Goal: Task Accomplishment & Management: Manage account settings

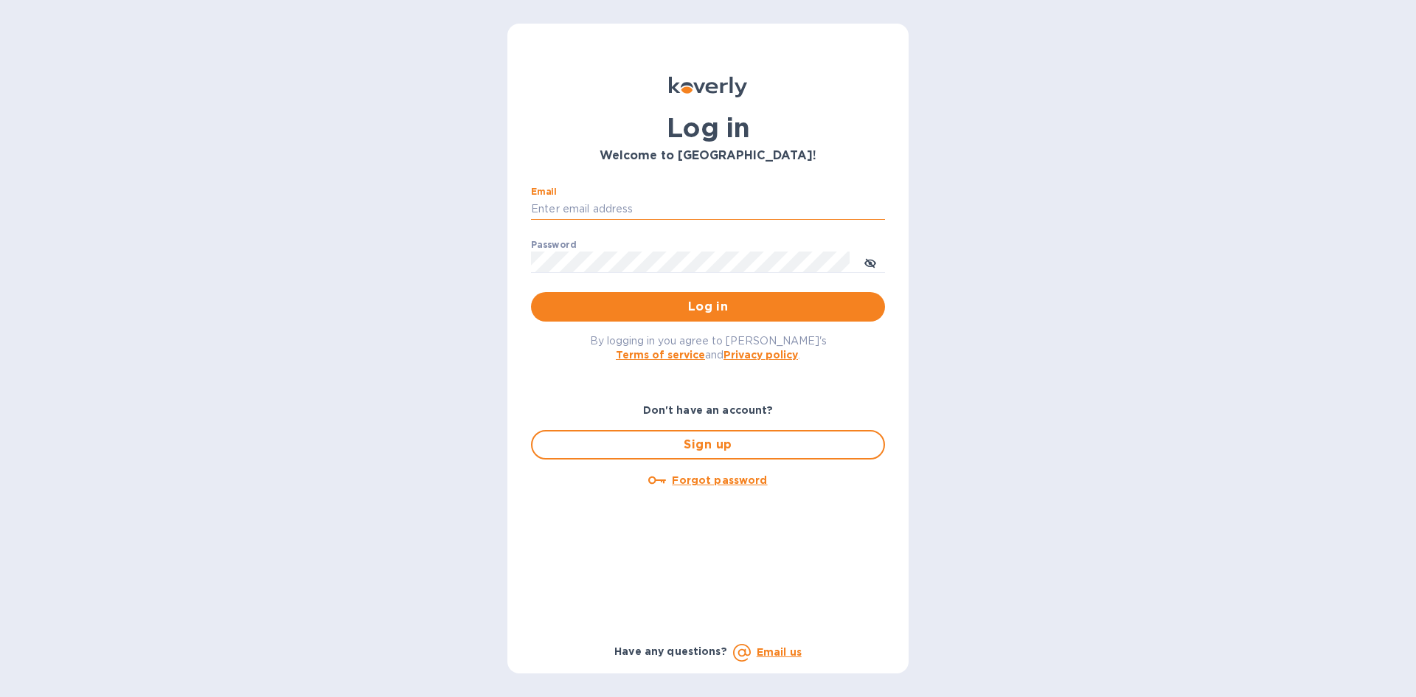
drag, startPoint x: 732, startPoint y: 209, endPoint x: 723, endPoint y: 203, distance: 11.1
click at [732, 205] on input "Email" at bounding box center [708, 209] width 354 height 22
type input "[EMAIL_ADDRESS][DOMAIN_NAME]"
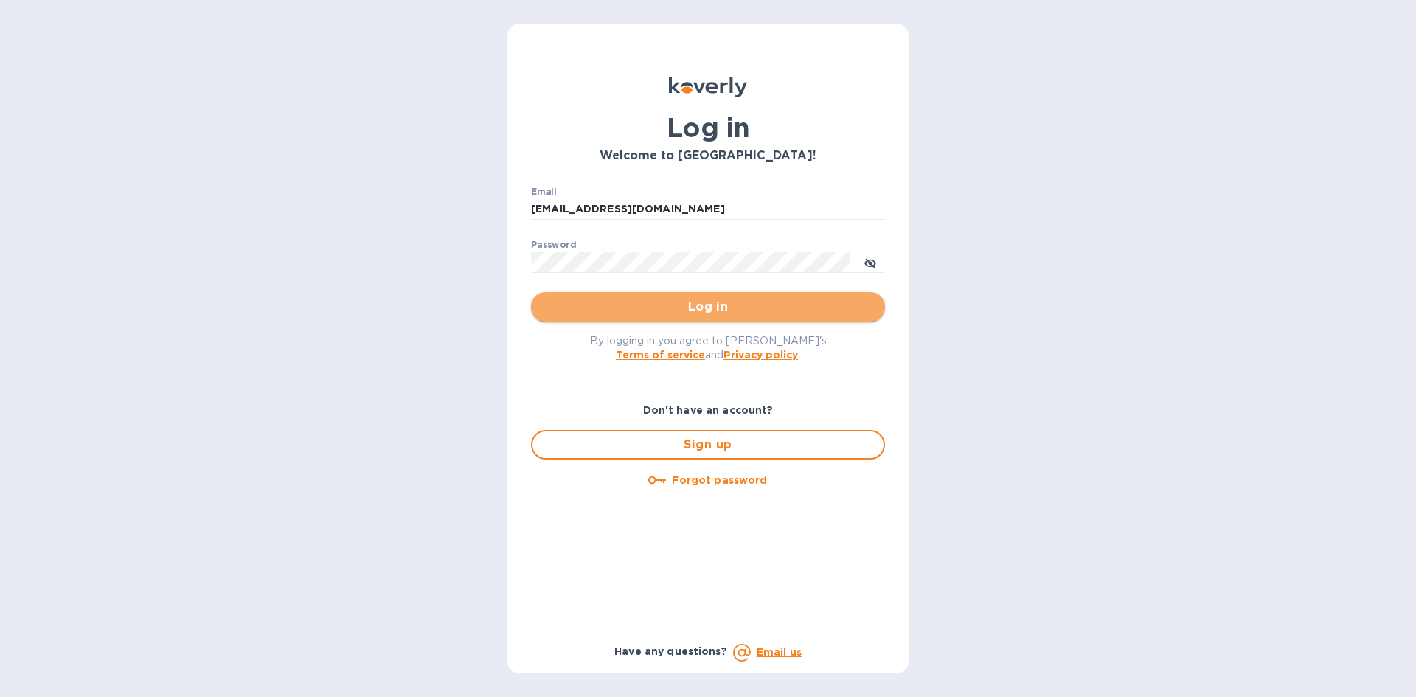
click at [698, 307] on span "Log in" at bounding box center [708, 307] width 330 height 18
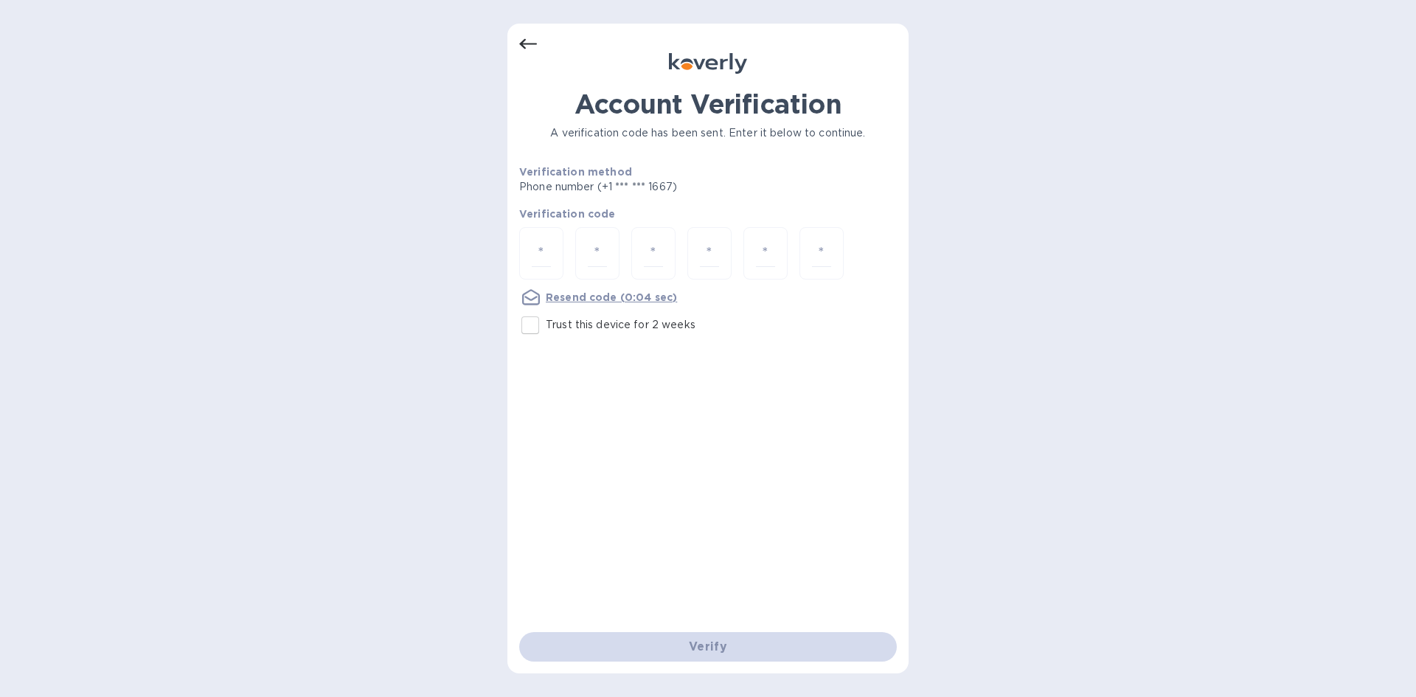
click at [529, 326] on input "Trust this device for 2 weeks" at bounding box center [530, 325] width 31 height 31
checkbox input "true"
click at [552, 249] on div at bounding box center [541, 253] width 44 height 52
type input "1"
type input "5"
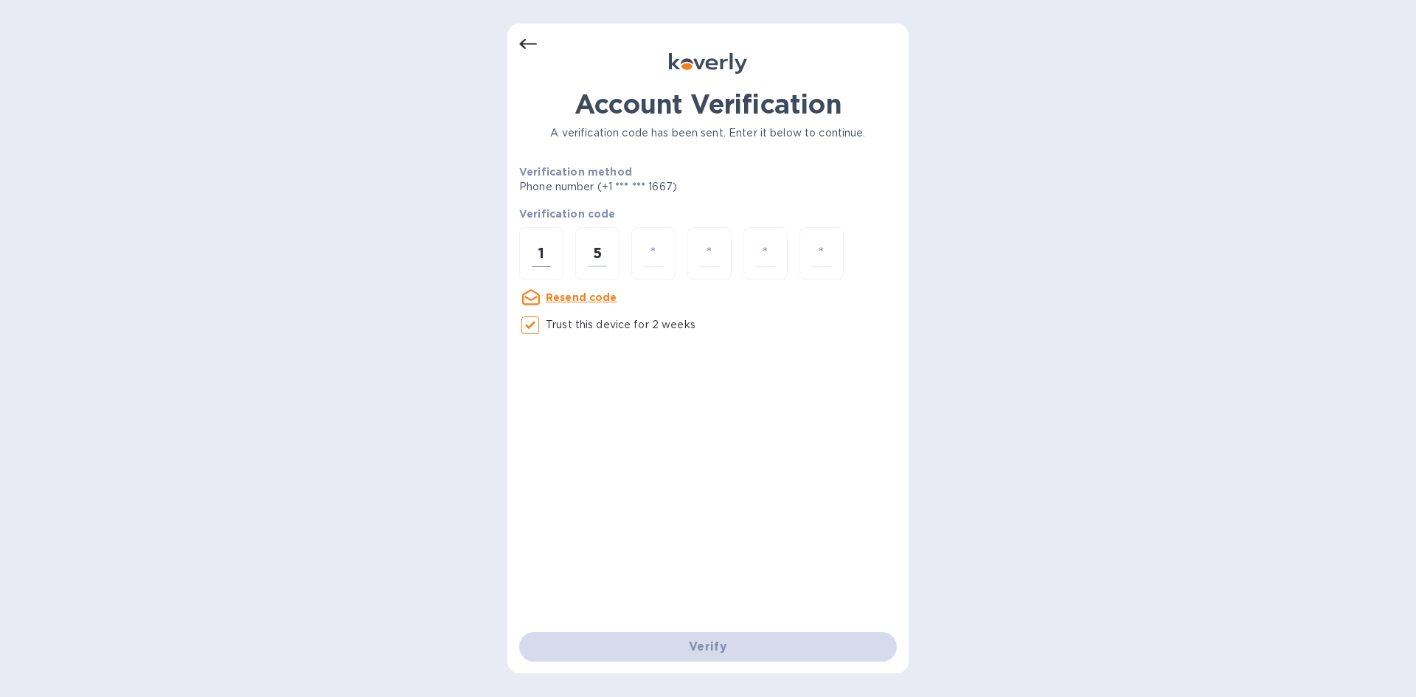
type input "0"
type input "8"
type input "2"
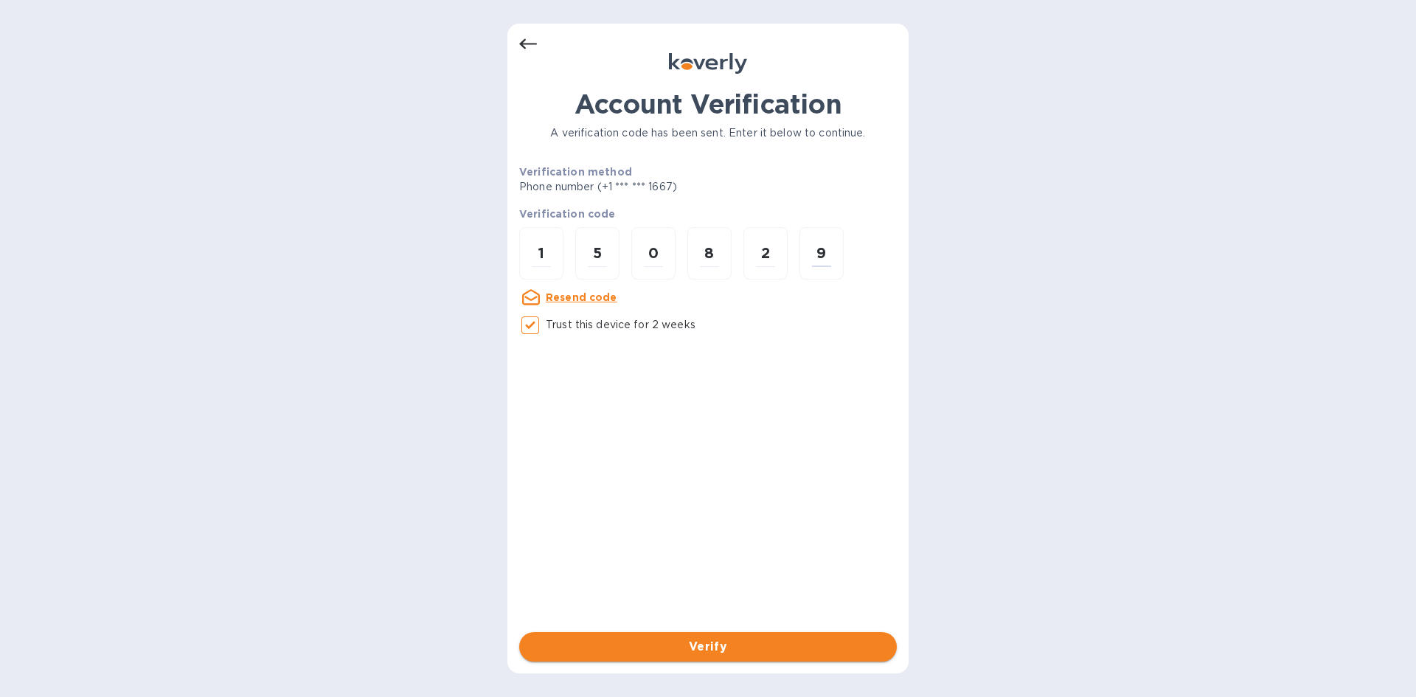
type input "9"
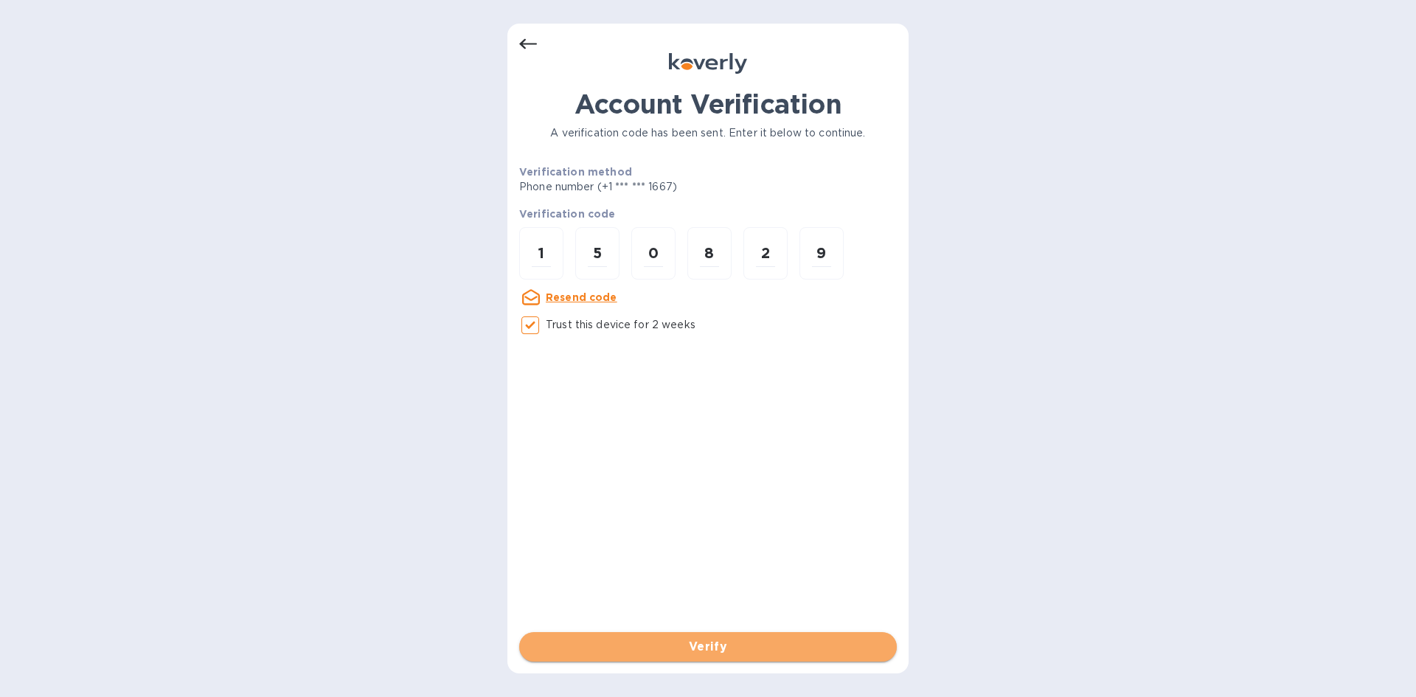
click at [687, 645] on span "Verify" at bounding box center [708, 647] width 354 height 18
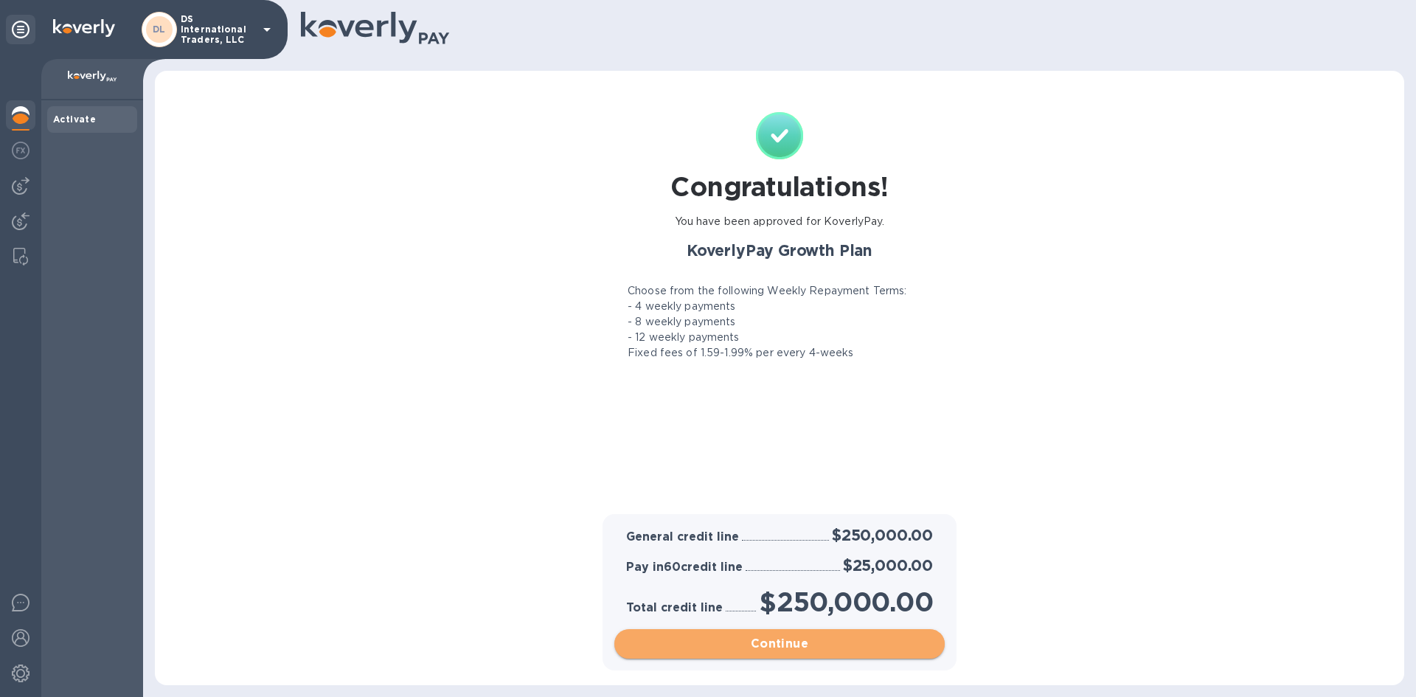
click at [814, 649] on span "Continue" at bounding box center [779, 644] width 307 height 18
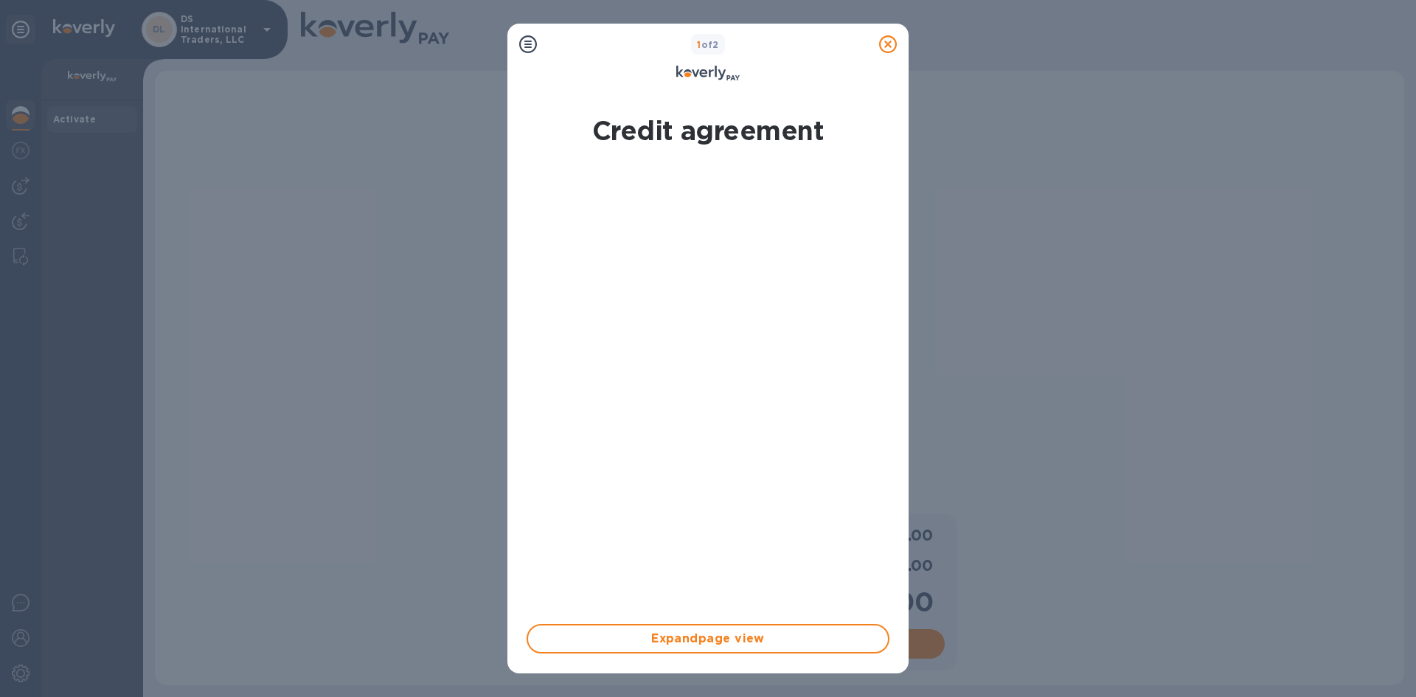
click at [896, 49] on icon at bounding box center [888, 44] width 18 height 18
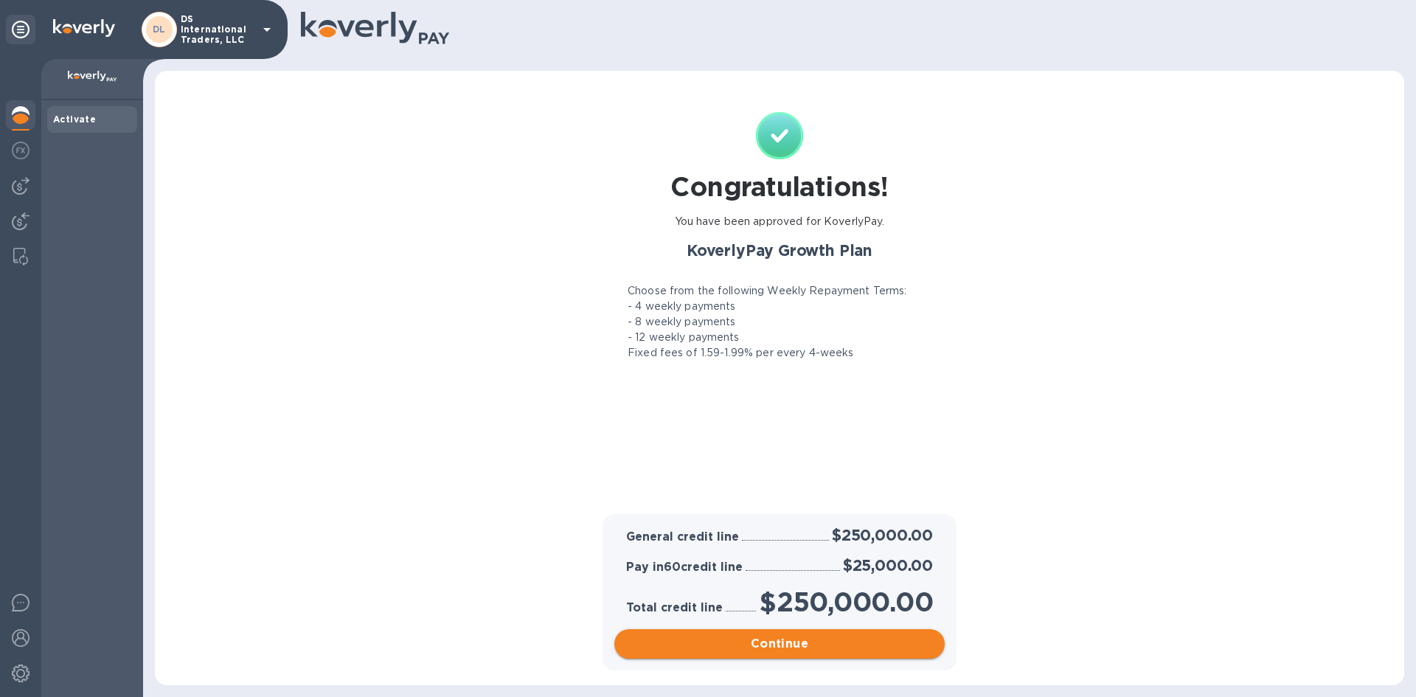
click at [836, 648] on span "Continue" at bounding box center [779, 644] width 307 height 18
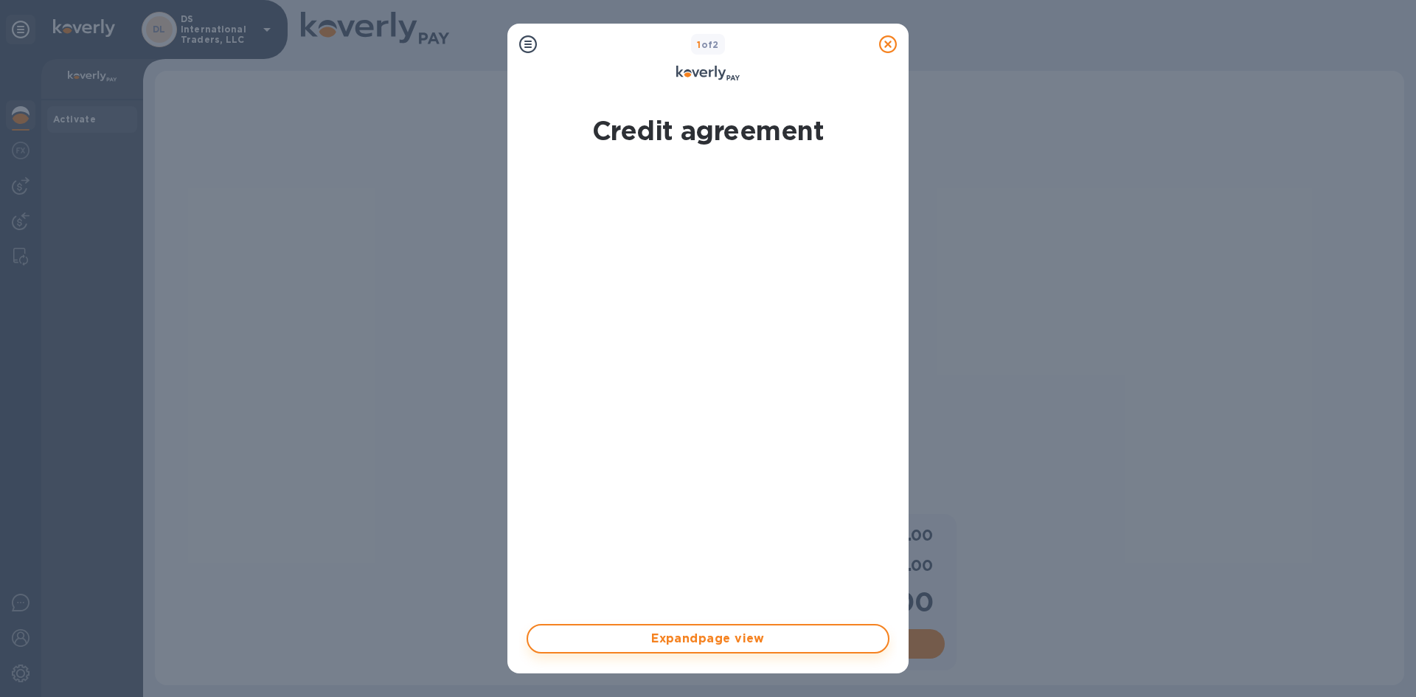
click at [763, 638] on span "Expand page view" at bounding box center [708, 639] width 336 height 18
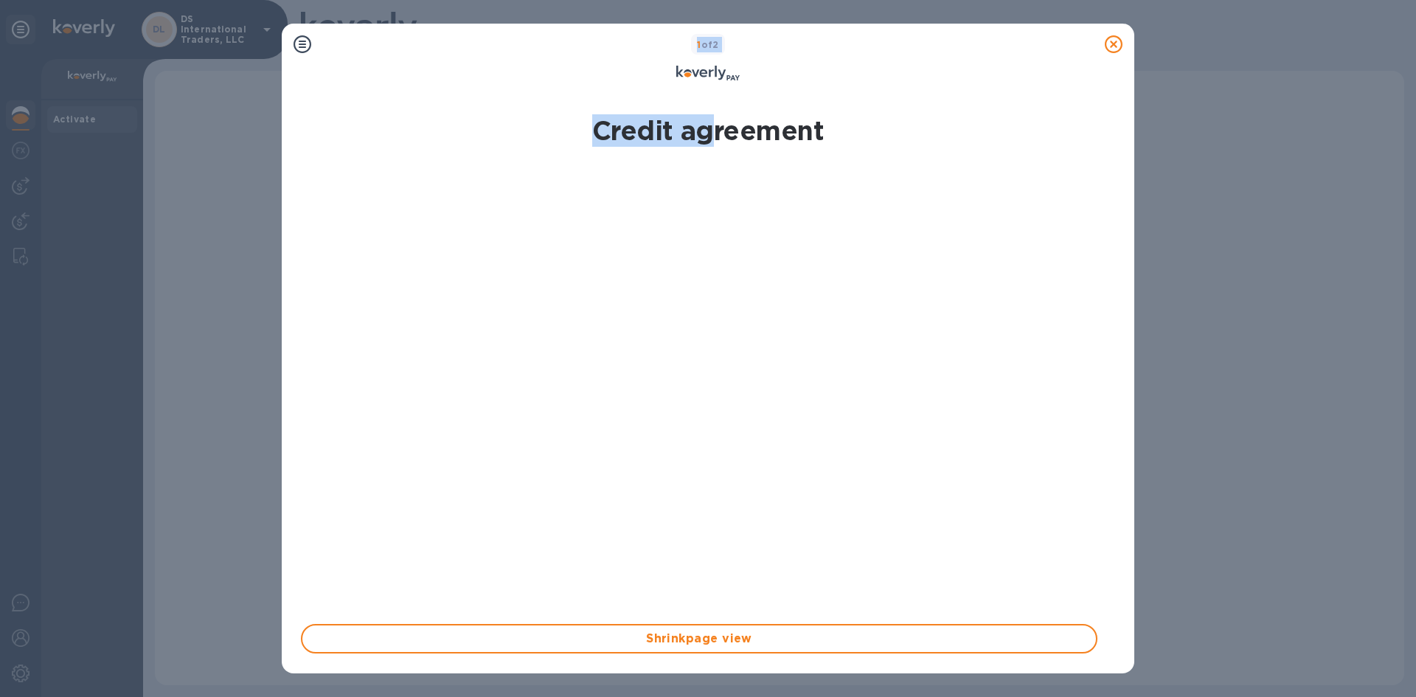
drag, startPoint x: 598, startPoint y: 43, endPoint x: 719, endPoint y: 104, distance: 135.6
click at [709, 114] on div "1 of 2 Credit agreement Shrink page view By signing electronically, I Dov Osina…" at bounding box center [708, 349] width 853 height 650
click at [1114, 44] on icon at bounding box center [1114, 44] width 18 height 18
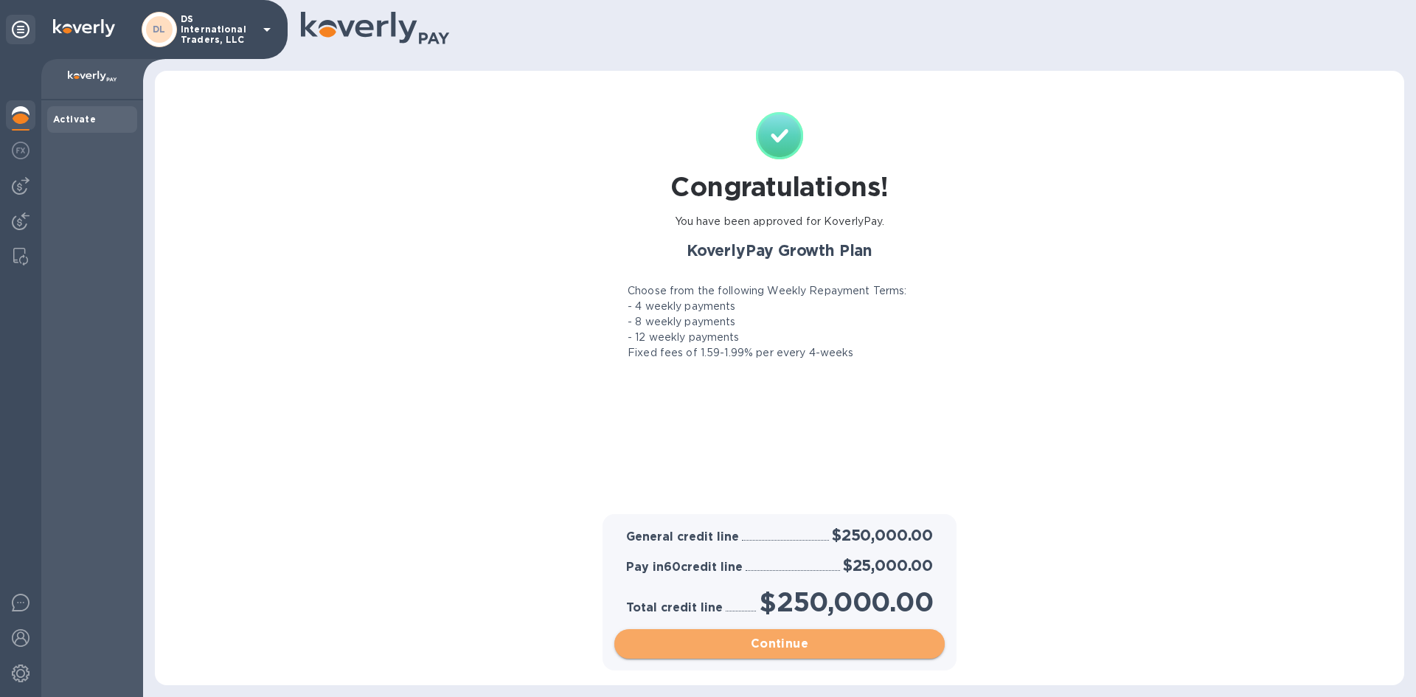
click at [793, 642] on span "Continue" at bounding box center [779, 644] width 307 height 18
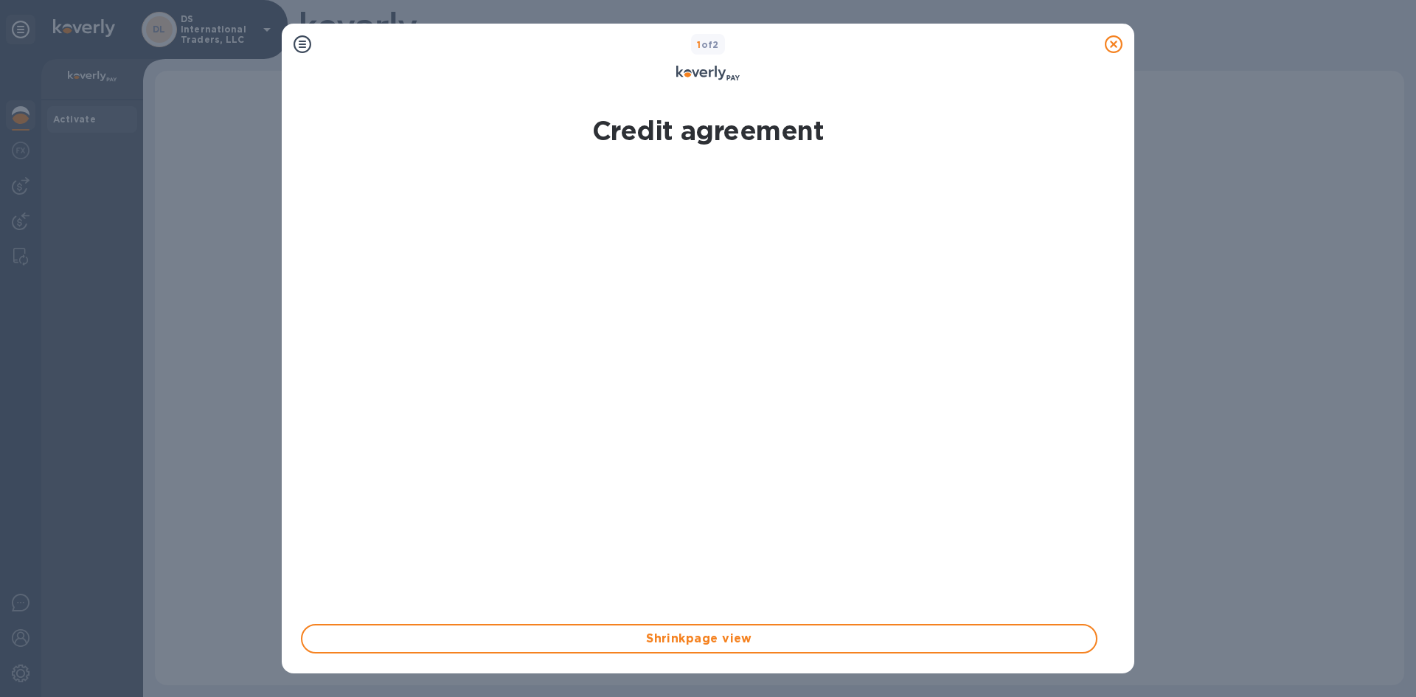
click at [306, 49] on icon at bounding box center [303, 44] width 18 height 18
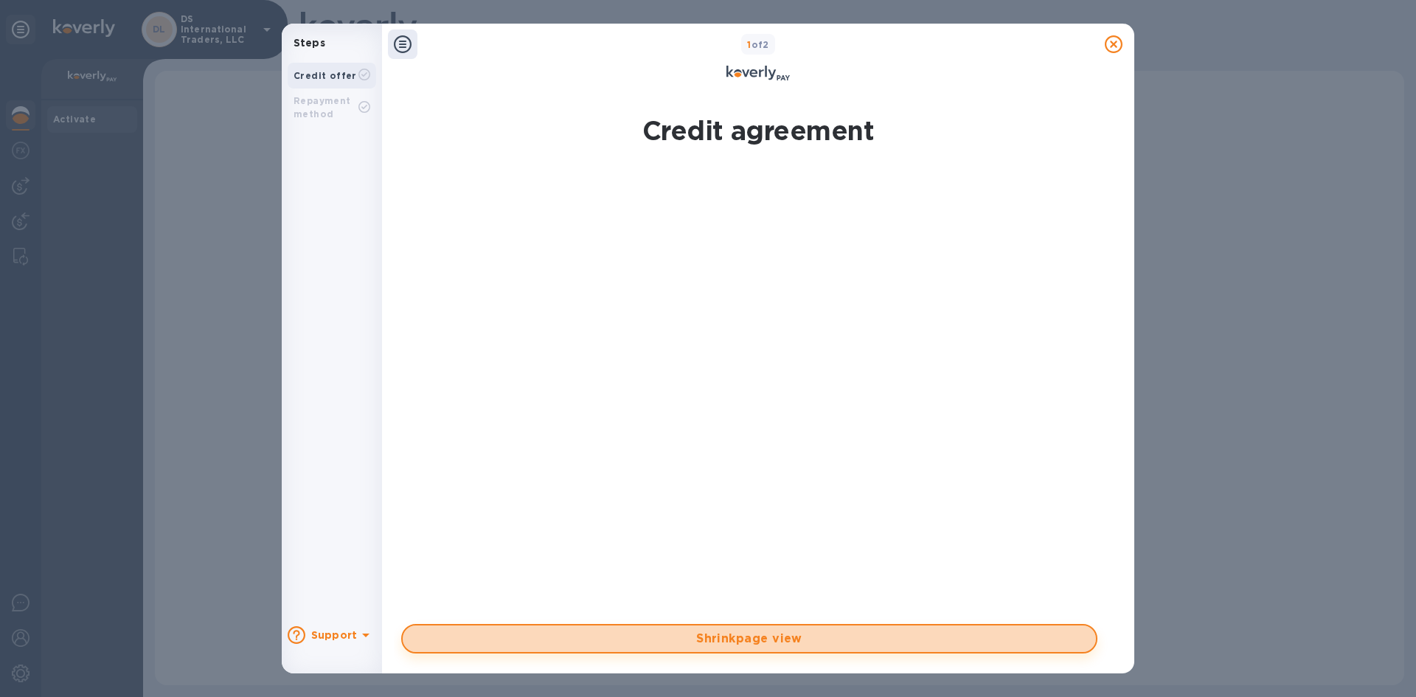
click at [822, 634] on span "Shrink page view" at bounding box center [749, 639] width 670 height 18
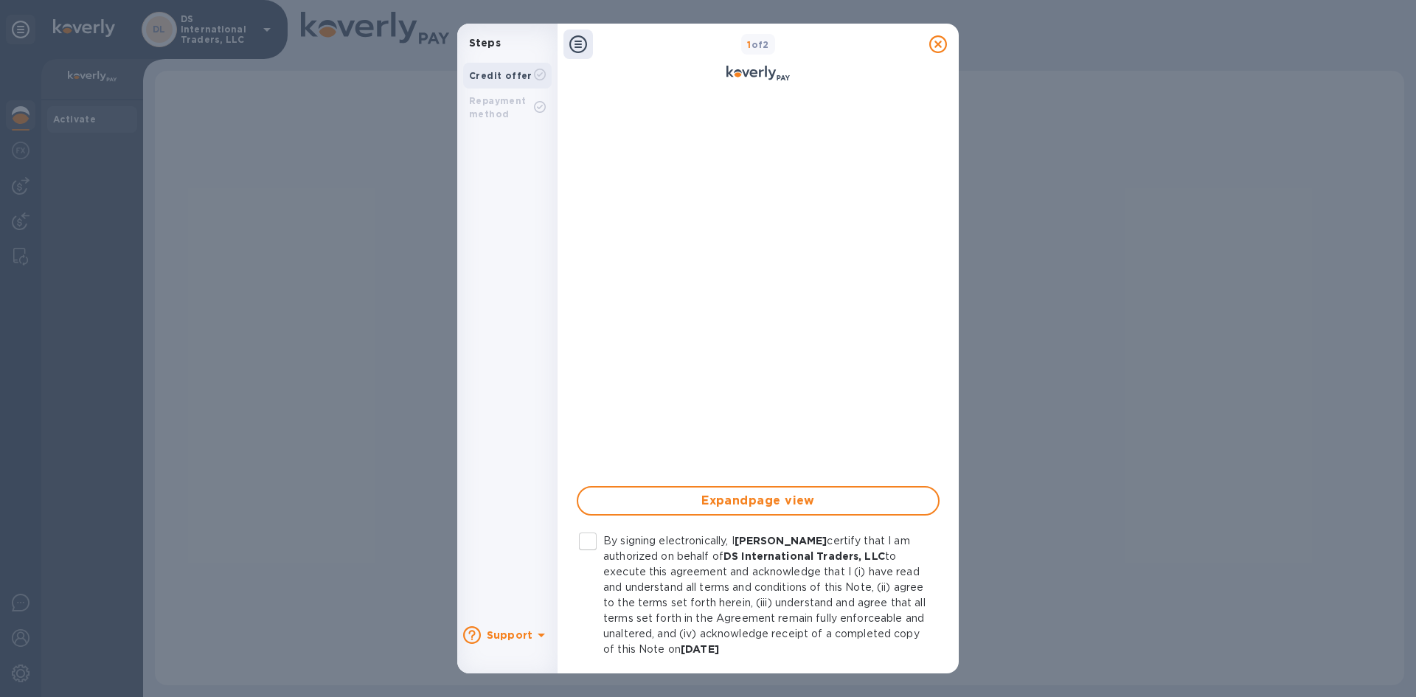
scroll to position [204, 0]
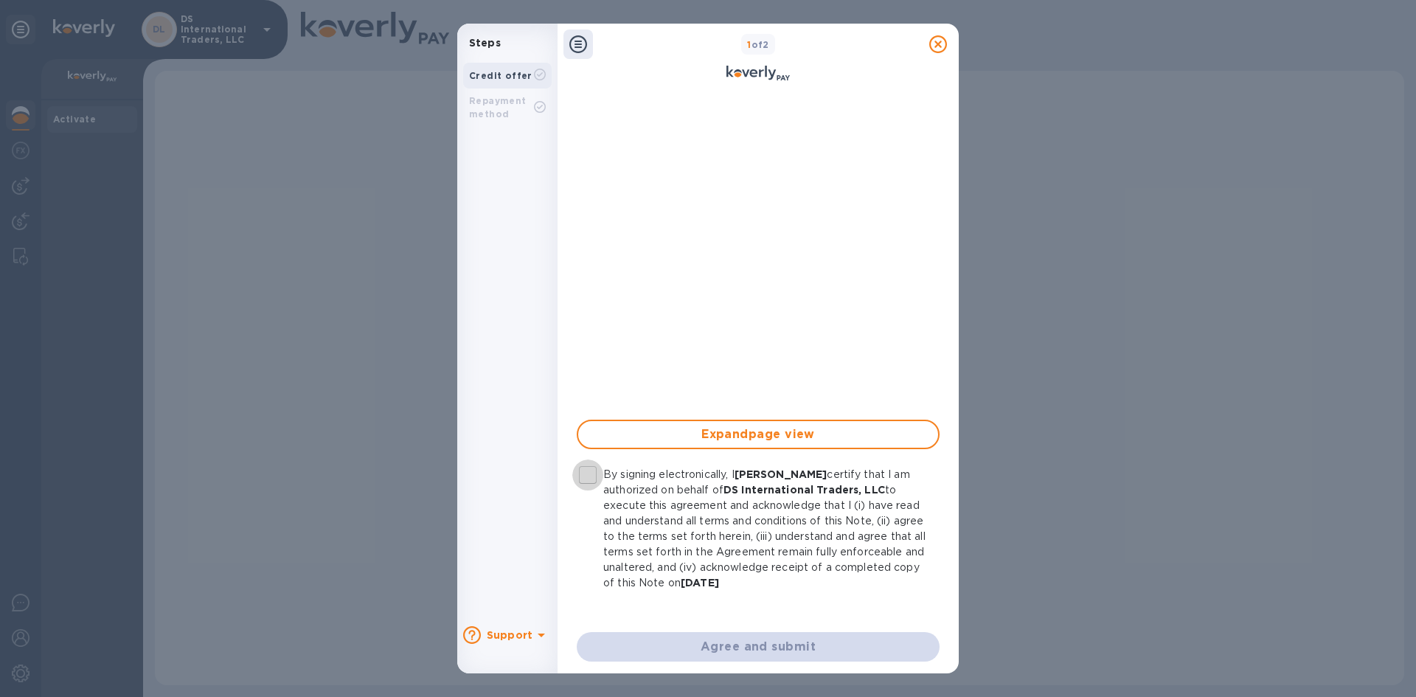
click at [593, 471] on input "By signing electronically, I Dov Osina certify that I am authorized on behalf o…" at bounding box center [587, 474] width 31 height 31
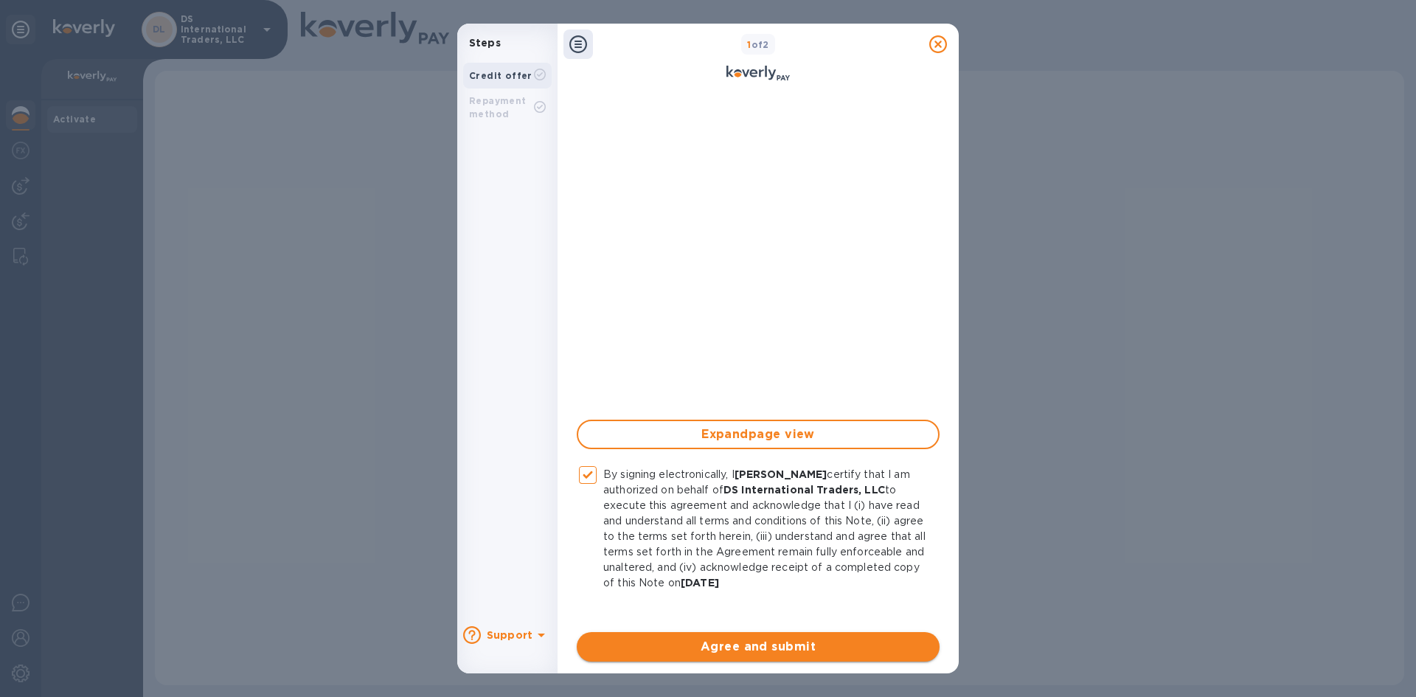
click at [762, 644] on span "Agree and submit" at bounding box center [758, 647] width 339 height 18
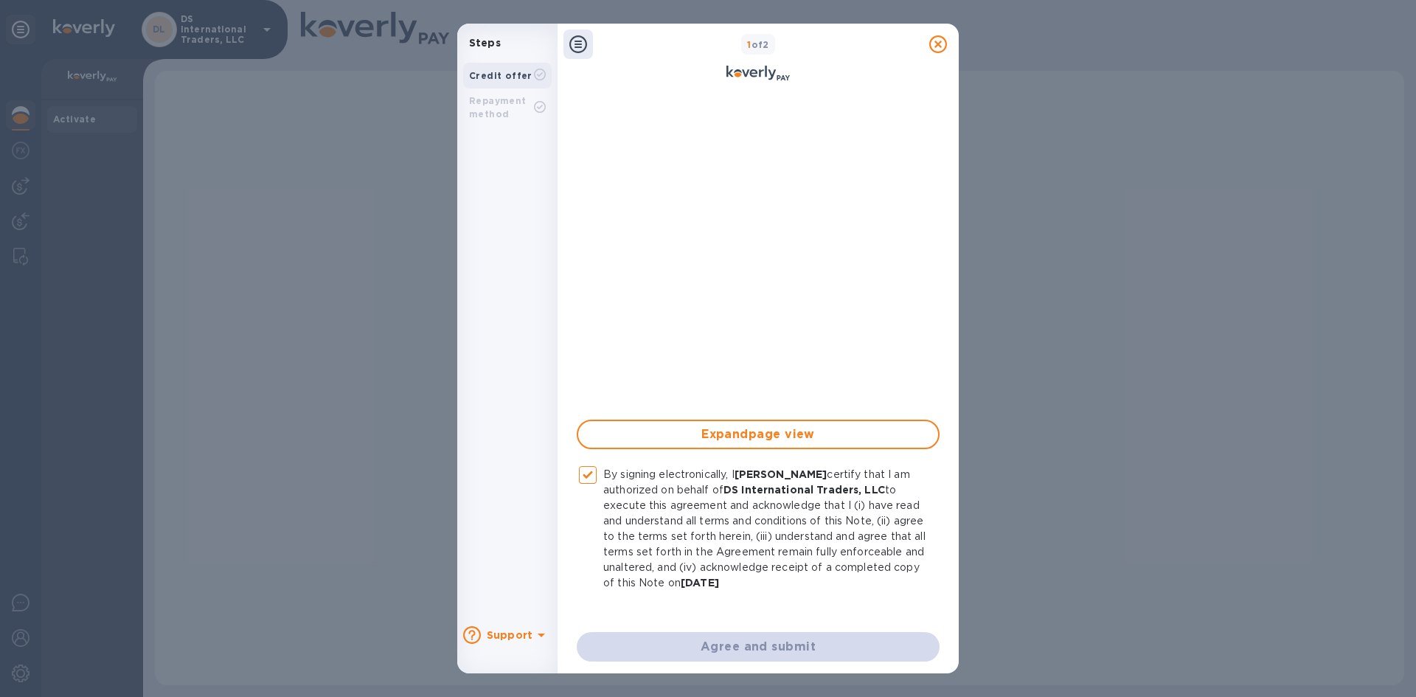
checkbox input "false"
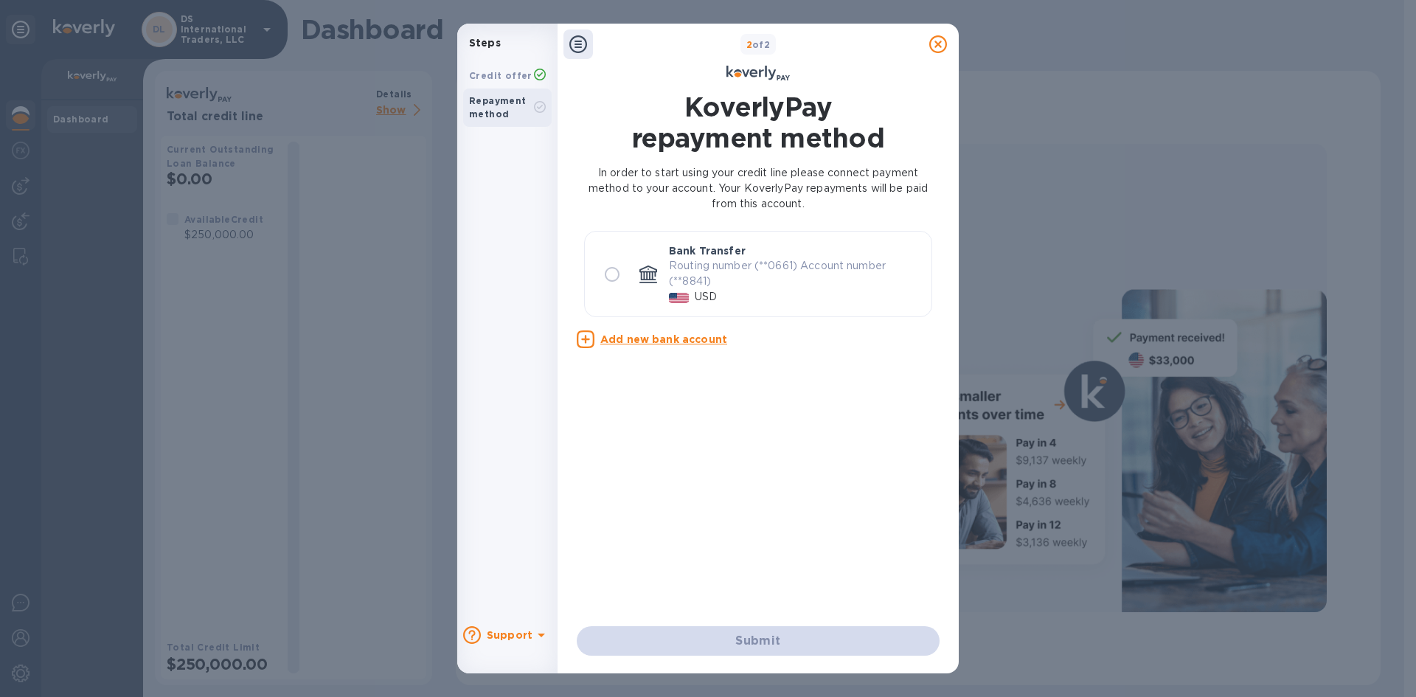
scroll to position [0, 0]
click at [615, 277] on input "radio" at bounding box center [612, 274] width 31 height 31
radio input "true"
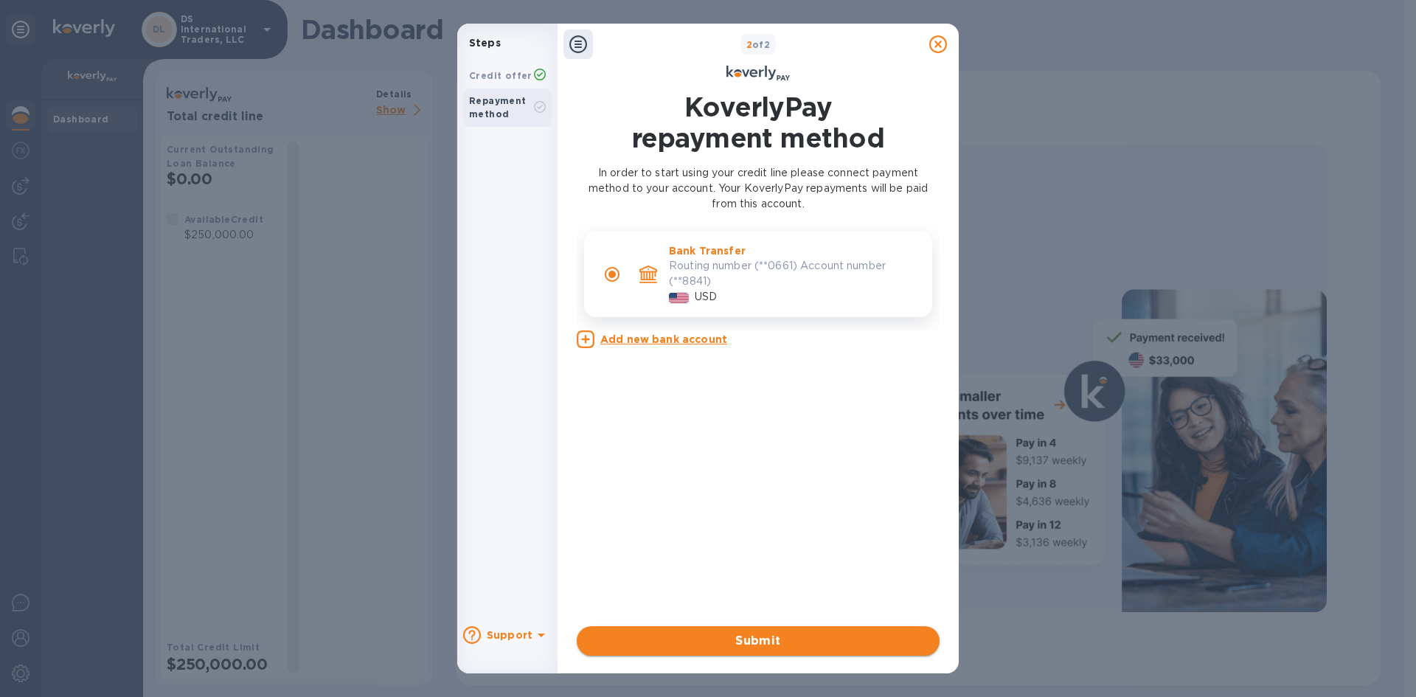
click at [787, 643] on span "Submit" at bounding box center [758, 641] width 339 height 18
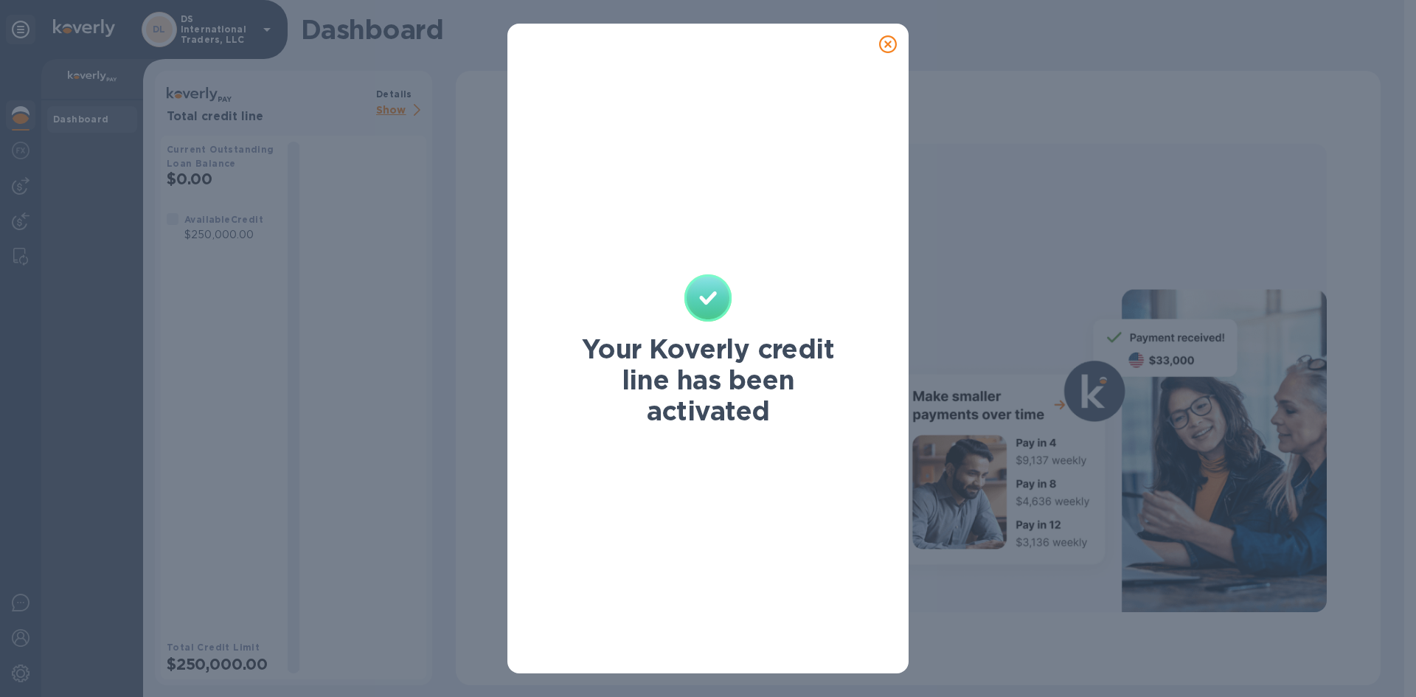
click at [885, 44] on icon at bounding box center [888, 44] width 18 height 18
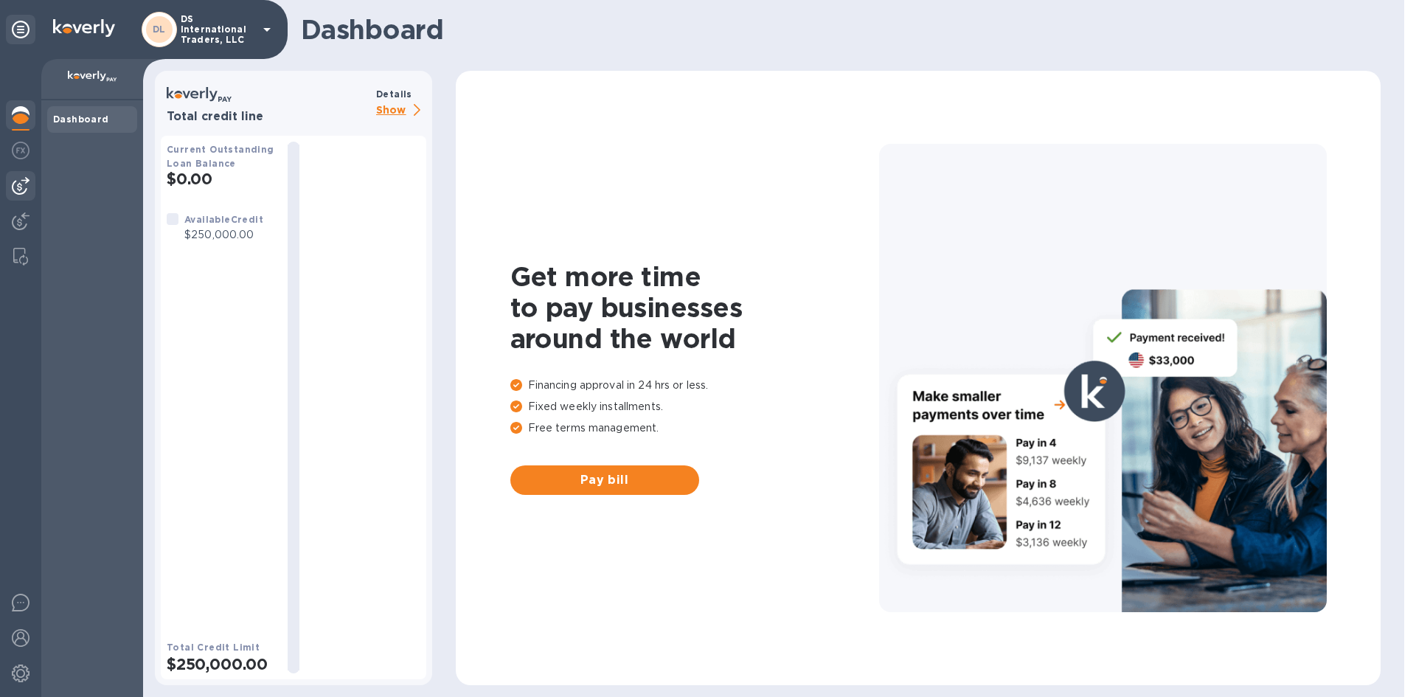
click at [21, 189] on img at bounding box center [21, 186] width 18 height 18
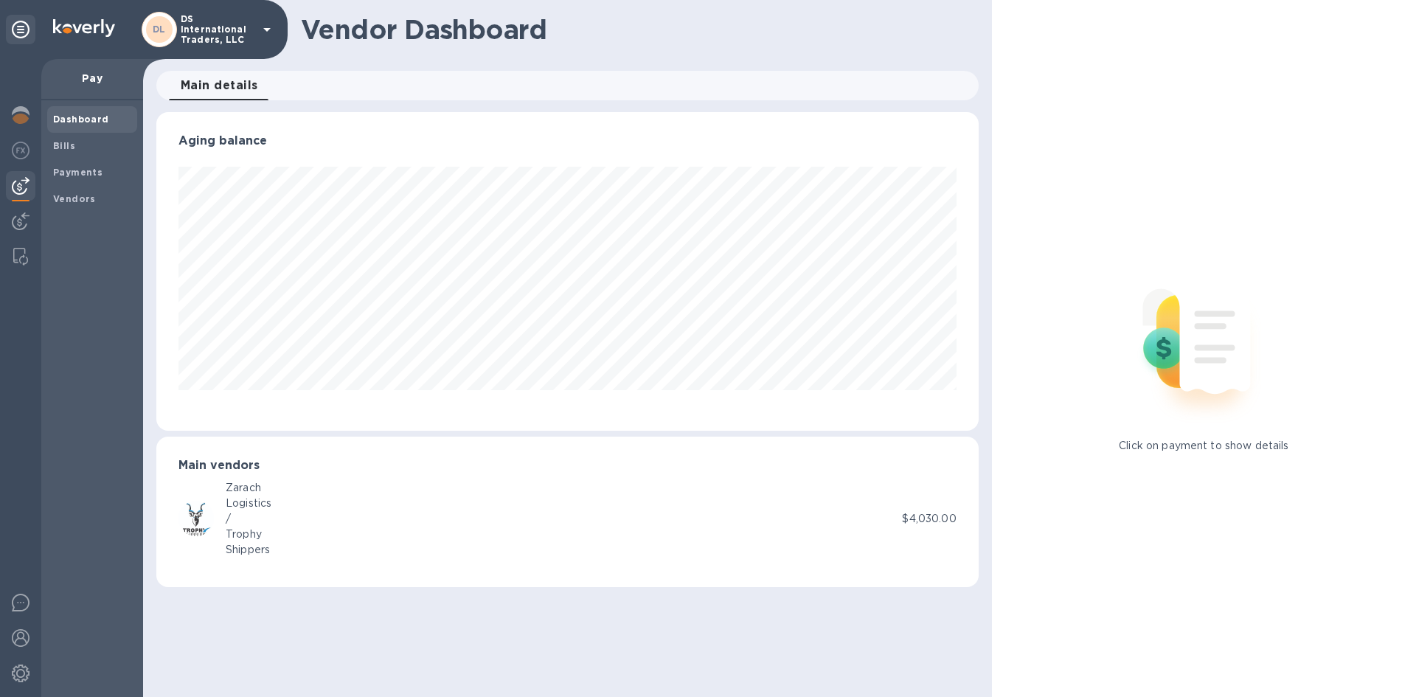
scroll to position [319, 822]
click at [67, 136] on div "Bills" at bounding box center [92, 146] width 90 height 27
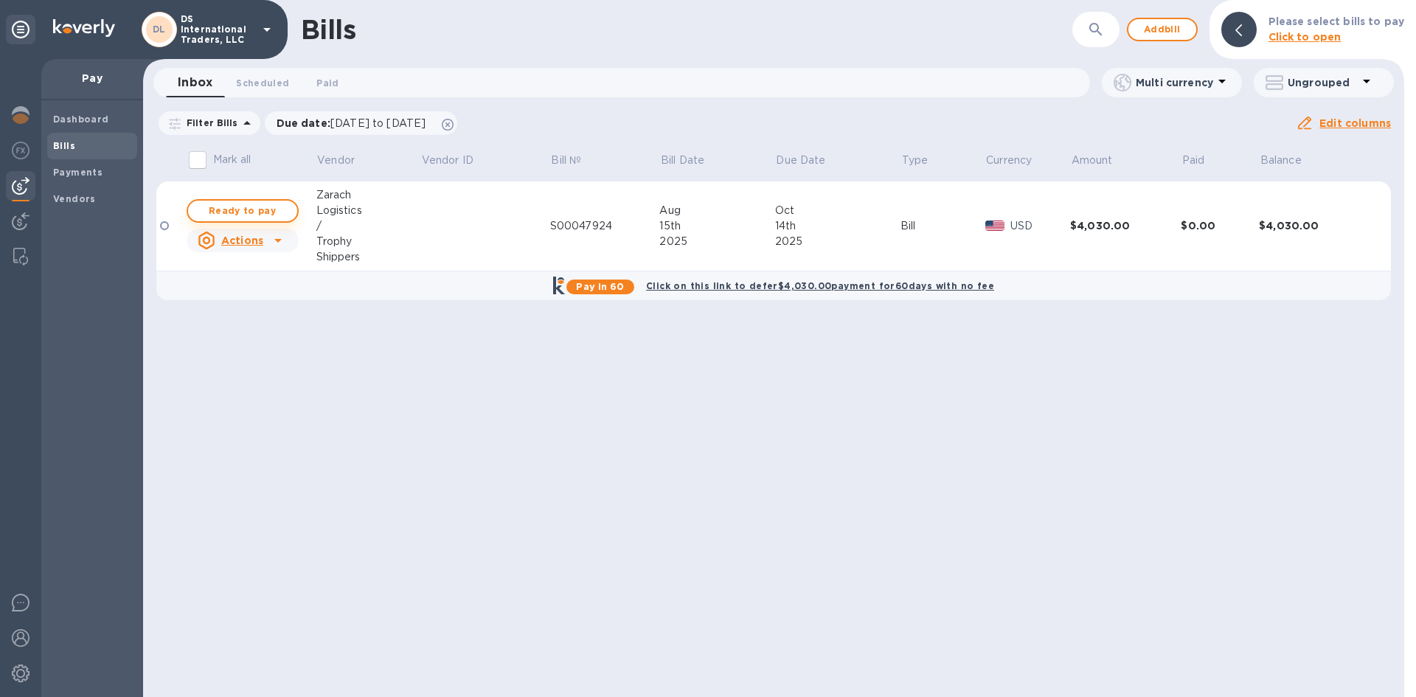
click at [254, 212] on span "Ready to pay" at bounding box center [243, 211] width 86 height 18
checkbox input "true"
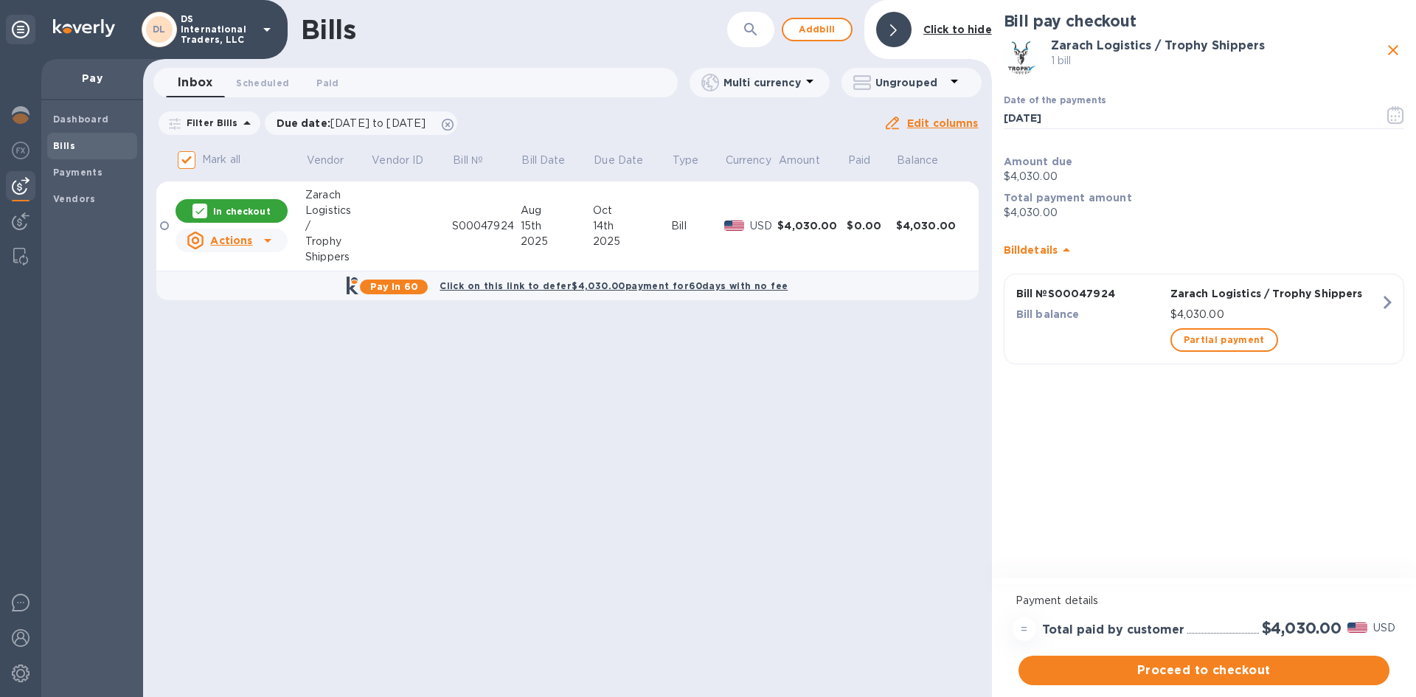
drag, startPoint x: 1182, startPoint y: 229, endPoint x: 1201, endPoint y: 187, distance: 45.9
click at [1201, 187] on div "Total payment amount $4,030.00" at bounding box center [1204, 205] width 406 height 36
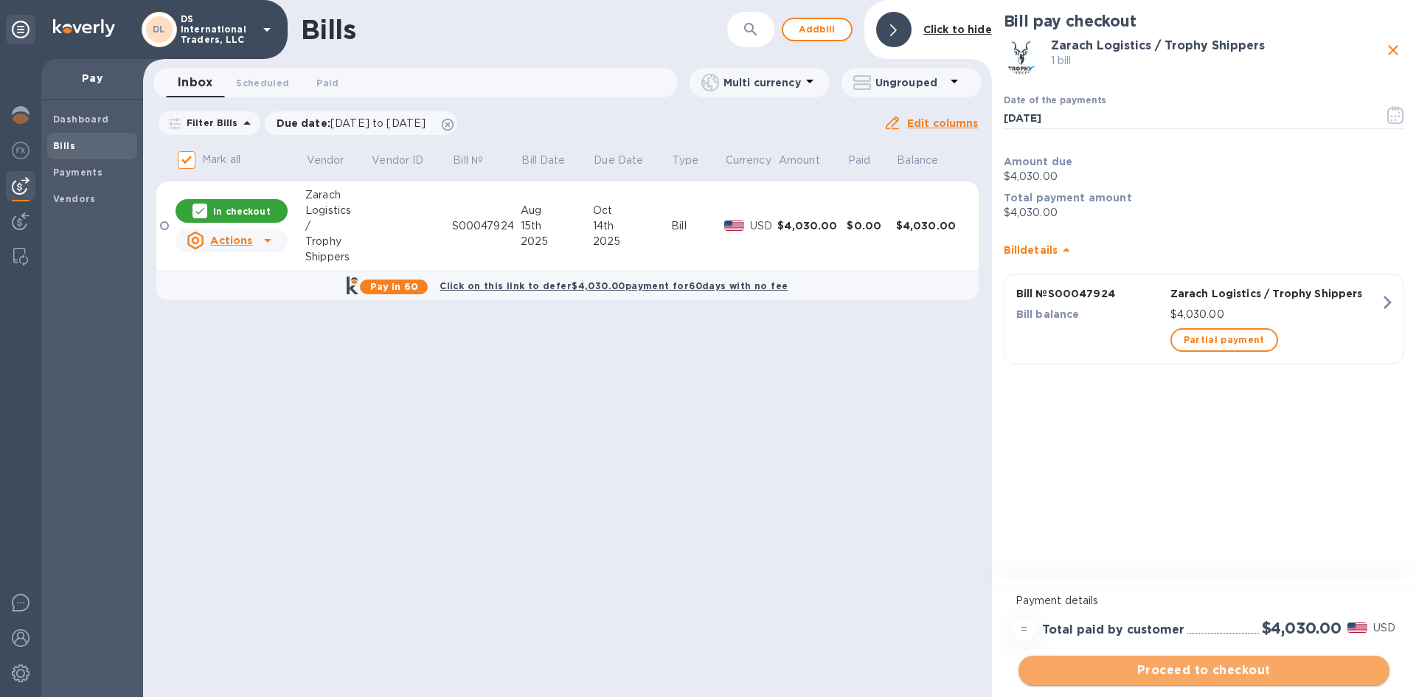
click at [1196, 673] on span "Proceed to checkout" at bounding box center [1203, 671] width 347 height 18
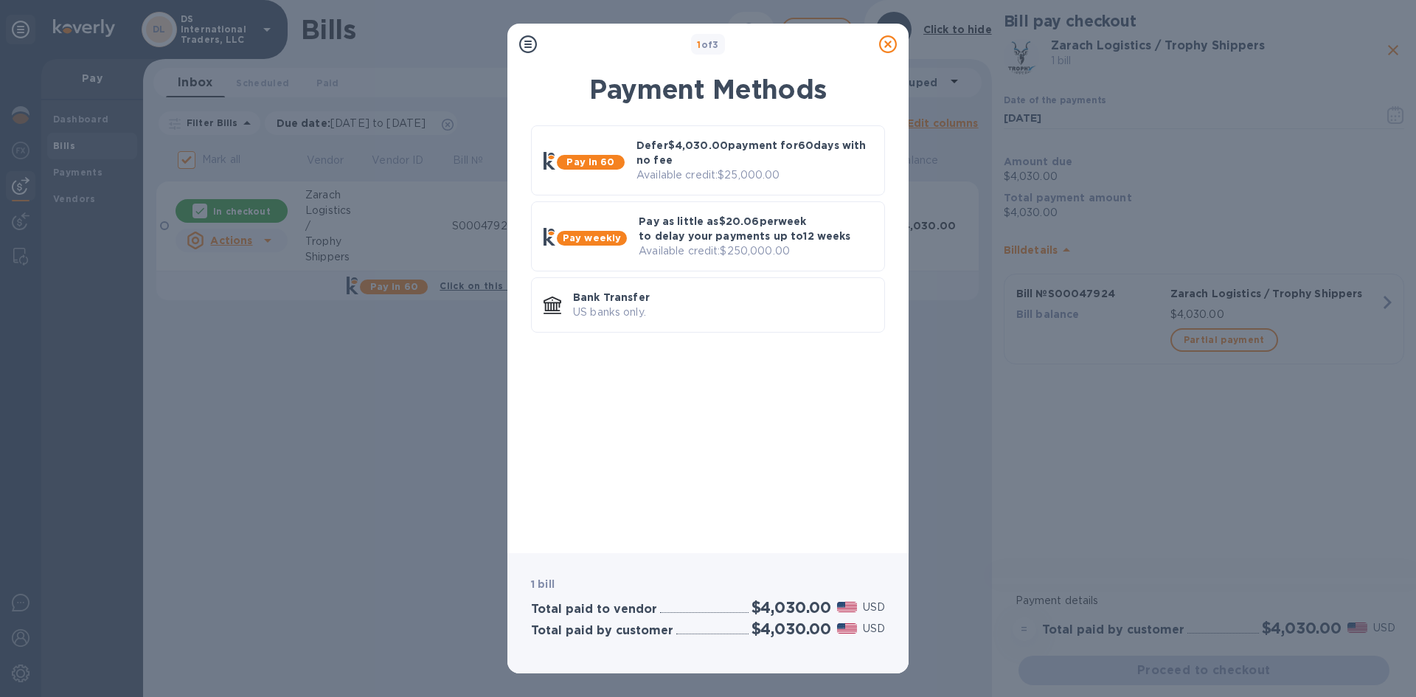
click at [600, 414] on div "Pay in 60 Defer $4,030.00 payment for 60 days with no fee Available credit: $25…" at bounding box center [708, 329] width 378 height 425
click at [766, 399] on div "Pay in 60 Defer $4,030.00 payment for 60 days with no fee Available credit: $25…" at bounding box center [708, 329] width 378 height 425
click at [767, 398] on div "Pay in 60 Defer $4,030.00 payment for 60 days with no fee Available credit: $25…" at bounding box center [708, 329] width 378 height 425
click at [903, 28] on div at bounding box center [887, 44] width 41 height 41
click at [968, 26] on div "1 of 3 Payment Methods Pay in 60 Defer $4,030.00 payment for 60 days with no fe…" at bounding box center [708, 348] width 1416 height 697
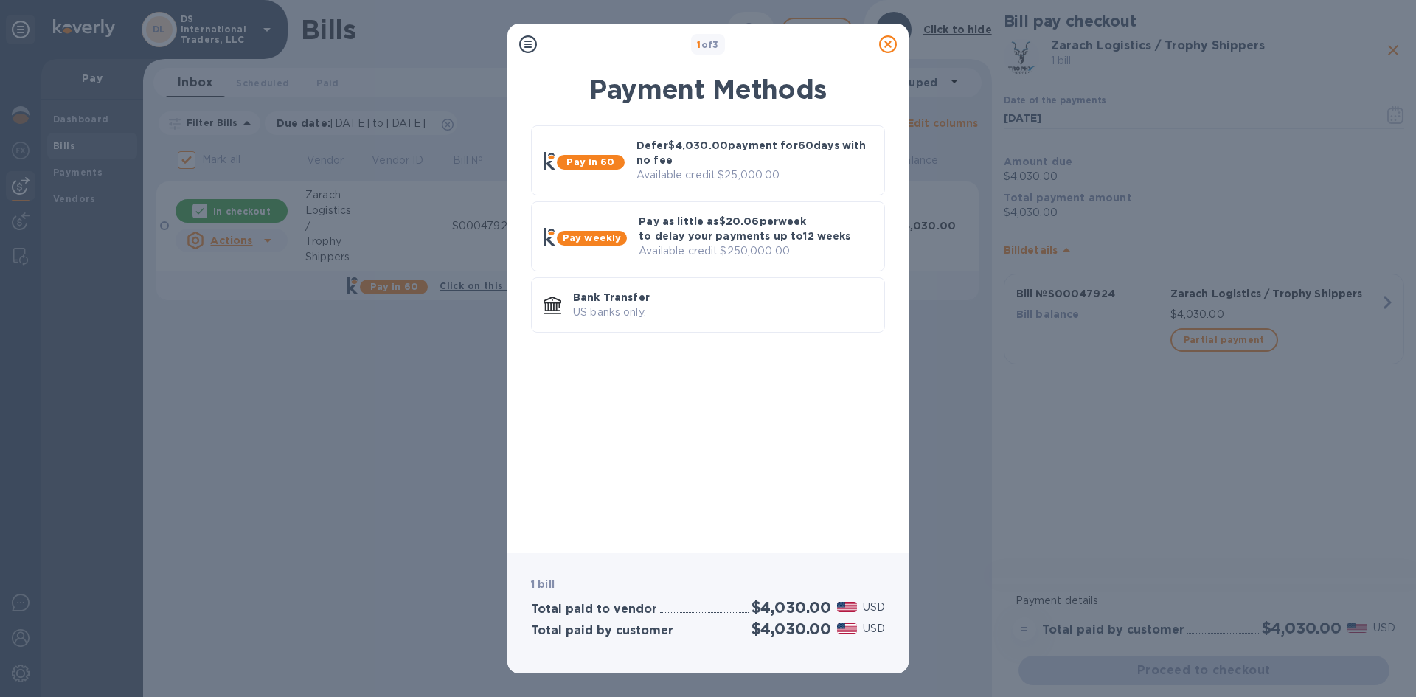
click at [1393, 52] on div "1 of 3 Payment Methods Pay in 60 Defer $4,030.00 payment for 60 days with no fe…" at bounding box center [708, 348] width 1416 height 697
click at [1063, 419] on div "1 of 3 Payment Methods Pay in 60 Defer $4,030.00 payment for 60 days with no fe…" at bounding box center [708, 348] width 1416 height 697
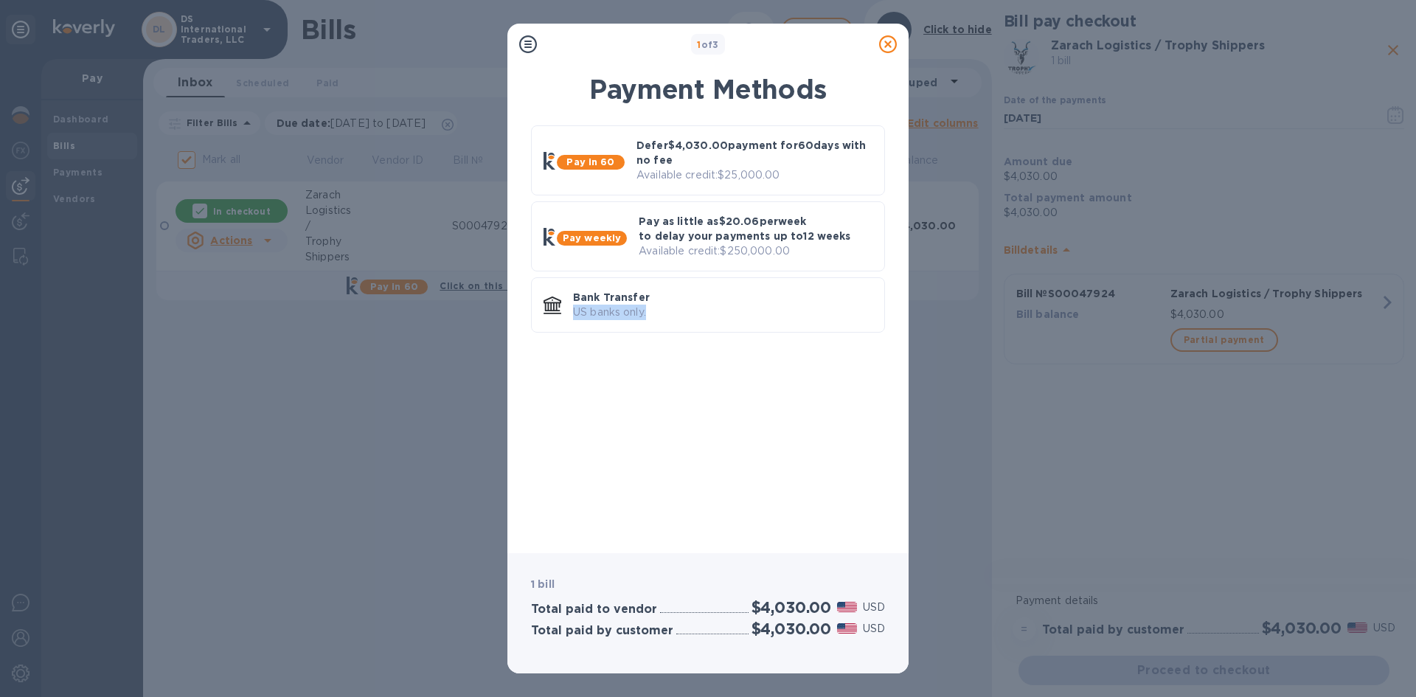
click at [1063, 419] on div "1 of 3 Payment Methods Pay in 60 Defer $4,030.00 payment for 60 days with no fe…" at bounding box center [708, 348] width 1416 height 697
click at [965, 434] on div "1 of 3 Payment Methods Pay in 60 Defer $4,030.00 payment for 60 days with no fe…" at bounding box center [708, 348] width 1416 height 697
click at [195, 81] on div "1 of 3 Payment Methods Pay in 60 Defer $4,030.00 payment for 60 days with no fe…" at bounding box center [708, 348] width 1416 height 697
click at [194, 81] on div "1 of 3 Payment Methods Pay in 60 Defer $4,030.00 payment for 60 days with no fe…" at bounding box center [708, 348] width 1416 height 697
click at [192, 81] on div "1 of 3 Payment Methods Pay in 60 Defer $4,030.00 payment for 60 days with no fe…" at bounding box center [708, 348] width 1416 height 697
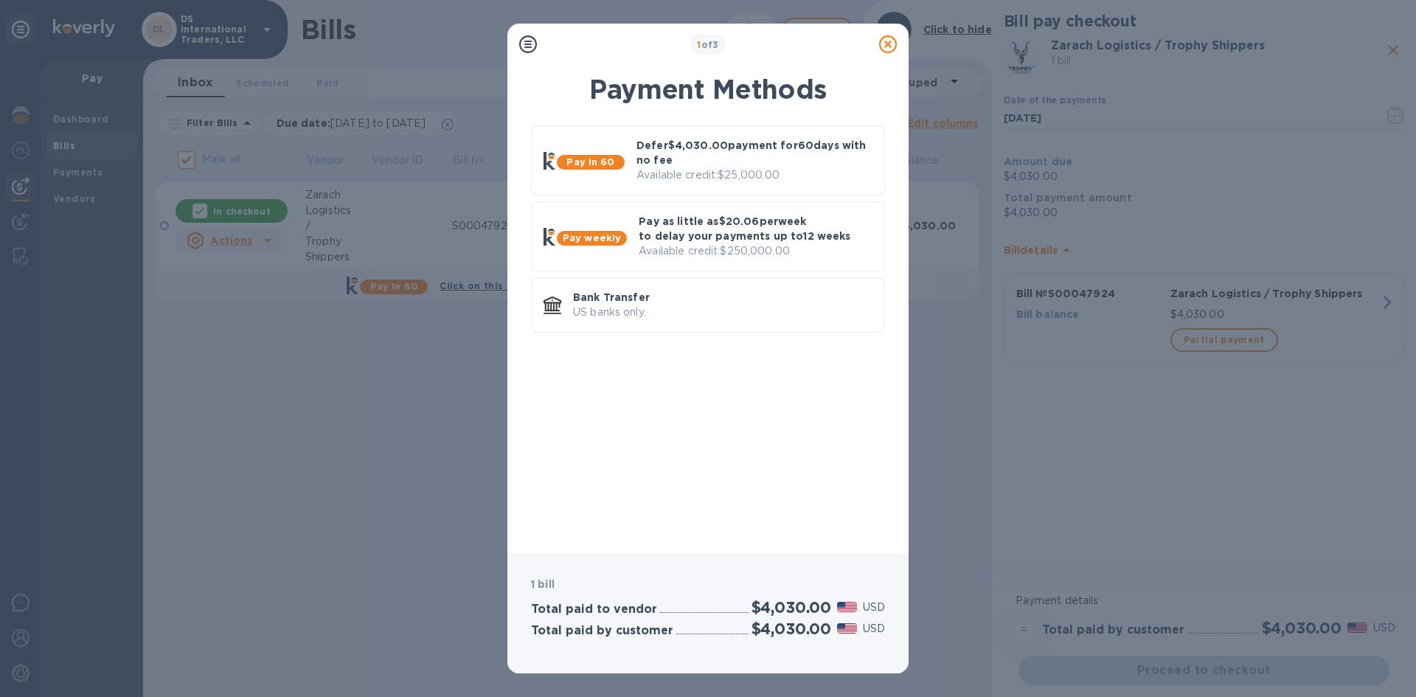
click at [192, 81] on div "1 of 3 Payment Methods Pay in 60 Defer $4,030.00 payment for 60 days with no fe…" at bounding box center [708, 348] width 1416 height 697
click at [940, 420] on div "1 of 3 Payment Methods Pay in 60 Defer $4,030.00 payment for 60 days with no fe…" at bounding box center [708, 348] width 1416 height 697
click at [937, 420] on div "1 of 3 Payment Methods Pay in 60 Defer $4,030.00 payment for 60 days with no fe…" at bounding box center [708, 348] width 1416 height 697
click at [688, 417] on div "Pay in 60 Defer $4,030.00 payment for 60 days with no fee Available credit: $25…" at bounding box center [708, 329] width 378 height 425
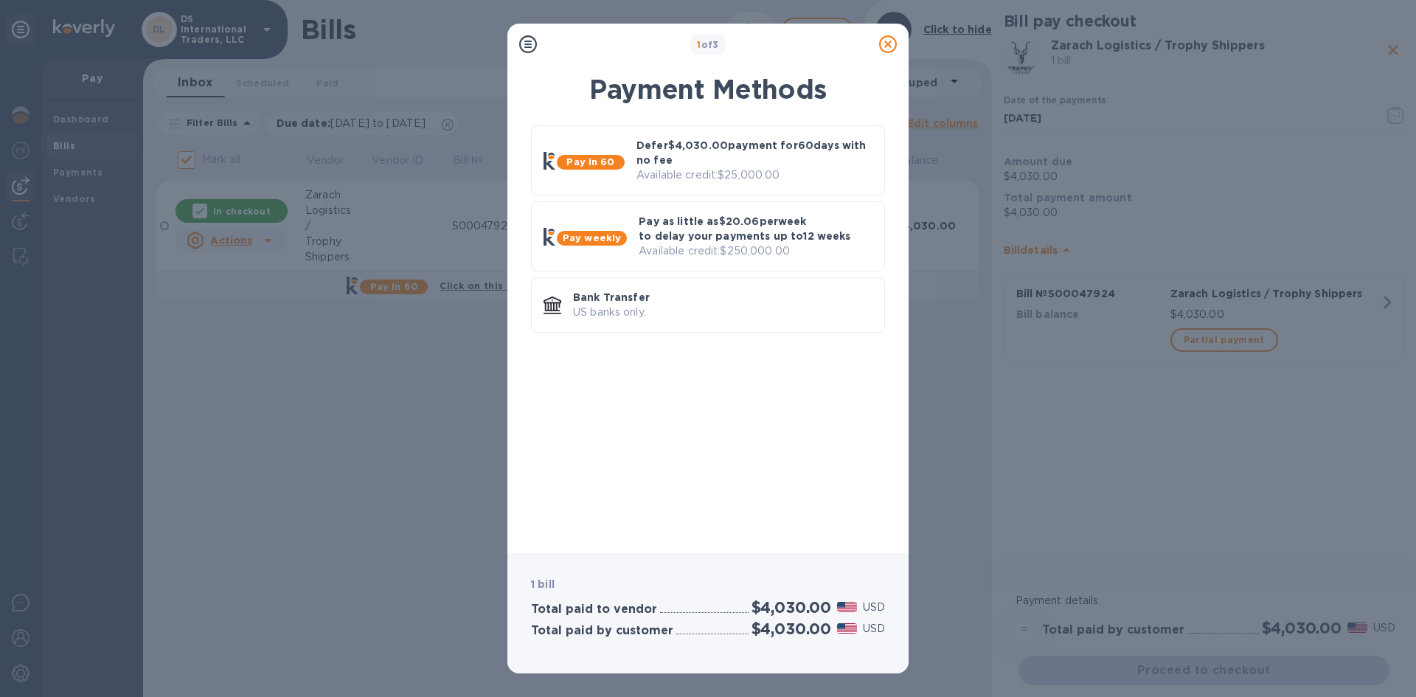
click at [688, 417] on div "Pay in 60 Defer $4,030.00 payment for 60 days with no fee Available credit: $25…" at bounding box center [708, 329] width 378 height 425
click at [708, 414] on div "Pay in 60 Defer $4,030.00 payment for 60 days with no fee Available credit: $25…" at bounding box center [708, 329] width 378 height 425
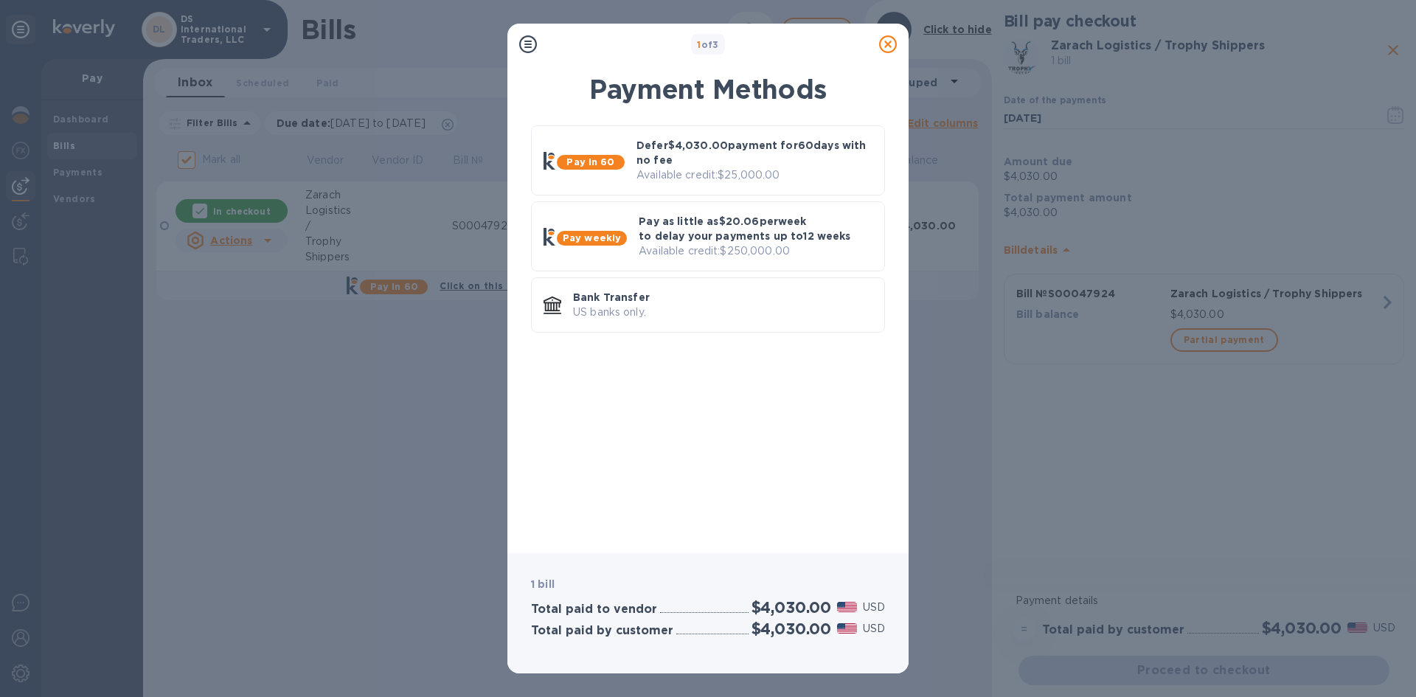
click at [1066, 249] on div "1 of 3 Payment Methods Pay in 60 Defer $4,030.00 payment for 60 days with no fe…" at bounding box center [708, 348] width 1416 height 697
click at [1027, 250] on div "1 of 3 Payment Methods Pay in 60 Defer $4,030.00 payment for 60 days with no fe…" at bounding box center [708, 348] width 1416 height 697
click at [1026, 250] on div "1 of 3 Payment Methods Pay in 60 Defer $4,030.00 payment for 60 days with no fe…" at bounding box center [708, 348] width 1416 height 697
click at [1066, 251] on div "1 of 3 Payment Methods Pay in 60 Defer $4,030.00 payment for 60 days with no fe…" at bounding box center [708, 348] width 1416 height 697
click at [1070, 249] on div "1 of 3 Payment Methods Pay in 60 Defer $4,030.00 payment for 60 days with no fe…" at bounding box center [708, 348] width 1416 height 697
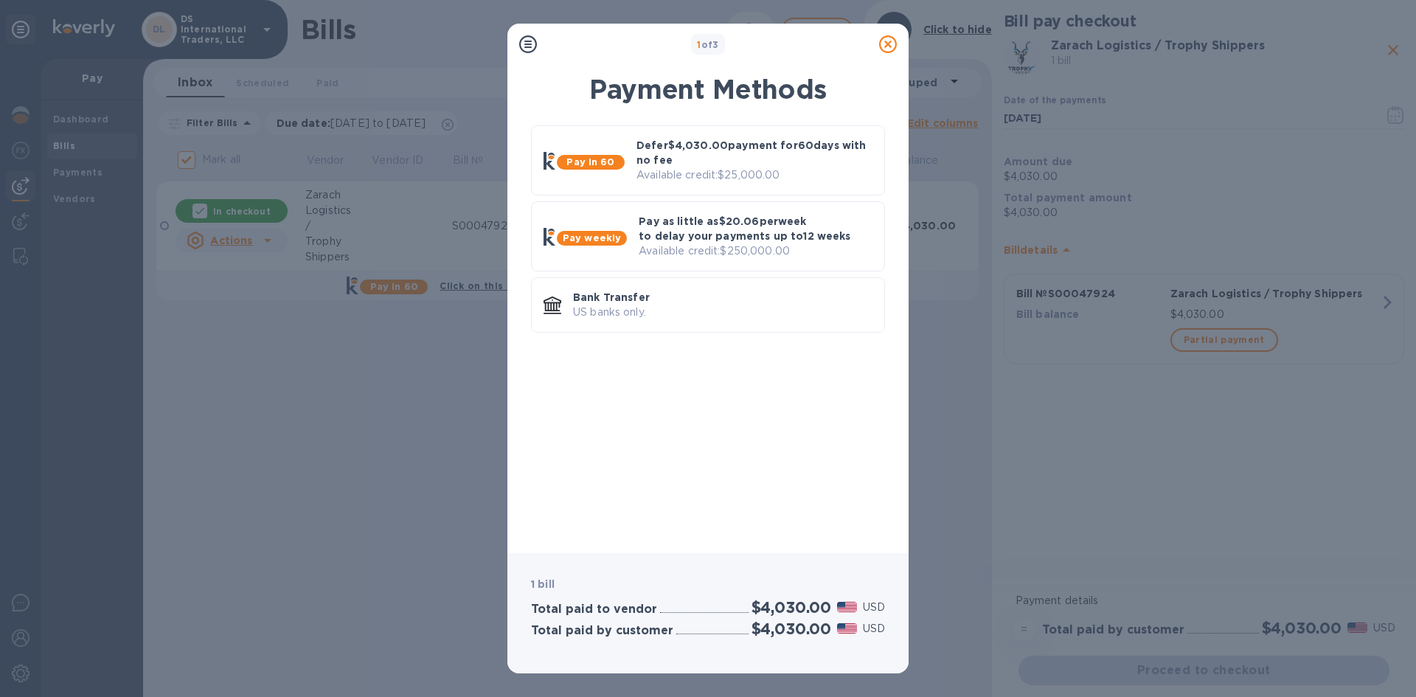
click at [1070, 249] on div "1 of 3 Payment Methods Pay in 60 Defer $4,030.00 payment for 60 days with no fe…" at bounding box center [708, 348] width 1416 height 697
click at [1071, 249] on div "1 of 3 Payment Methods Pay in 60 Defer $4,030.00 payment for 60 days with no fe…" at bounding box center [708, 348] width 1416 height 697
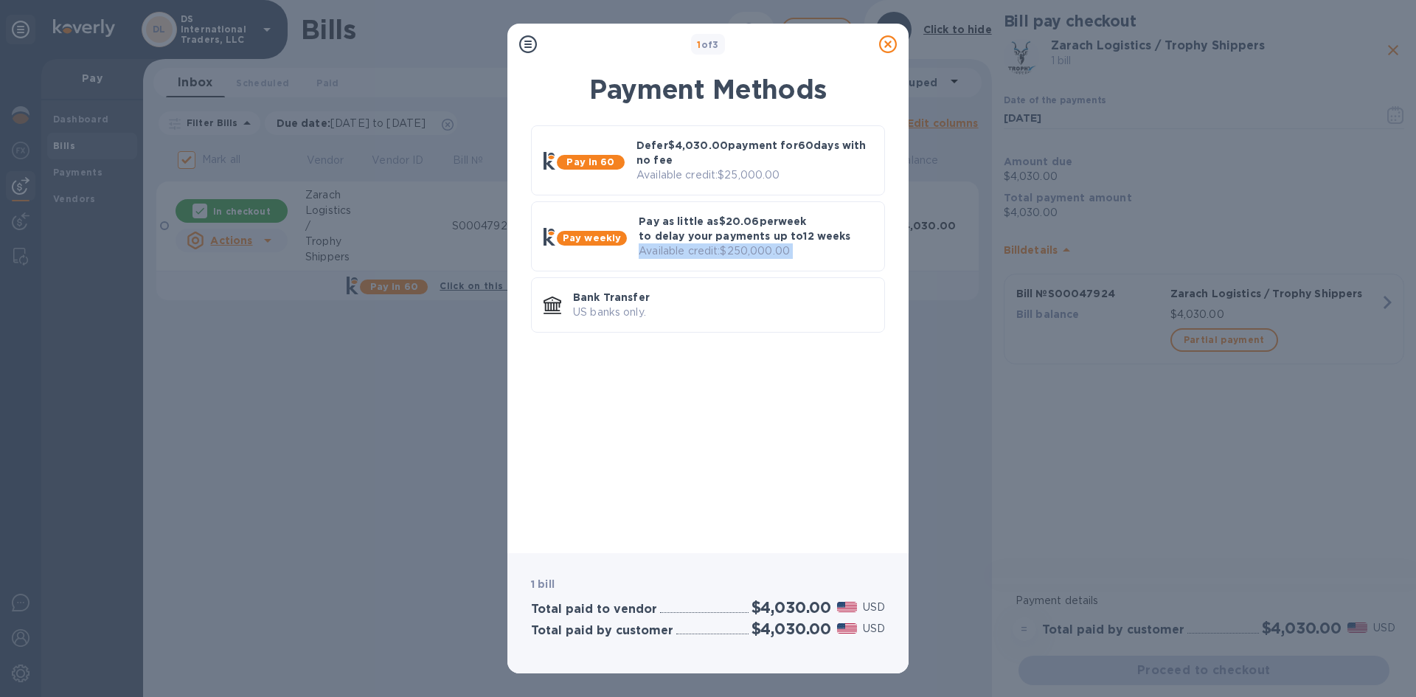
click at [1071, 249] on div "1 of 3 Payment Methods Pay in 60 Defer $4,030.00 payment for 60 days with no fe…" at bounding box center [708, 348] width 1416 height 697
drag, startPoint x: 1071, startPoint y: 249, endPoint x: 988, endPoint y: 221, distance: 87.0
click at [1057, 243] on div "1 of 3 Payment Methods Pay in 60 Defer $4,030.00 payment for 60 days with no fe…" at bounding box center [708, 348] width 1416 height 697
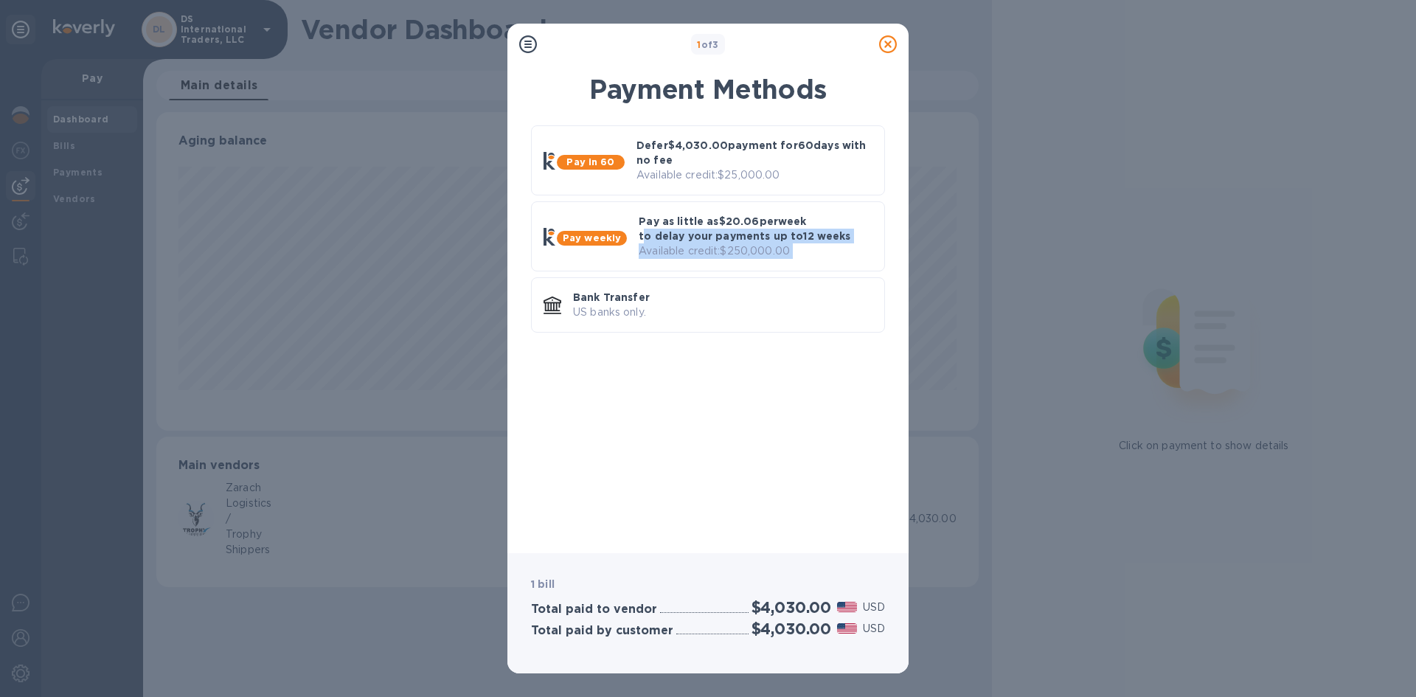
scroll to position [319, 822]
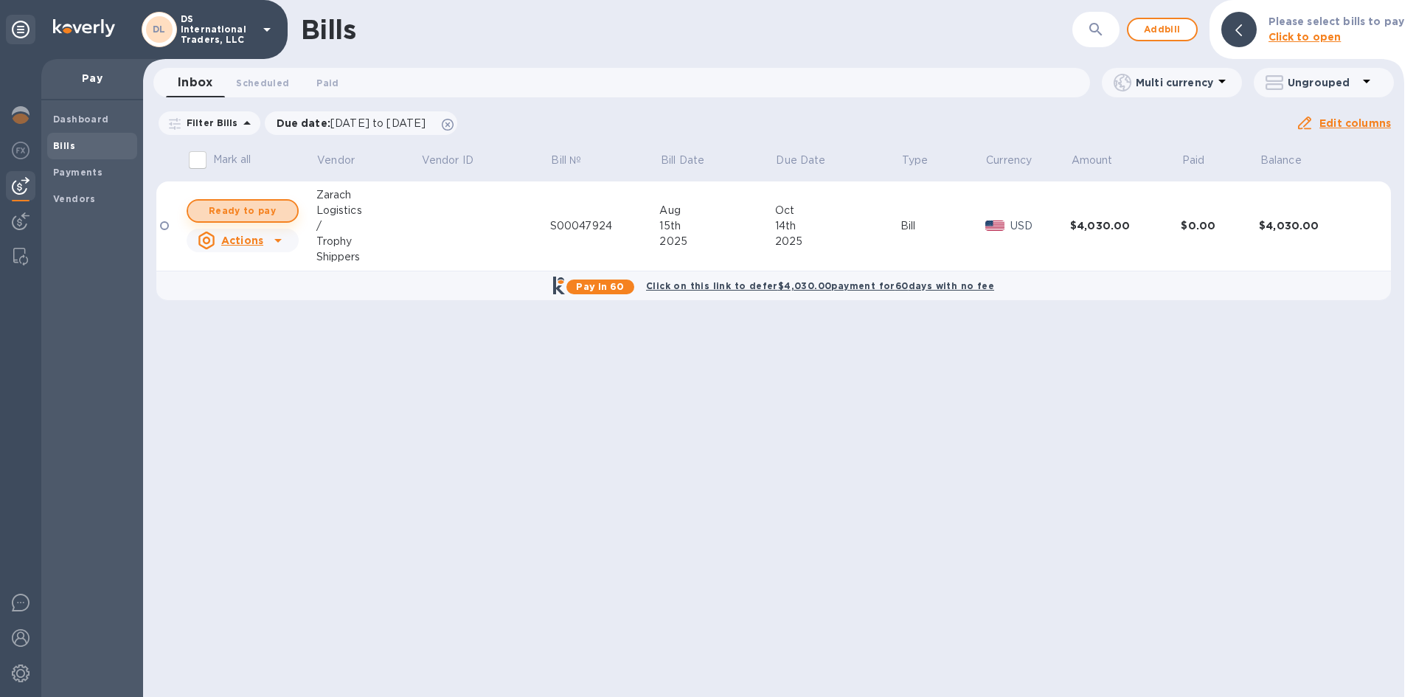
click at [246, 212] on span "Ready to pay" at bounding box center [243, 211] width 86 height 18
checkbox input "true"
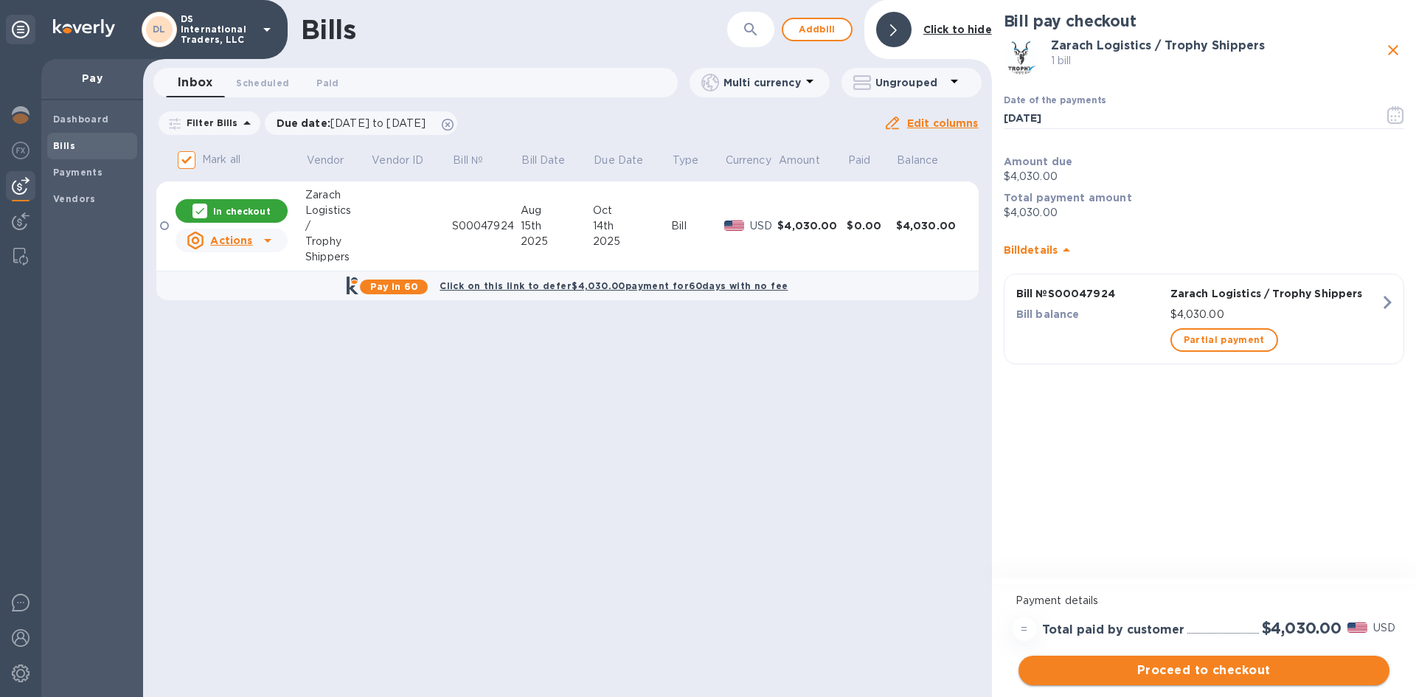
click at [1226, 668] on span "Proceed to checkout" at bounding box center [1203, 671] width 347 height 18
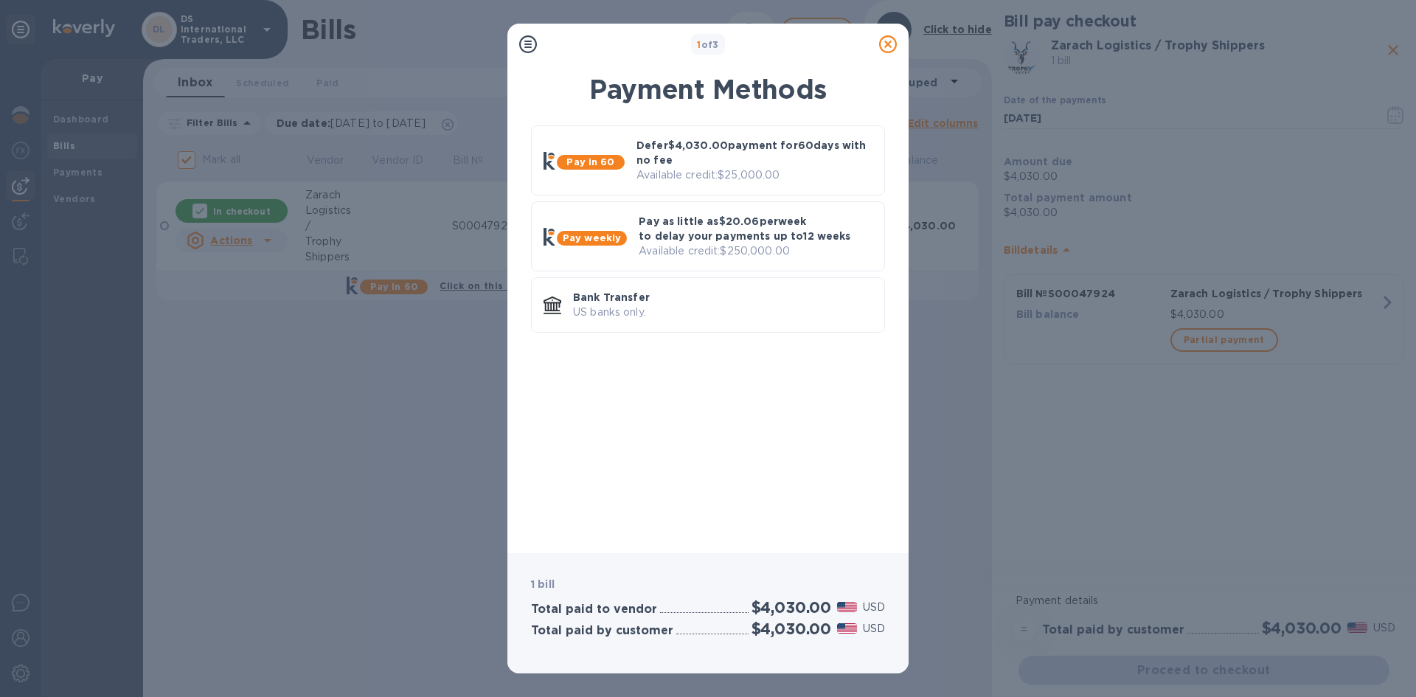
click at [1083, 486] on div "1 of 3 Payment Methods Pay in 60 Defer $4,030.00 payment for 60 days with no fe…" at bounding box center [708, 348] width 1416 height 697
click at [1083, 484] on div "1 of 3 Payment Methods Pay in 60 Defer $4,030.00 payment for 60 days with no fe…" at bounding box center [708, 348] width 1416 height 697
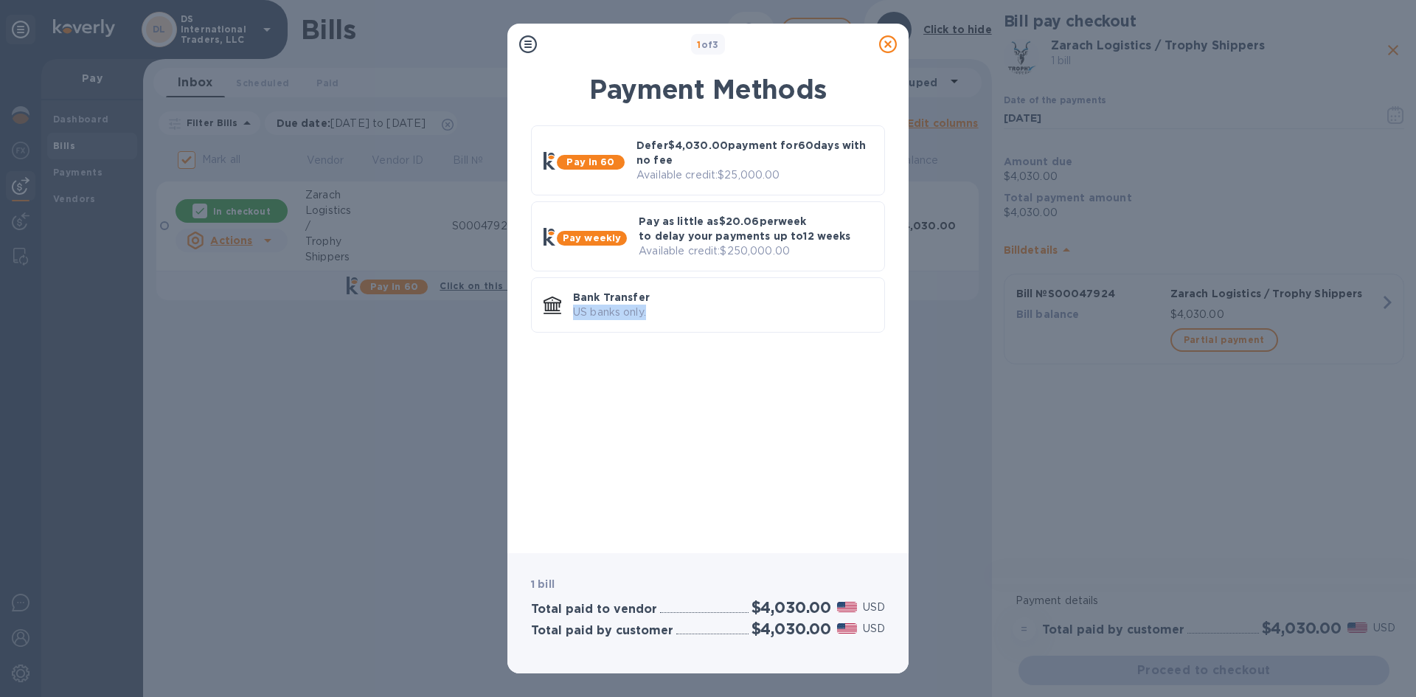
click at [959, 387] on div "1 of 3 Payment Methods Pay in 60 Defer $4,030.00 payment for 60 days with no fe…" at bounding box center [708, 348] width 1416 height 697
click at [641, 437] on div "Pay in 60 Defer $4,030.00 payment for 60 days with no fee Available credit: $25…" at bounding box center [708, 329] width 378 height 425
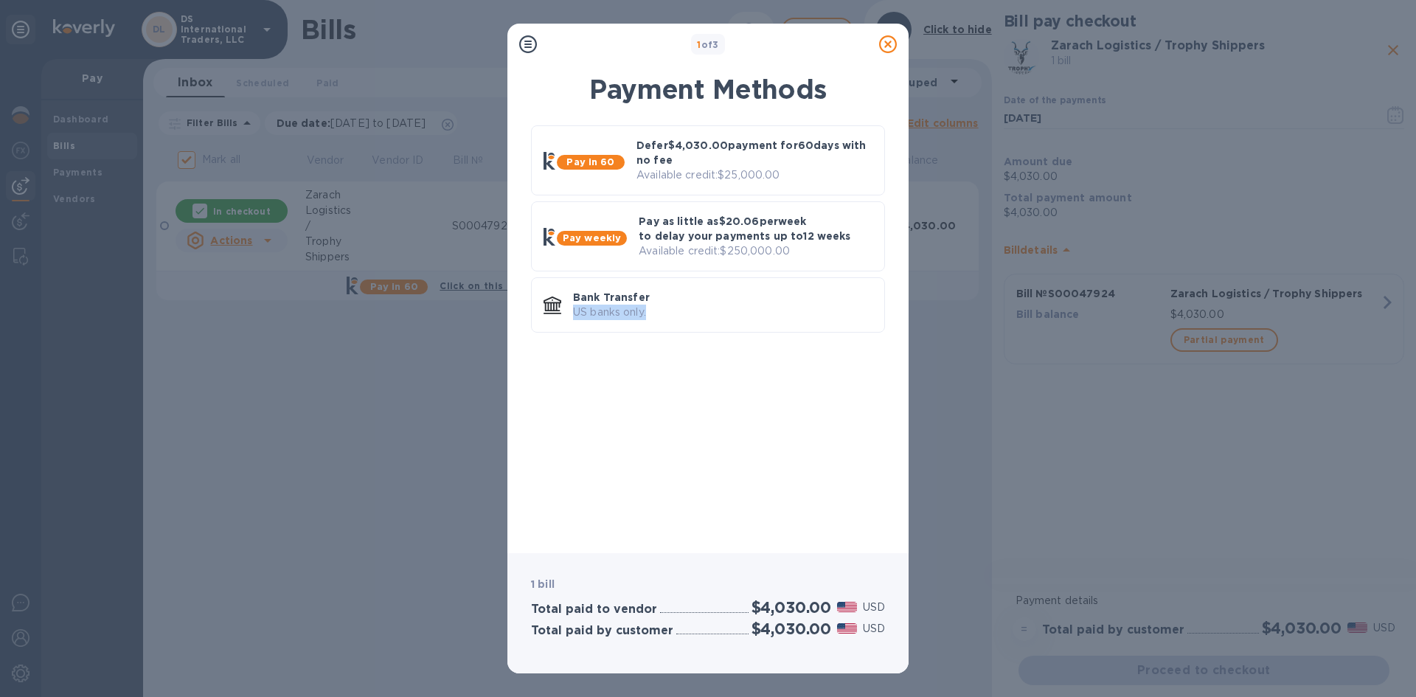
click at [641, 437] on div "Pay in 60 Defer $4,030.00 payment for 60 days with no fee Available credit: $25…" at bounding box center [708, 329] width 378 height 425
click at [65, 116] on div "1 of 3 Payment Methods Pay in 60 Defer $4,030.00 payment for 60 days with no fe…" at bounding box center [708, 348] width 1416 height 697
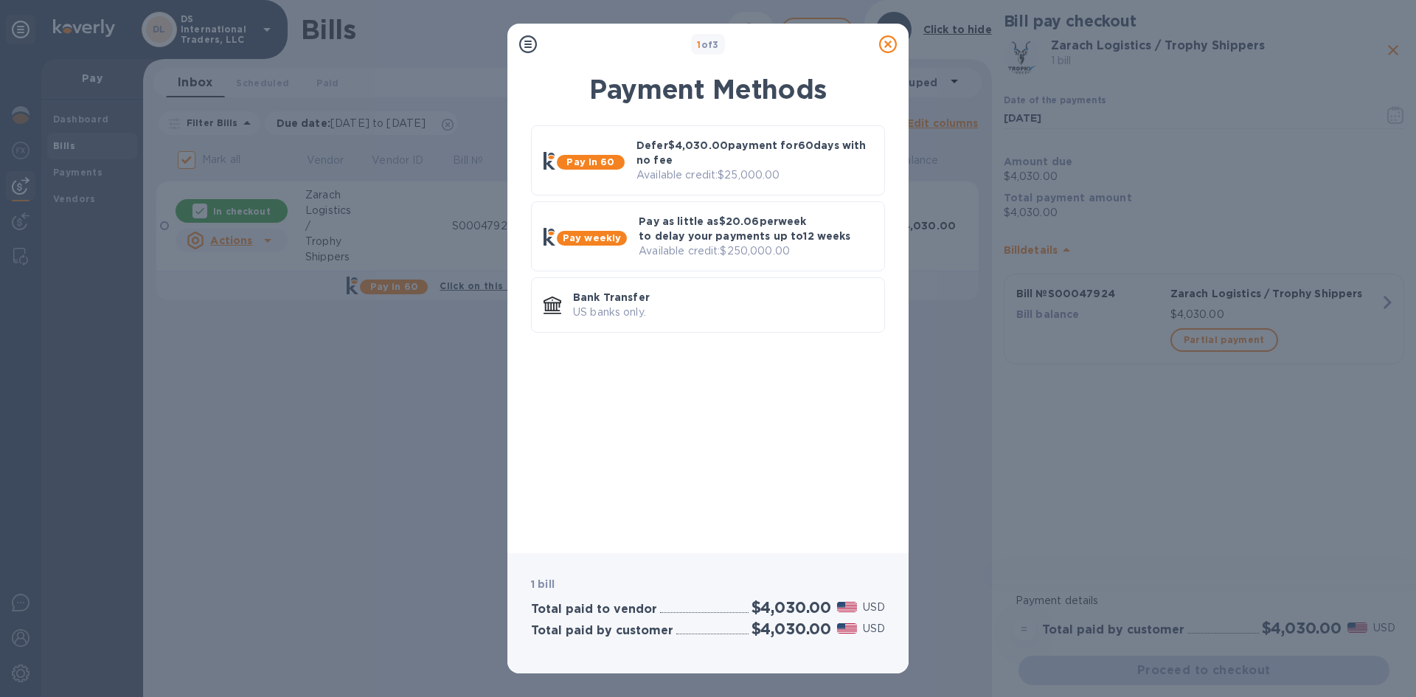
click at [69, 150] on div "1 of 3 Payment Methods Pay in 60 Defer $4,030.00 payment for 60 days with no fe…" at bounding box center [708, 348] width 1416 height 697
click at [442, 24] on div "1 of 3 Payment Methods Pay in 60 Defer $4,030.00 payment for 60 days with no fe…" at bounding box center [708, 348] width 1416 height 697
click at [576, 164] on b "Pay in 60" at bounding box center [590, 161] width 48 height 11
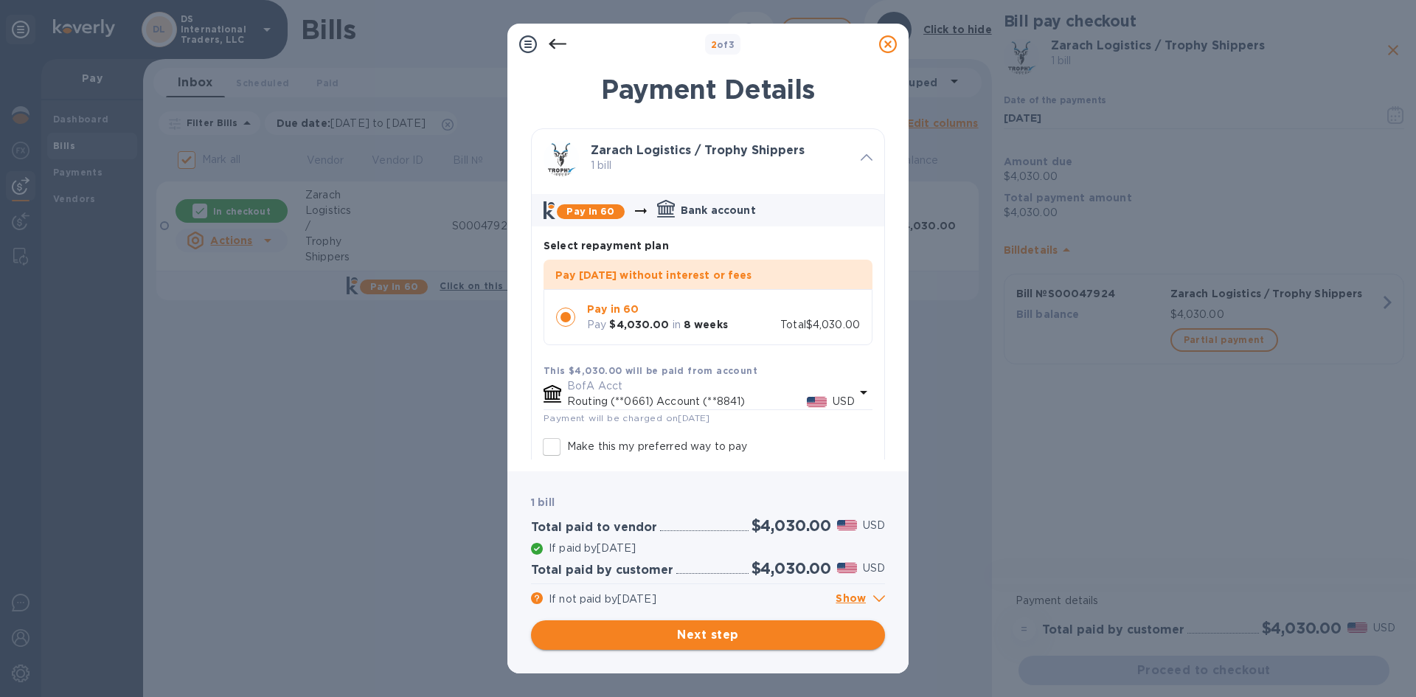
click at [730, 634] on span "Next step" at bounding box center [708, 635] width 330 height 18
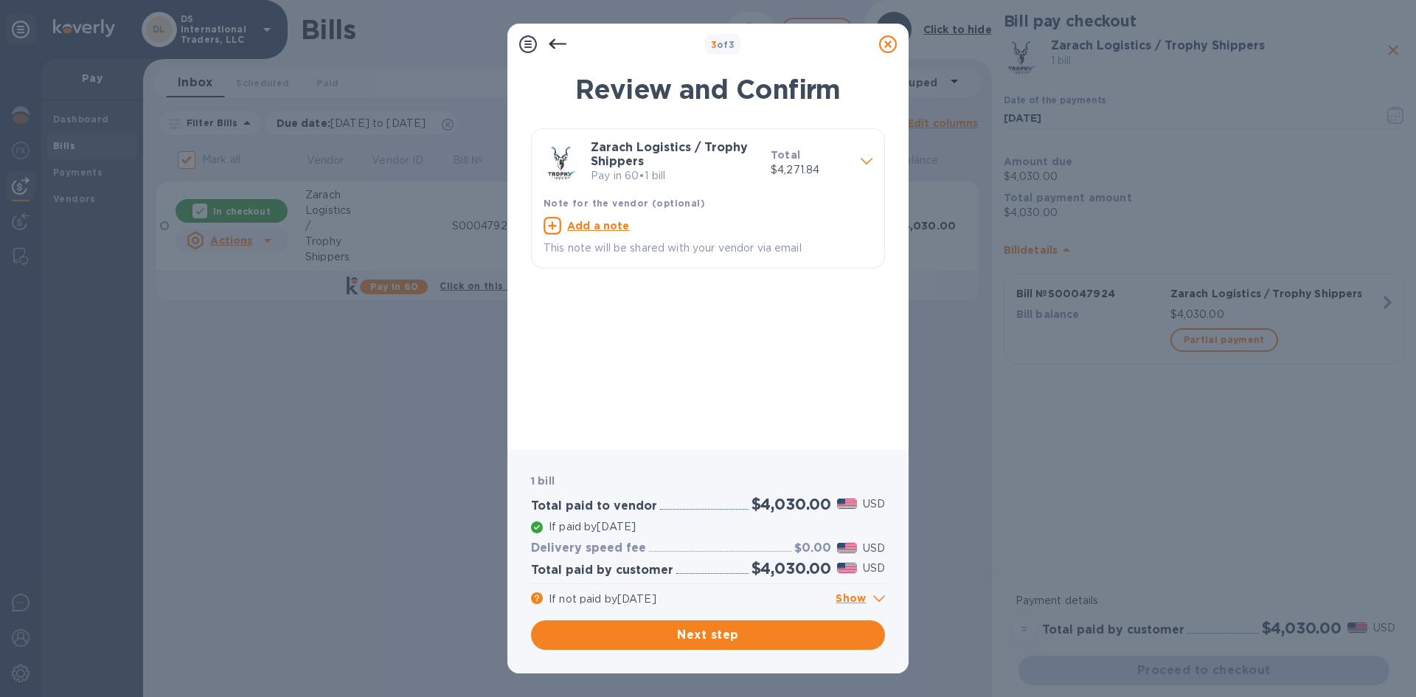
click at [862, 159] on icon at bounding box center [867, 161] width 12 height 7
click at [861, 164] on icon at bounding box center [867, 161] width 12 height 7
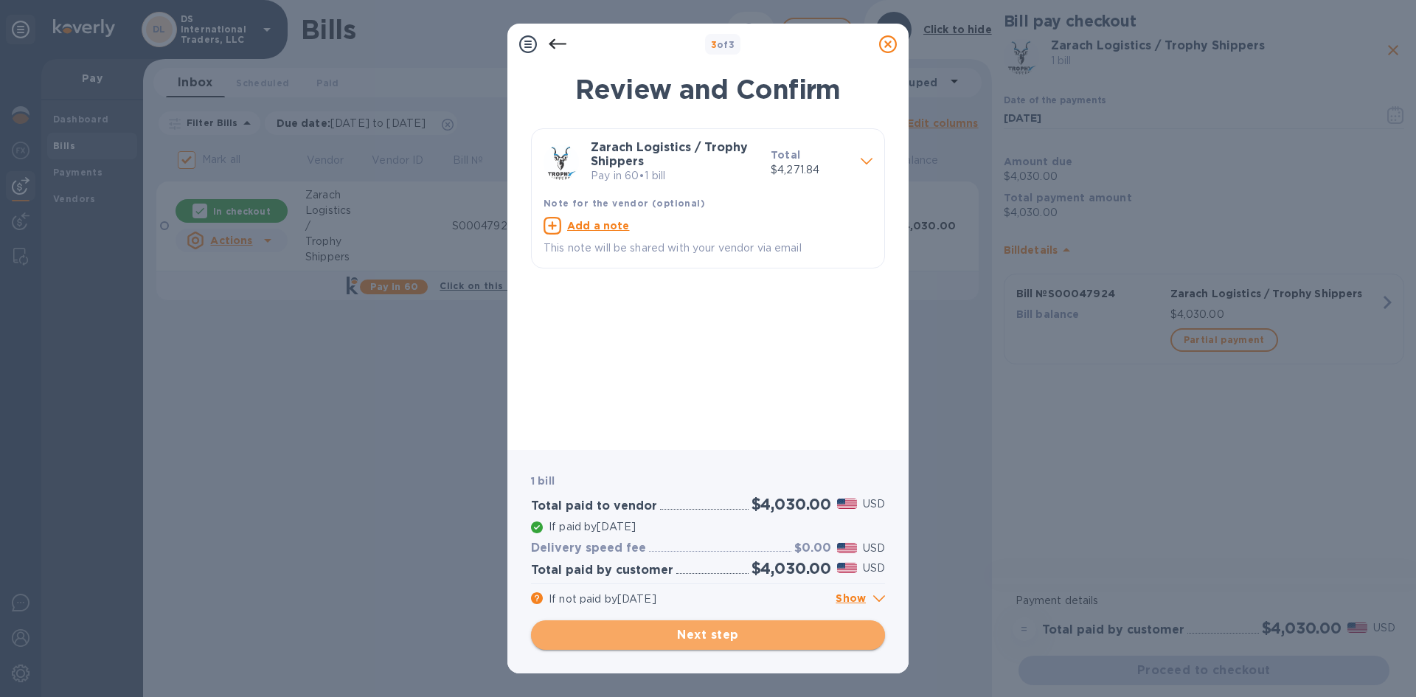
click at [695, 634] on span "Next step" at bounding box center [708, 635] width 330 height 18
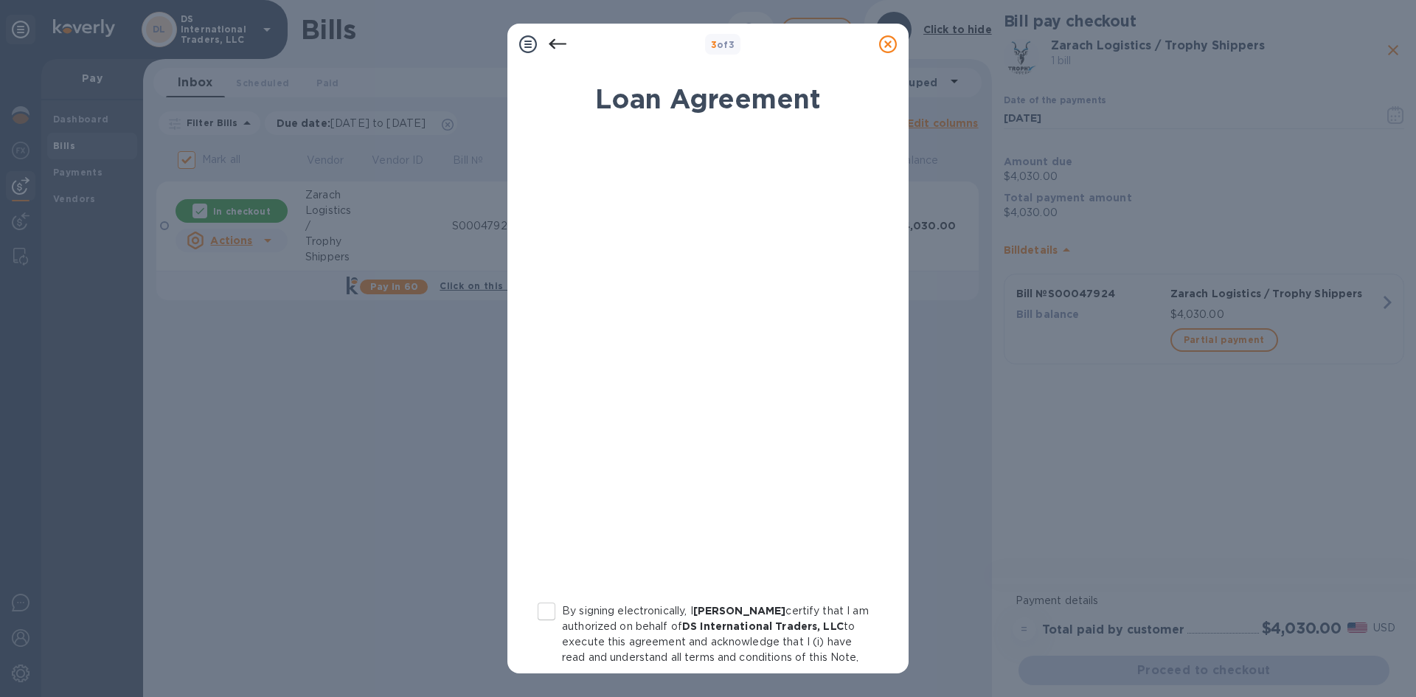
click at [543, 603] on input "By signing electronically, I Dov Osina certify that I am authorized on behalf o…" at bounding box center [546, 611] width 31 height 31
checkbox input "true"
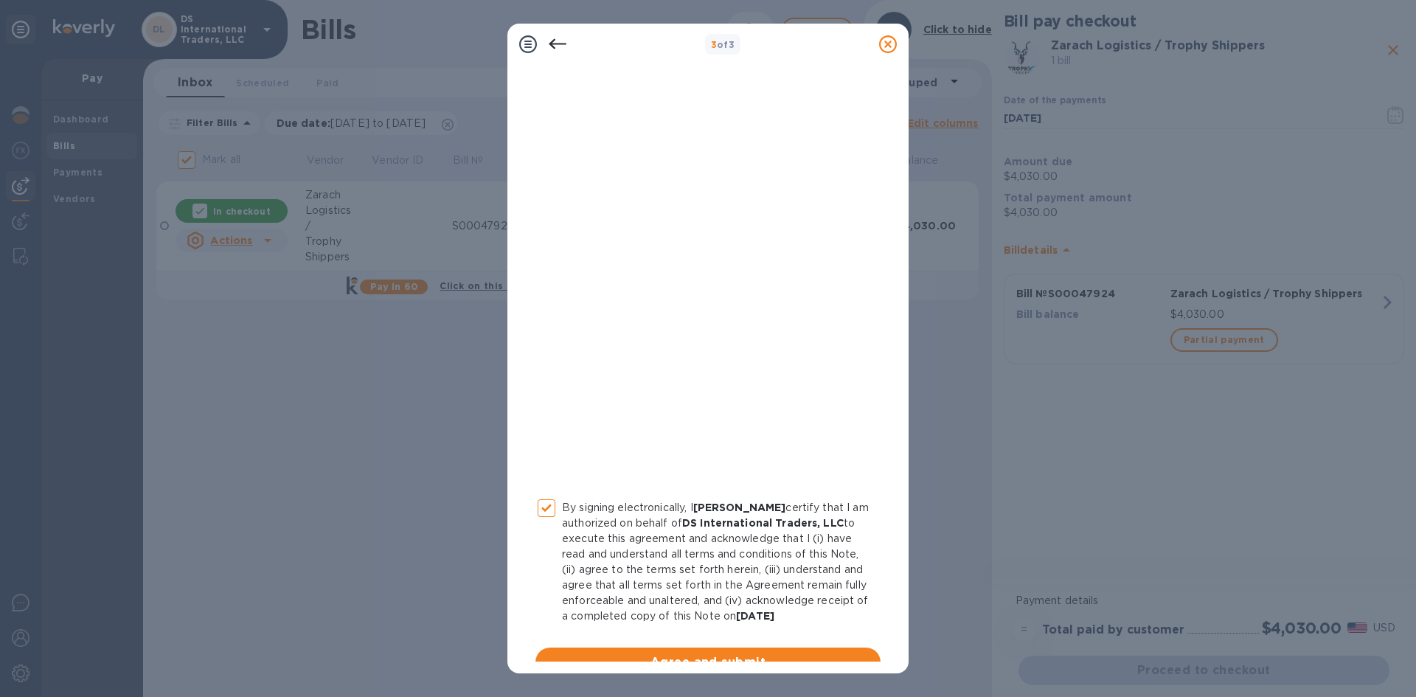
scroll to position [143, 0]
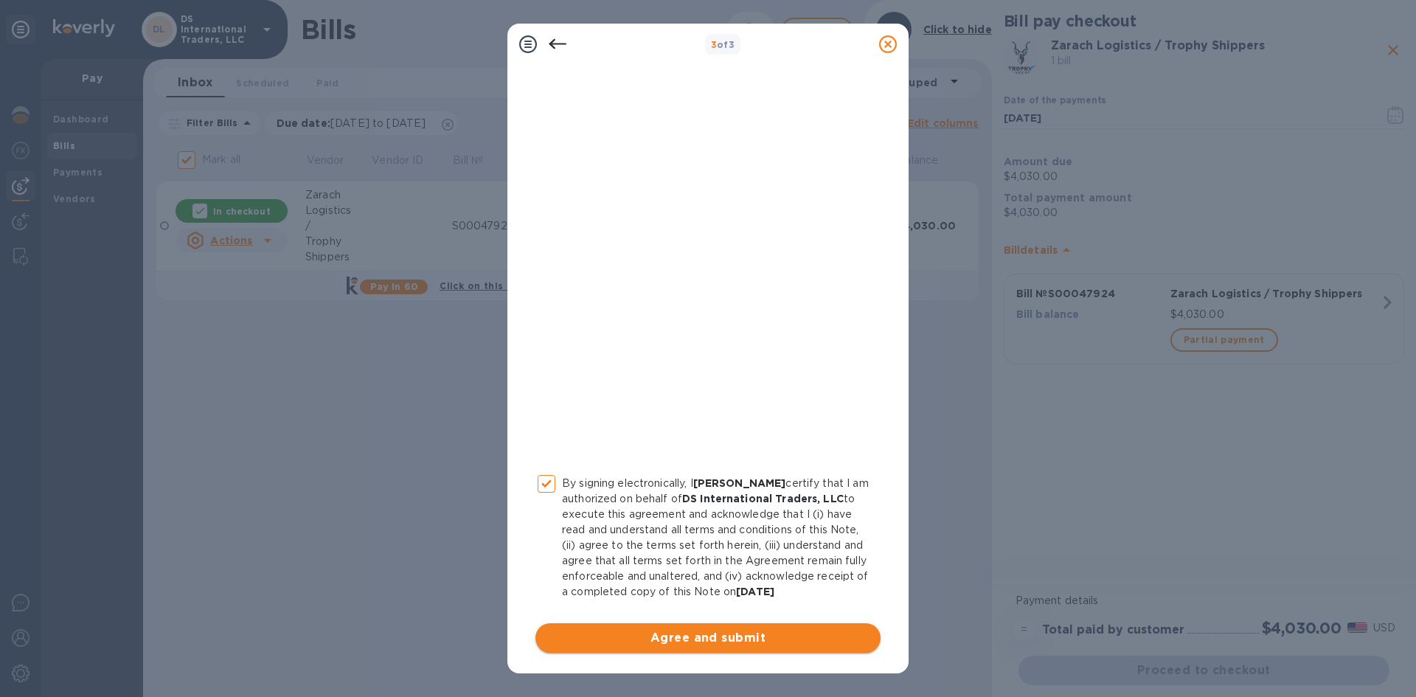
click at [764, 635] on span "Agree and submit" at bounding box center [708, 638] width 322 height 18
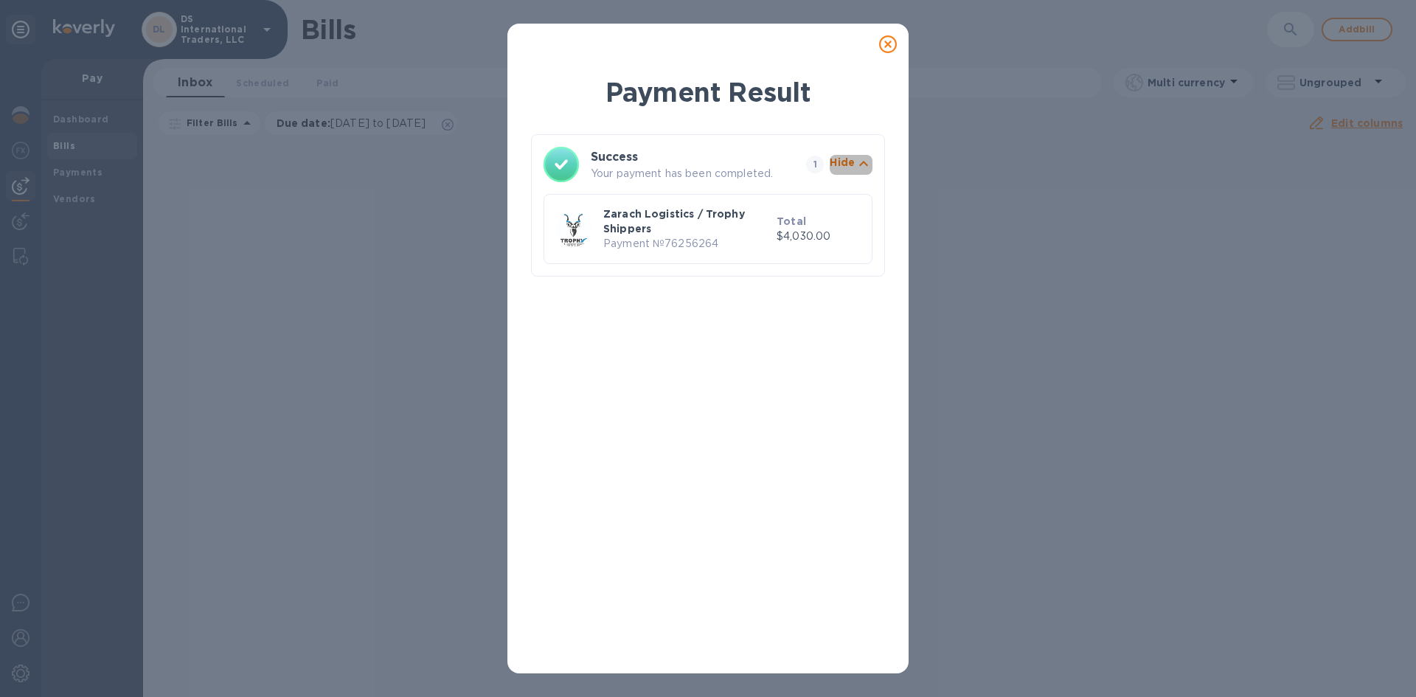
click at [860, 162] on icon "button" at bounding box center [864, 164] width 18 height 18
click at [862, 164] on icon "button" at bounding box center [863, 163] width 9 height 5
click at [889, 45] on icon at bounding box center [888, 44] width 18 height 18
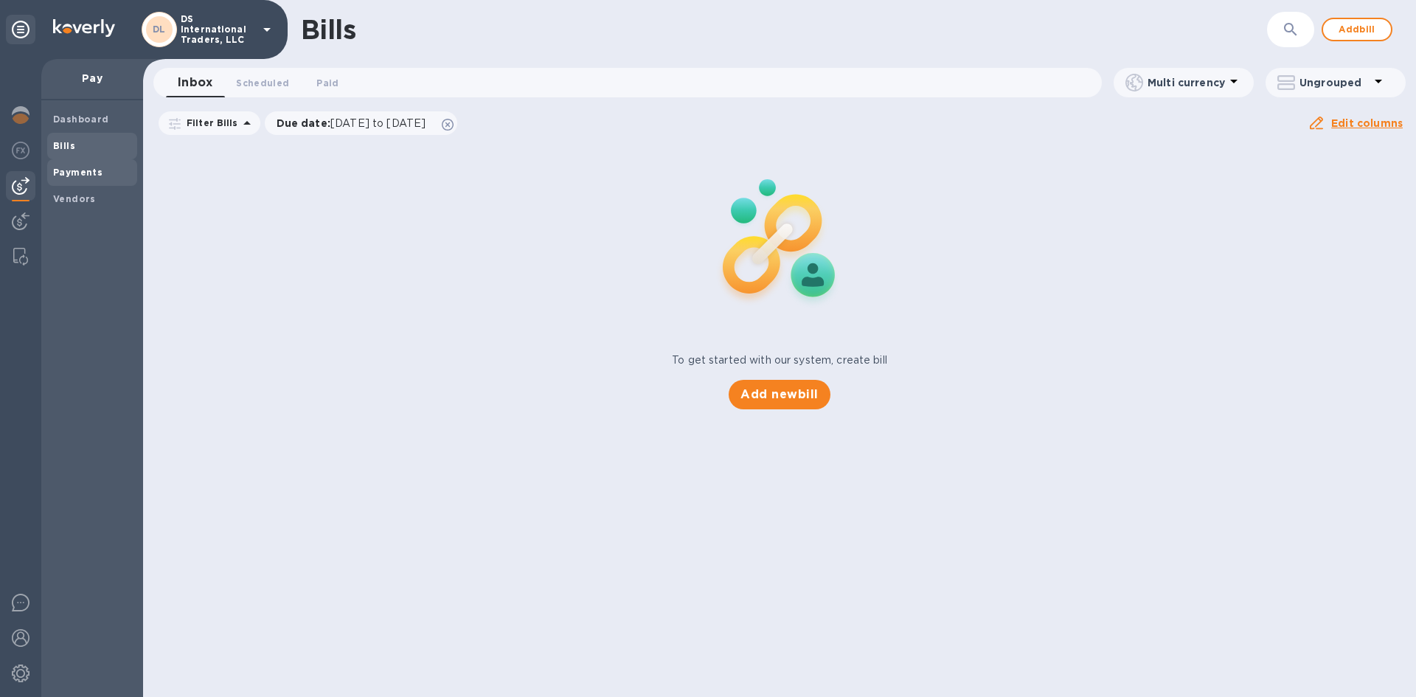
click at [88, 171] on b "Payments" at bounding box center [77, 172] width 49 height 11
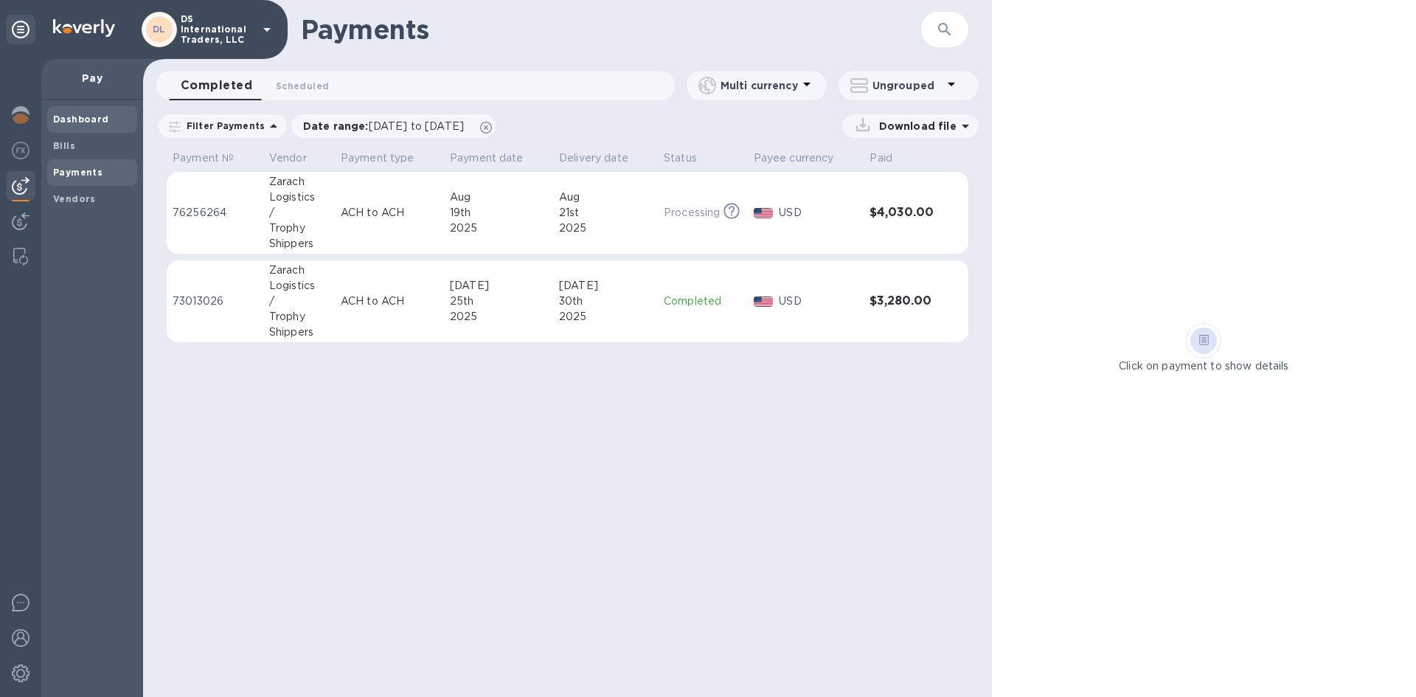
click at [76, 119] on b "Dashboard" at bounding box center [81, 119] width 56 height 11
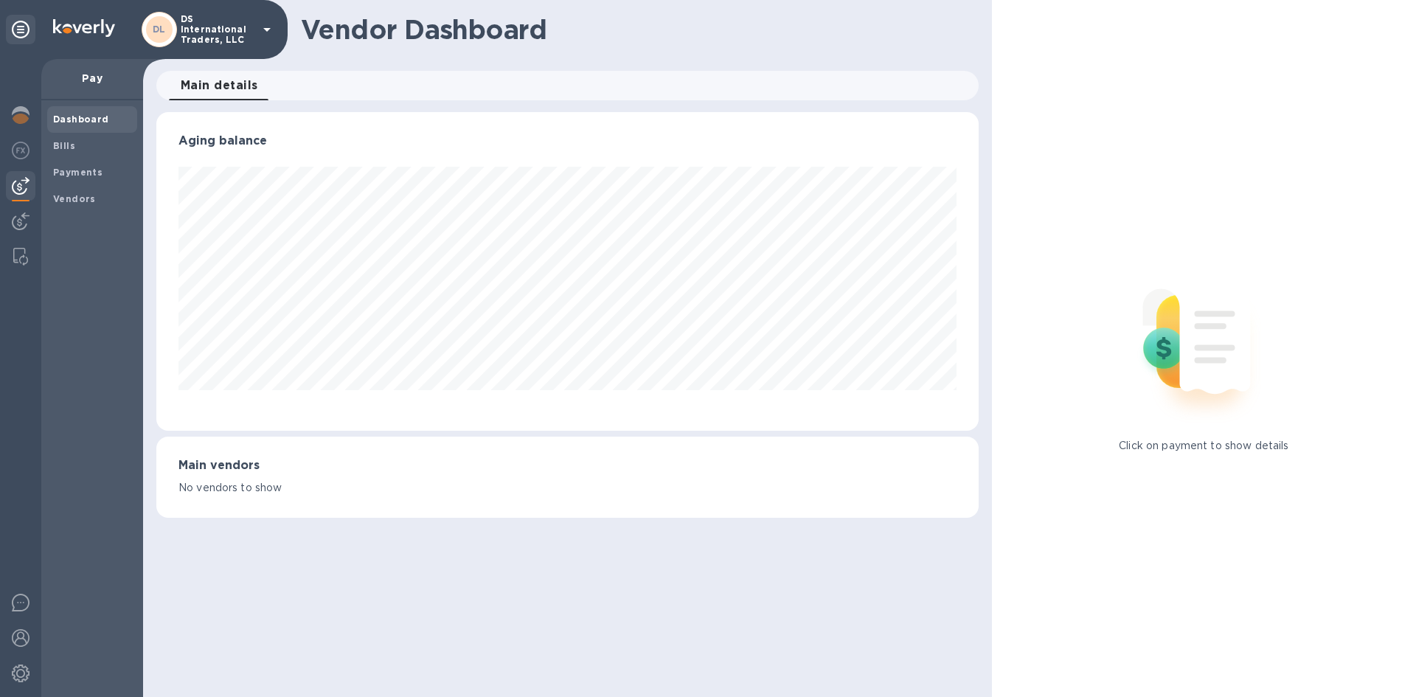
scroll to position [319, 822]
click at [19, 119] on img at bounding box center [21, 115] width 18 height 18
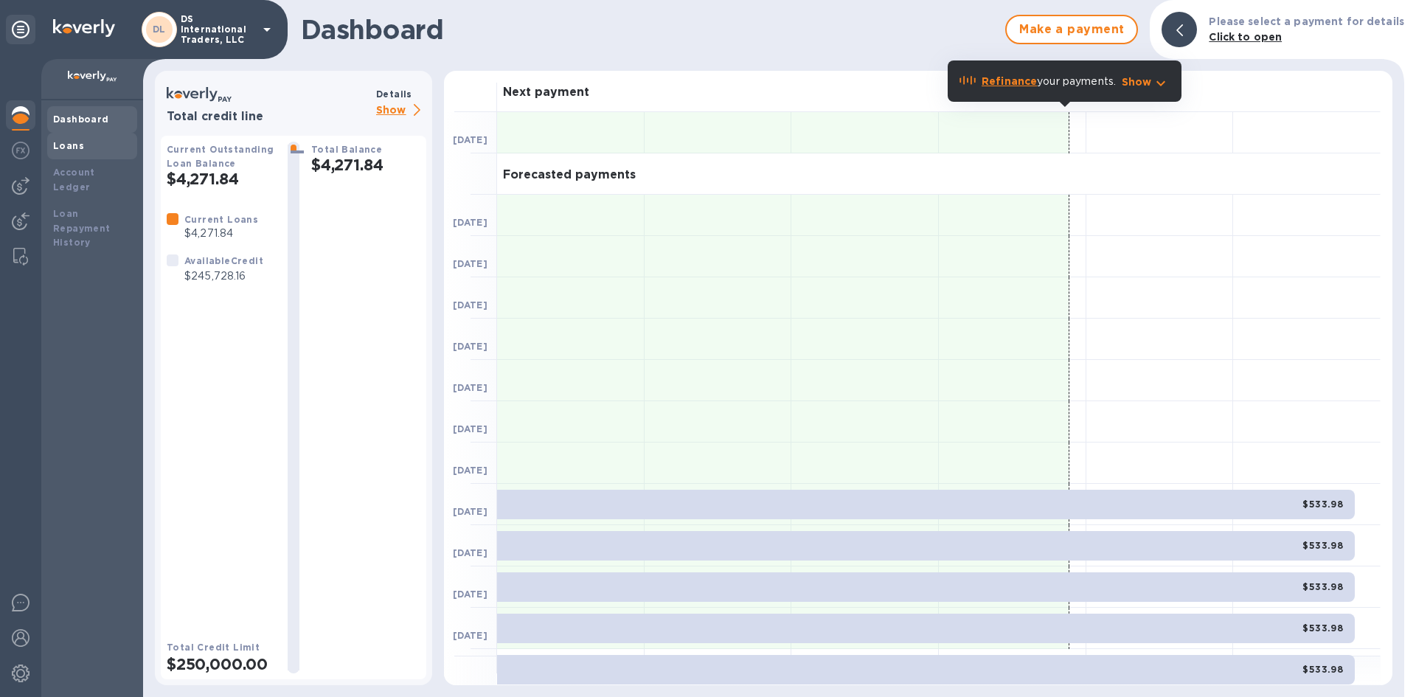
click at [73, 145] on b "Loans" at bounding box center [68, 145] width 31 height 11
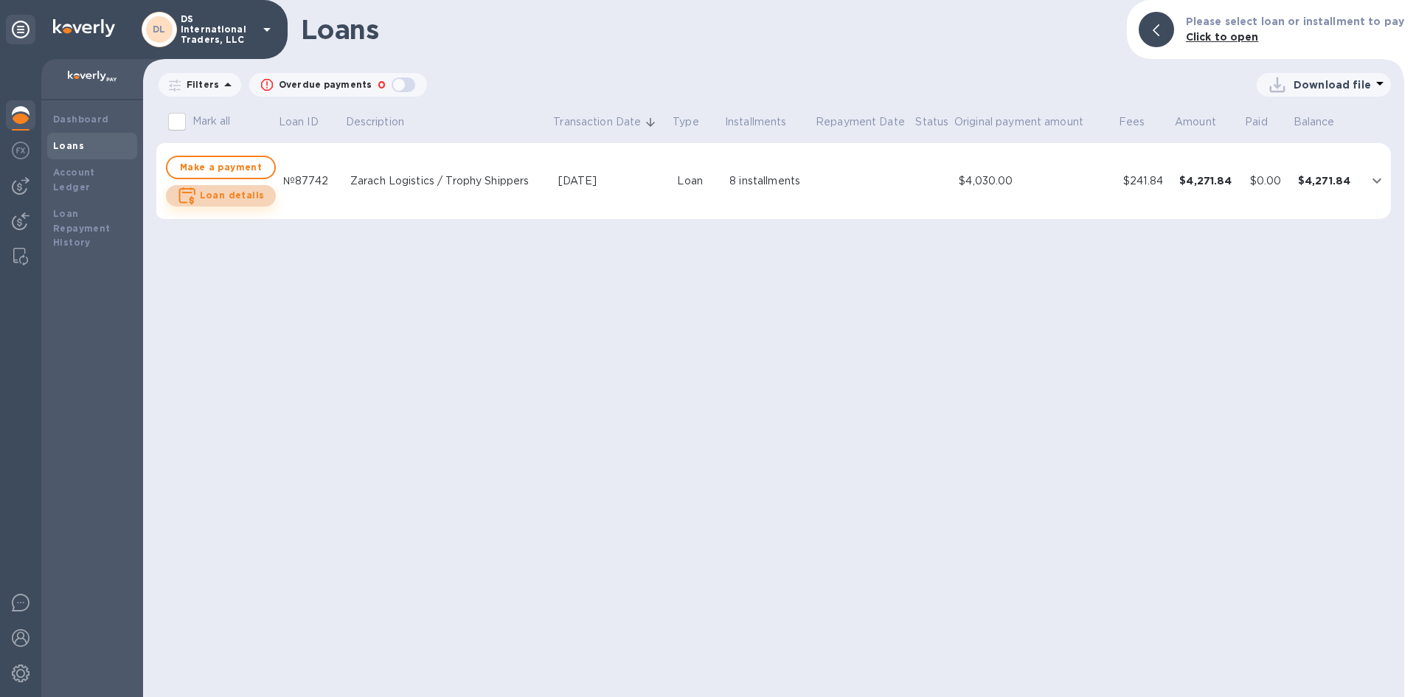
click at [226, 192] on b "Loan details" at bounding box center [232, 195] width 65 height 11
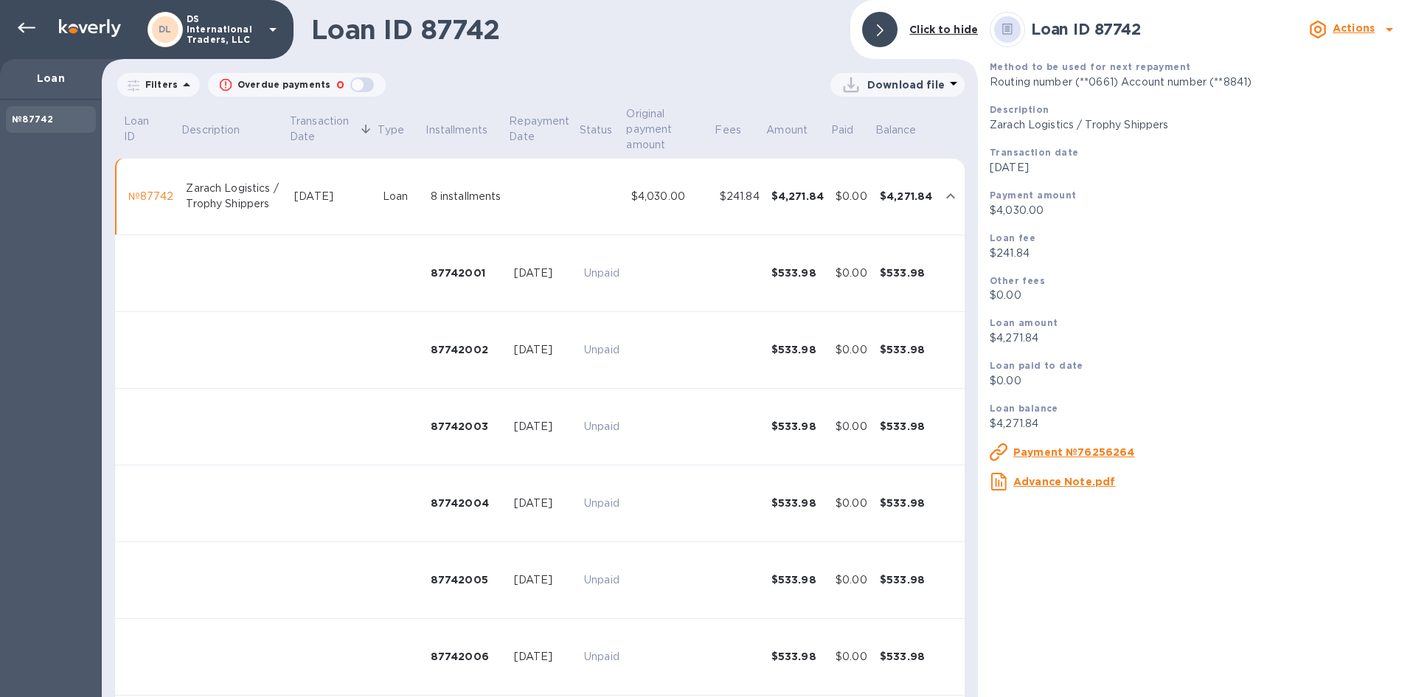
click at [142, 195] on div "№87742" at bounding box center [151, 196] width 46 height 15
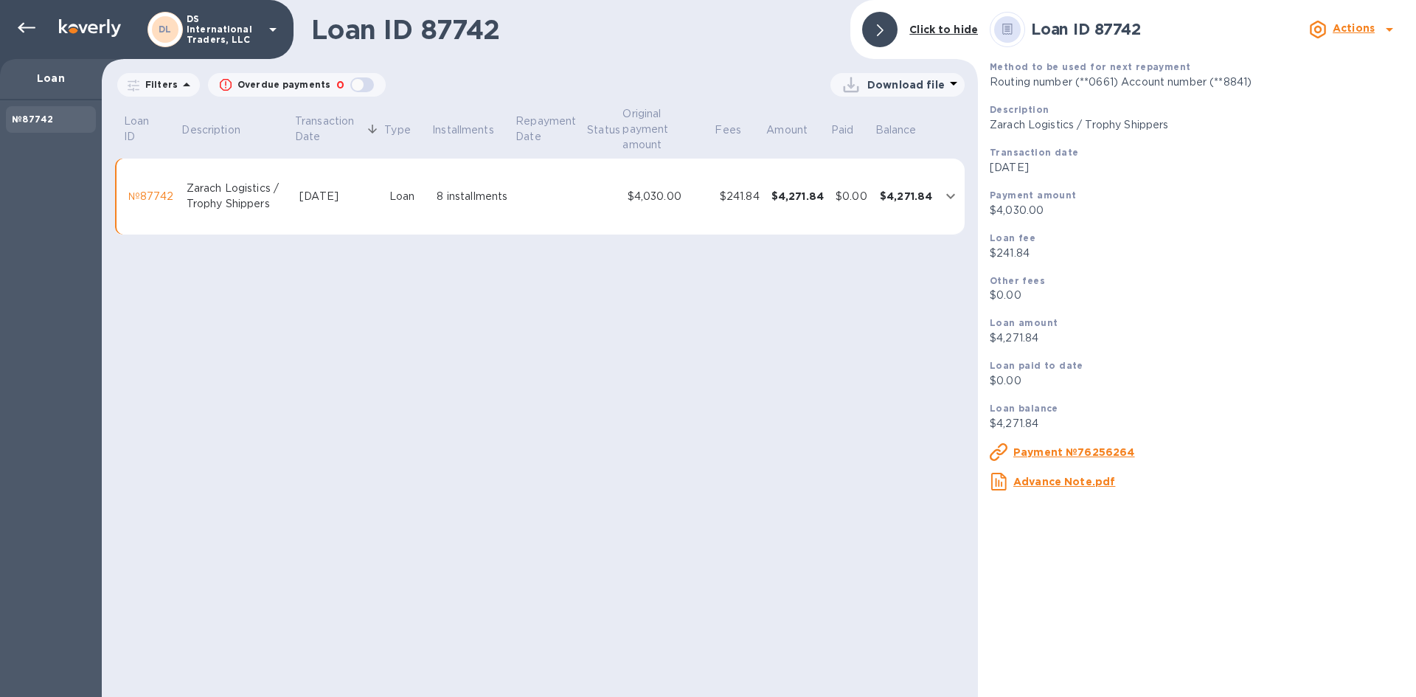
click at [310, 195] on div "Aug 19, 2025" at bounding box center [337, 196] width 77 height 15
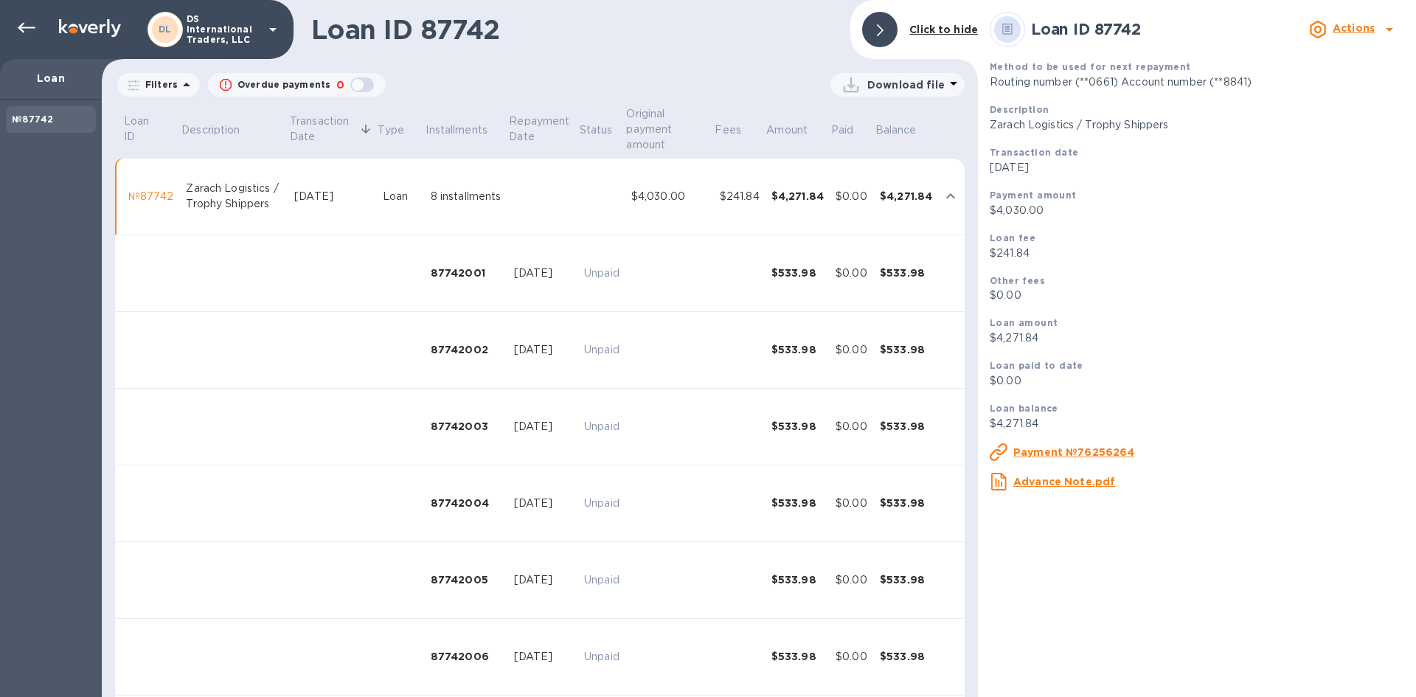
click at [945, 192] on icon "expand row" at bounding box center [951, 196] width 18 height 18
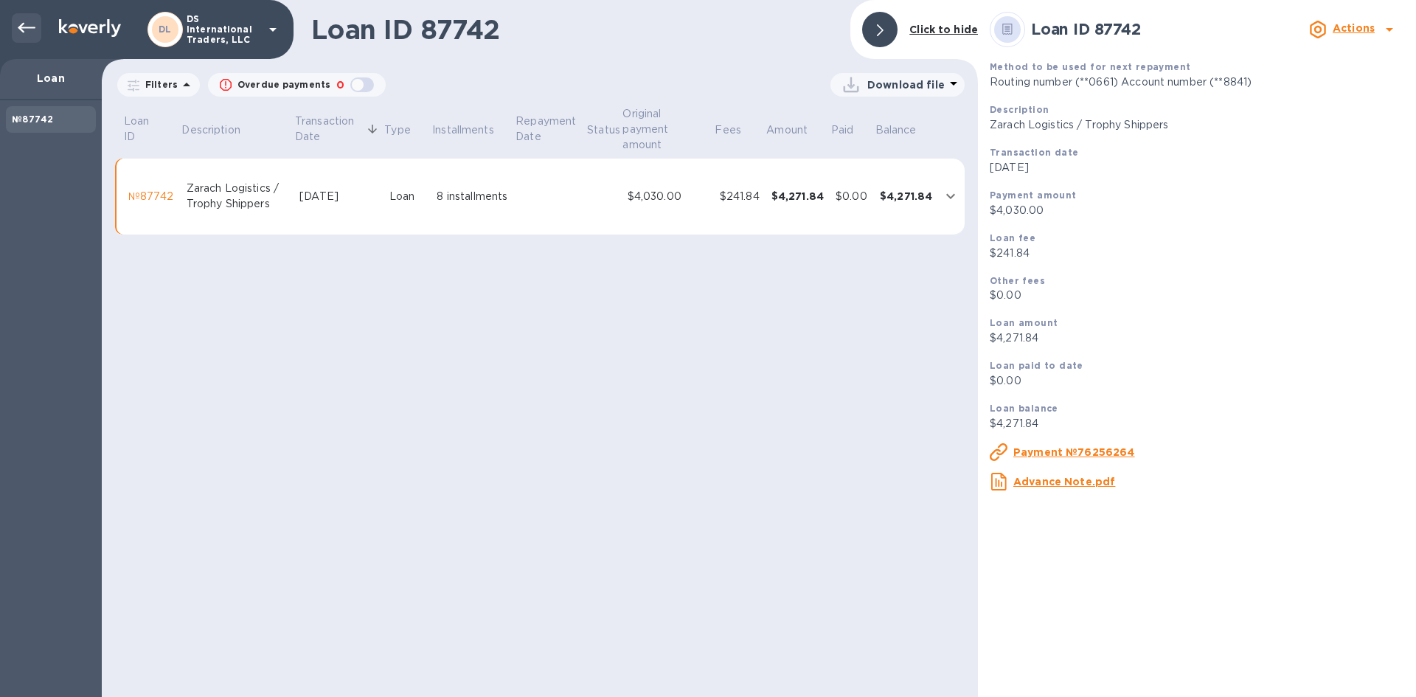
click at [24, 24] on icon at bounding box center [27, 28] width 18 height 10
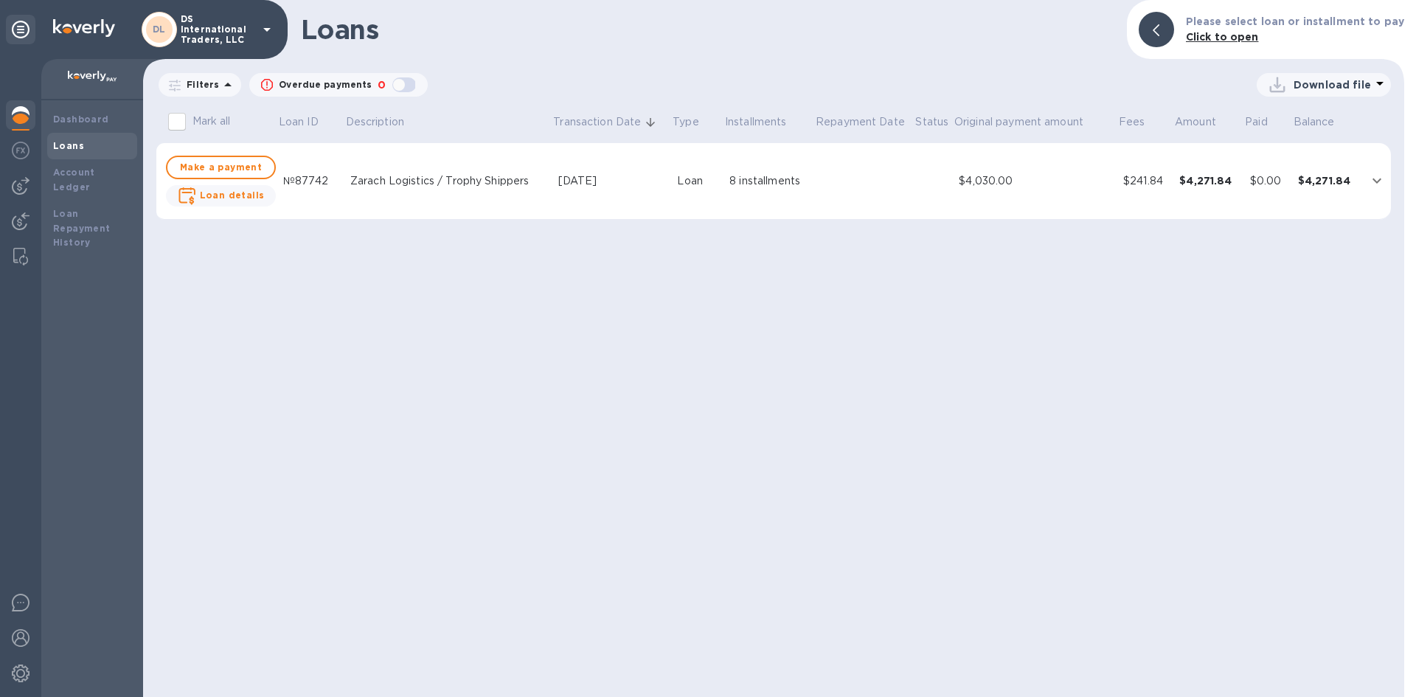
click at [100, 24] on img at bounding box center [84, 28] width 62 height 18
click at [319, 353] on div "Loans Please select loan or installment to pay Click to open Filters Overdue pa…" at bounding box center [773, 348] width 1261 height 697
click at [211, 24] on p "DS International Traders, LLC" at bounding box center [218, 29] width 74 height 31
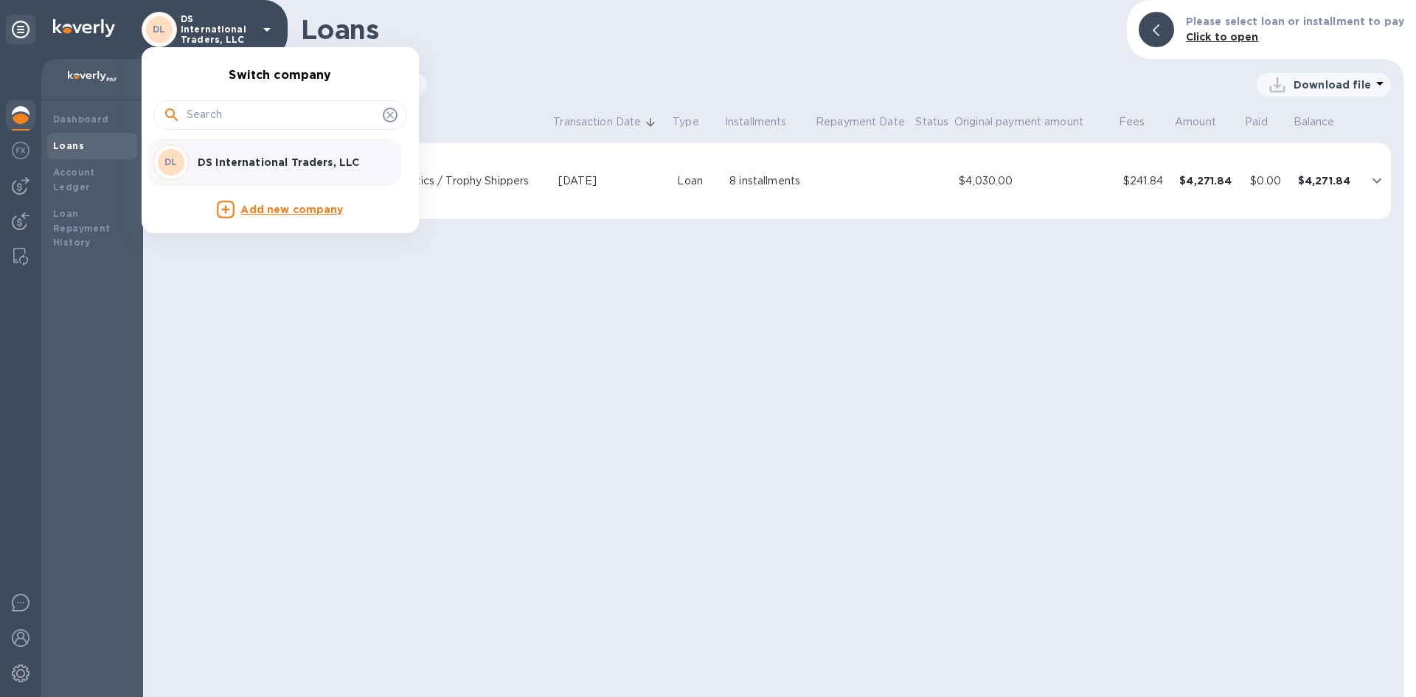
click at [190, 21] on div at bounding box center [708, 348] width 1416 height 697
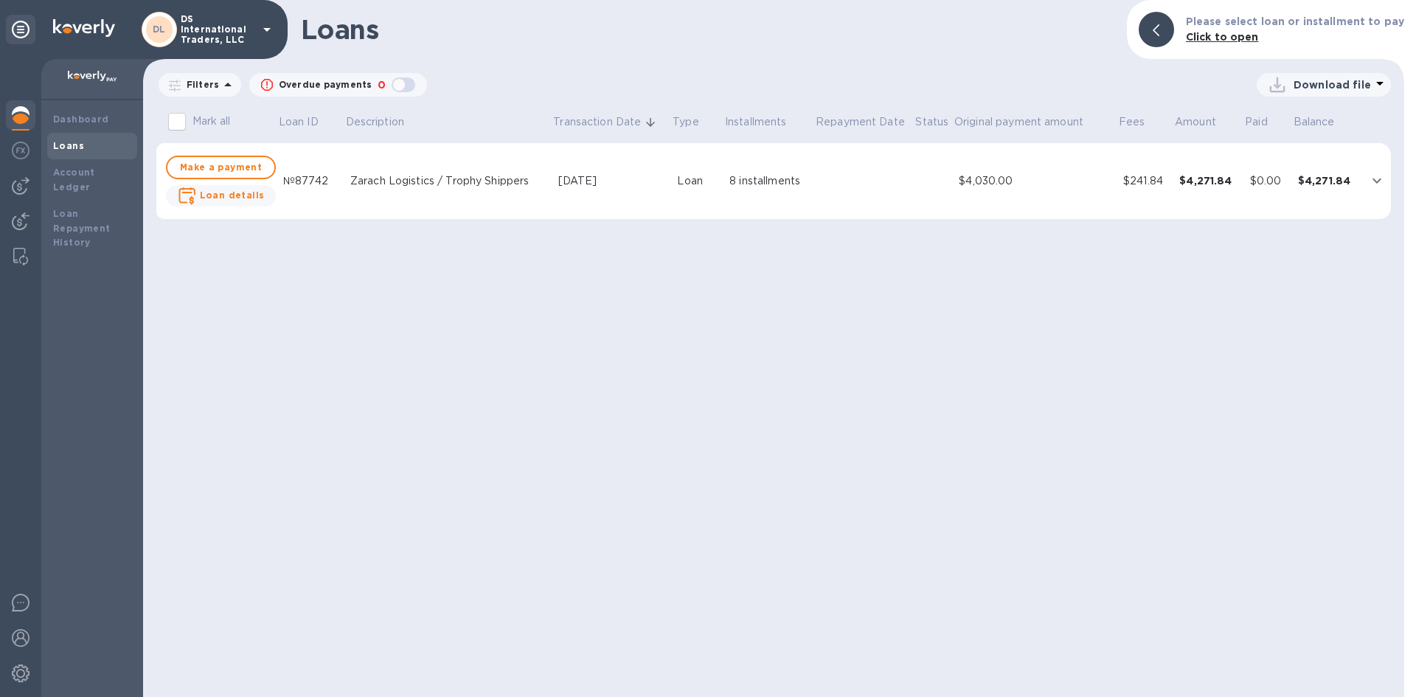
click at [185, 26] on p "DS International Traders, LLC" at bounding box center [218, 29] width 74 height 31
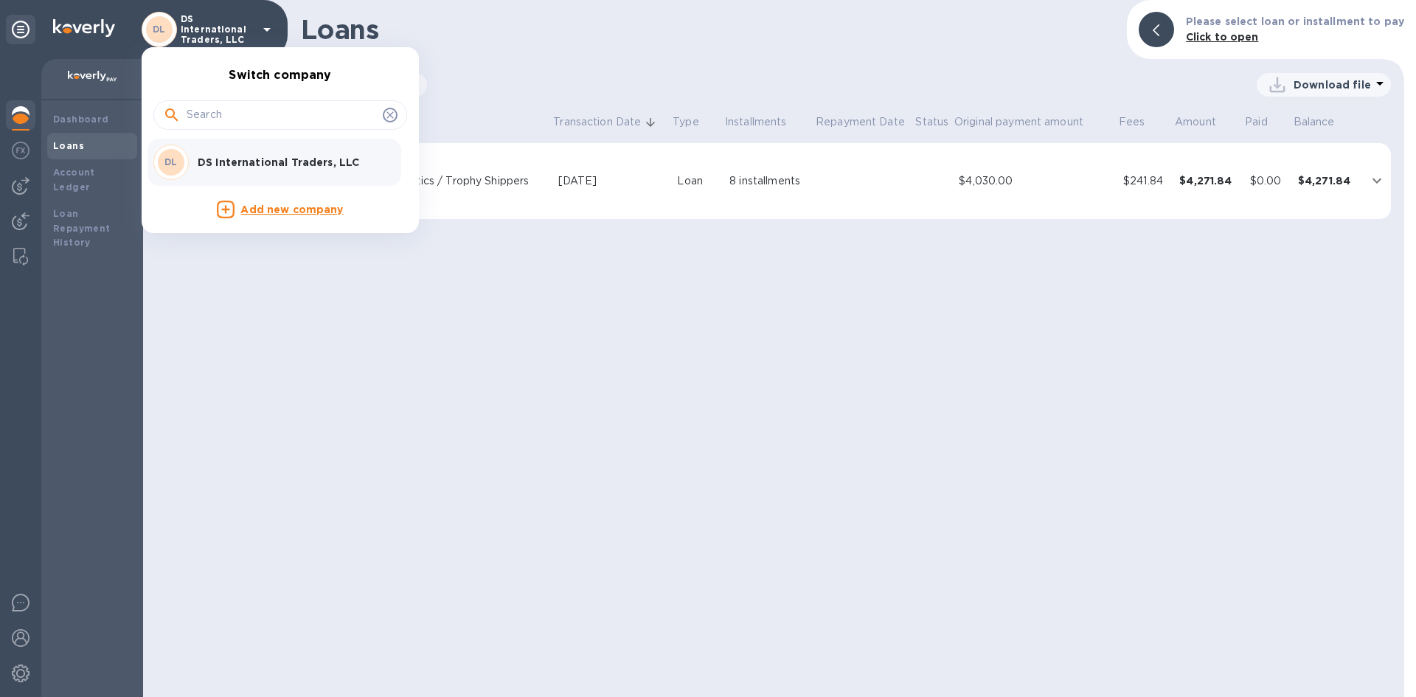
click at [18, 25] on div at bounding box center [708, 348] width 1416 height 697
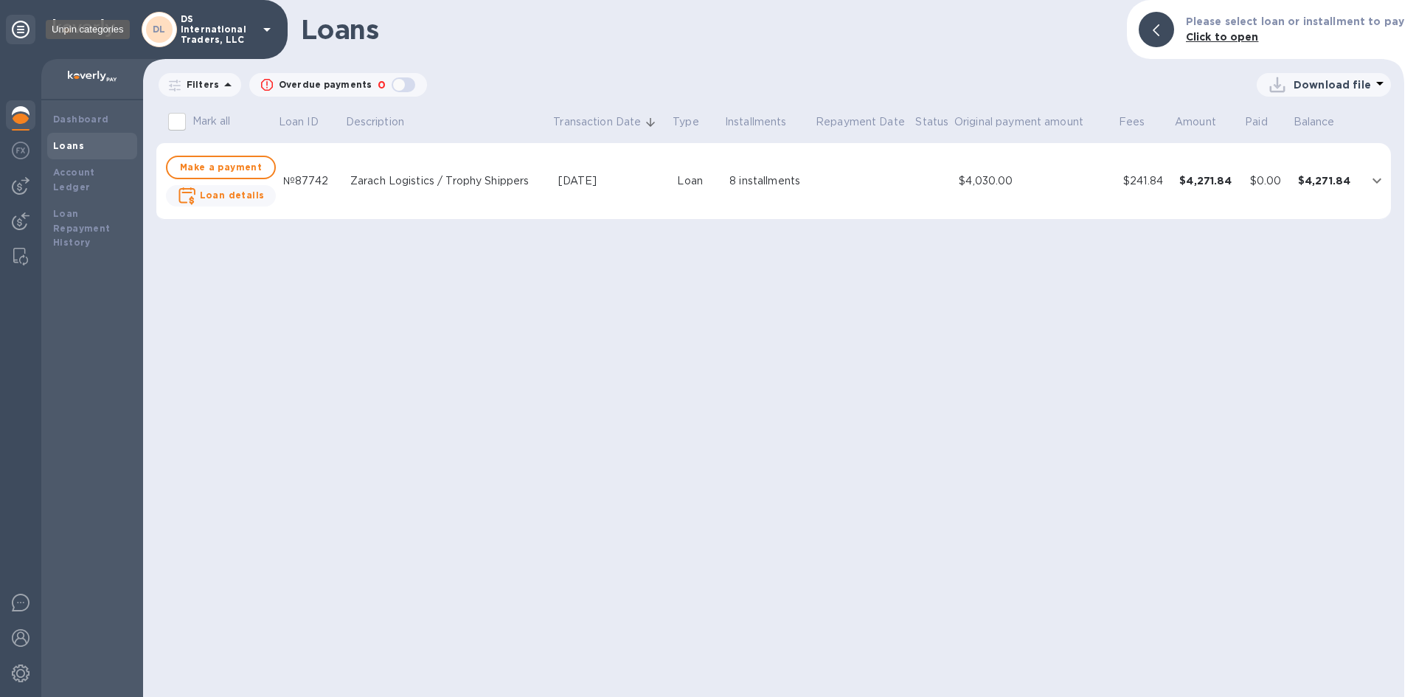
click at [21, 25] on icon at bounding box center [21, 30] width 18 height 18
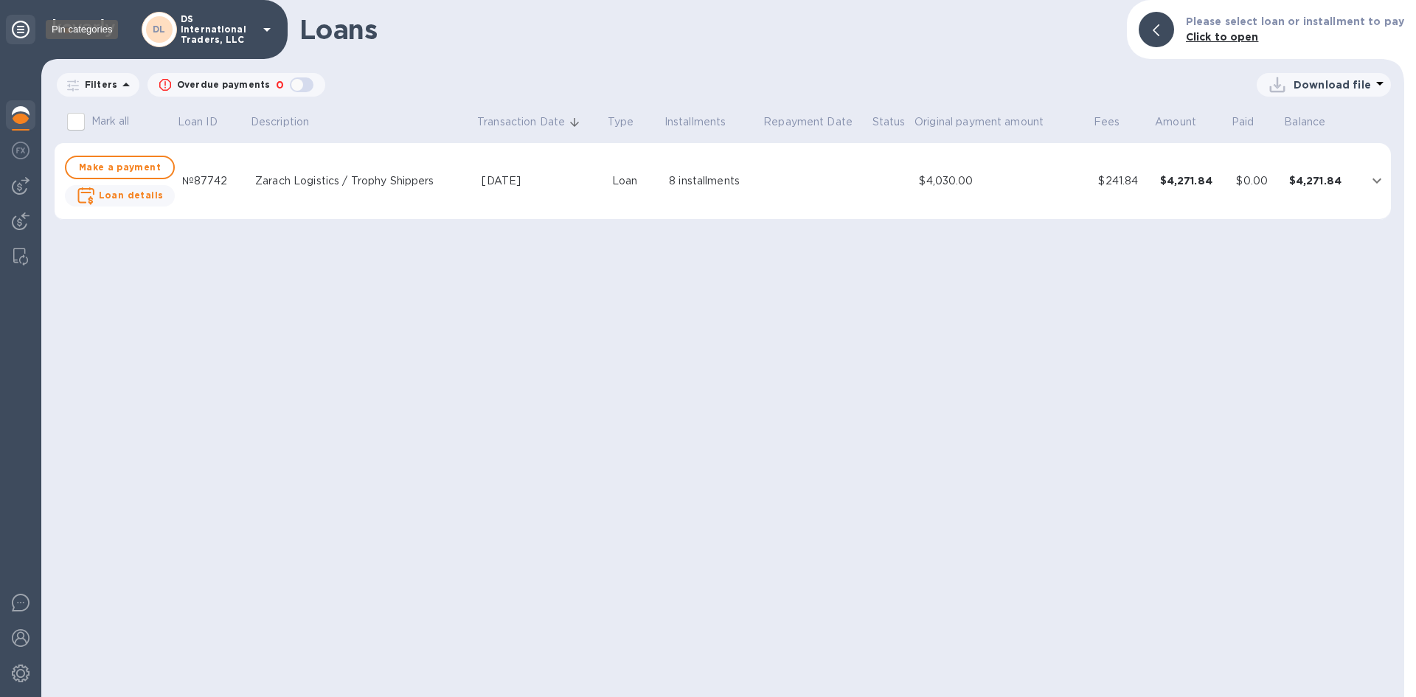
click at [21, 25] on icon at bounding box center [21, 30] width 18 height 18
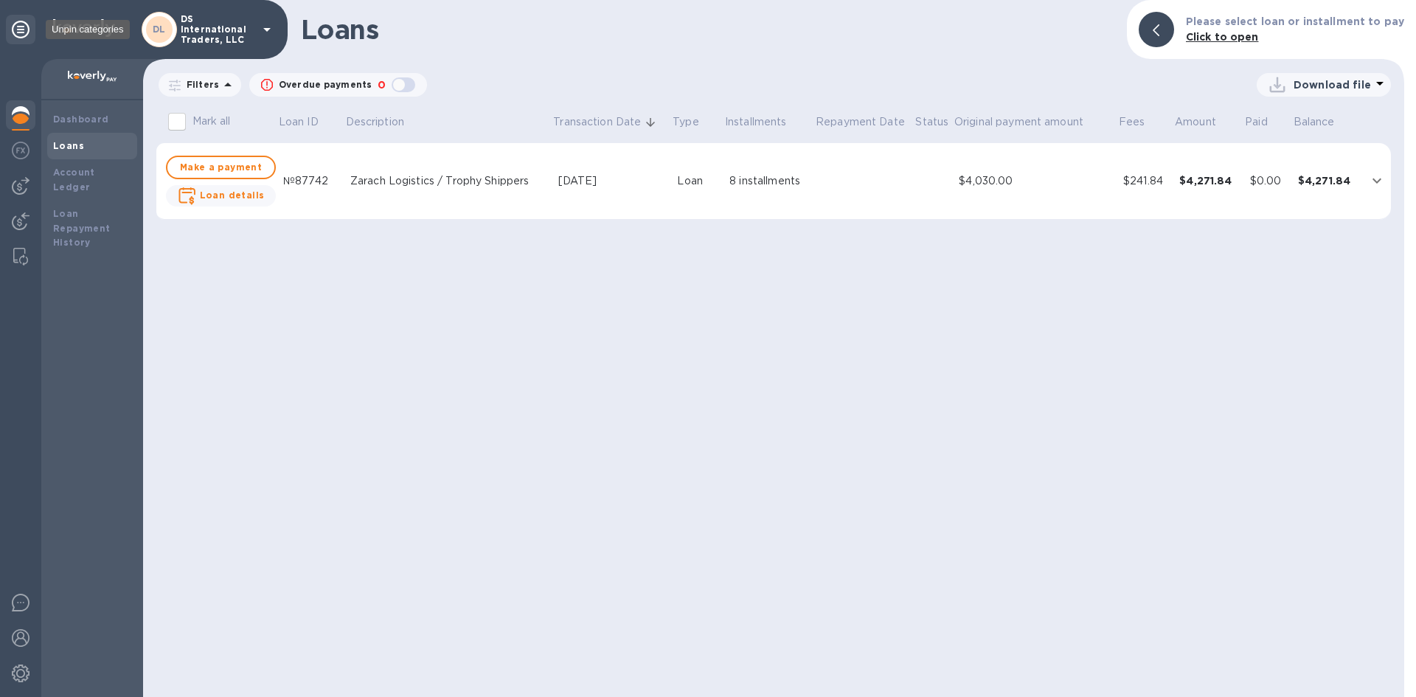
click at [21, 25] on icon at bounding box center [21, 30] width 18 height 18
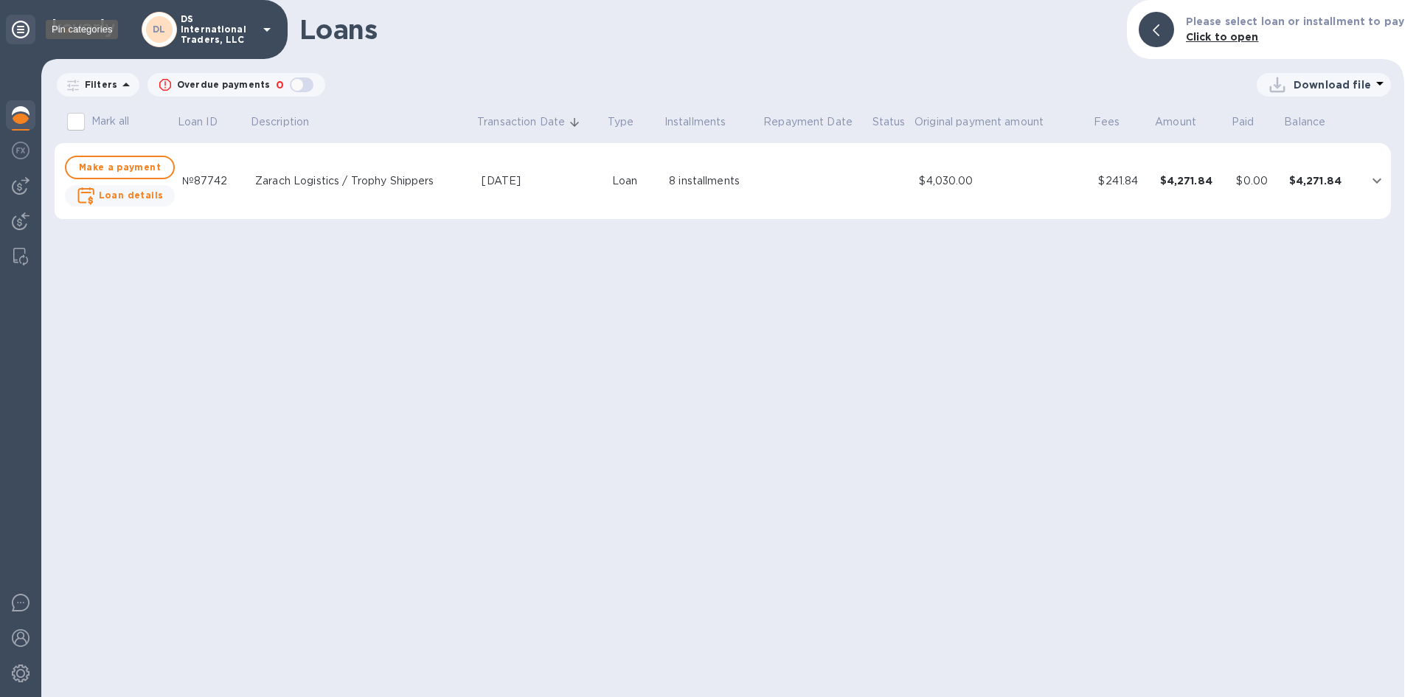
click at [21, 25] on icon at bounding box center [21, 30] width 18 height 18
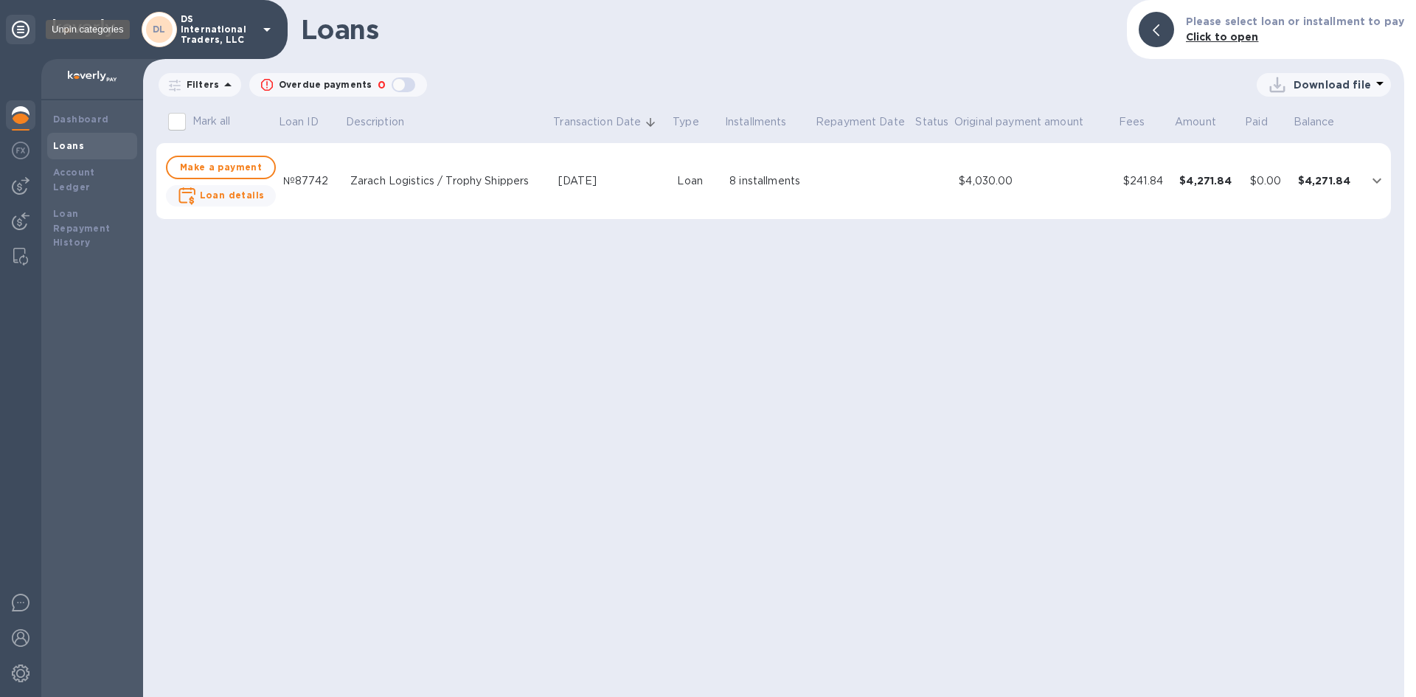
click at [21, 25] on icon at bounding box center [21, 30] width 18 height 18
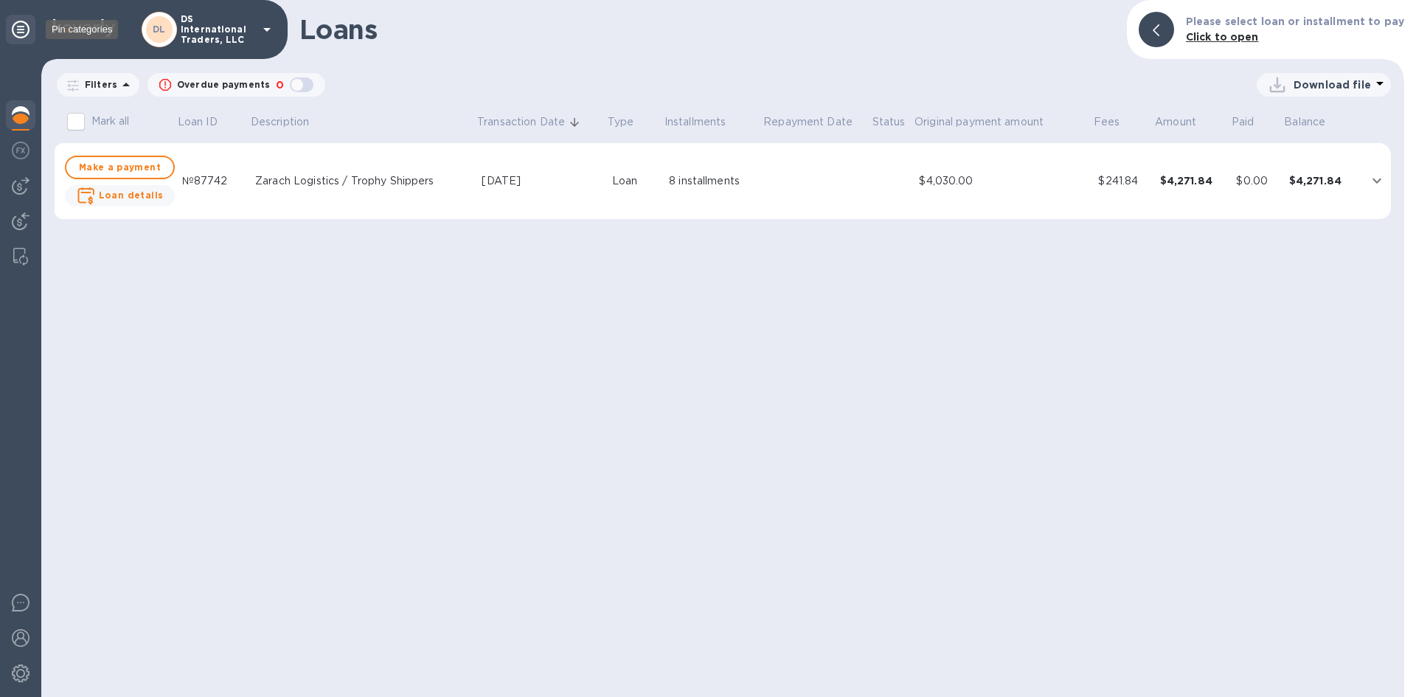
click at [21, 25] on icon at bounding box center [21, 30] width 18 height 18
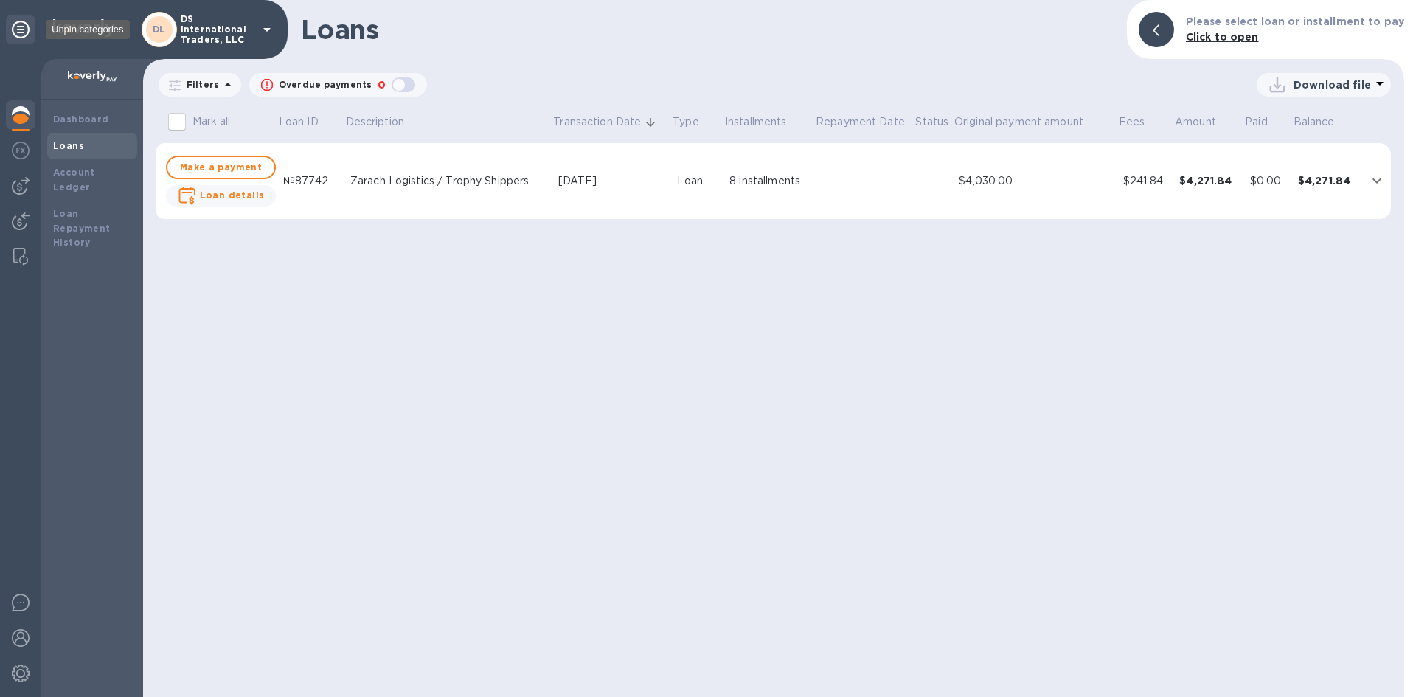
click at [21, 25] on icon at bounding box center [21, 30] width 18 height 18
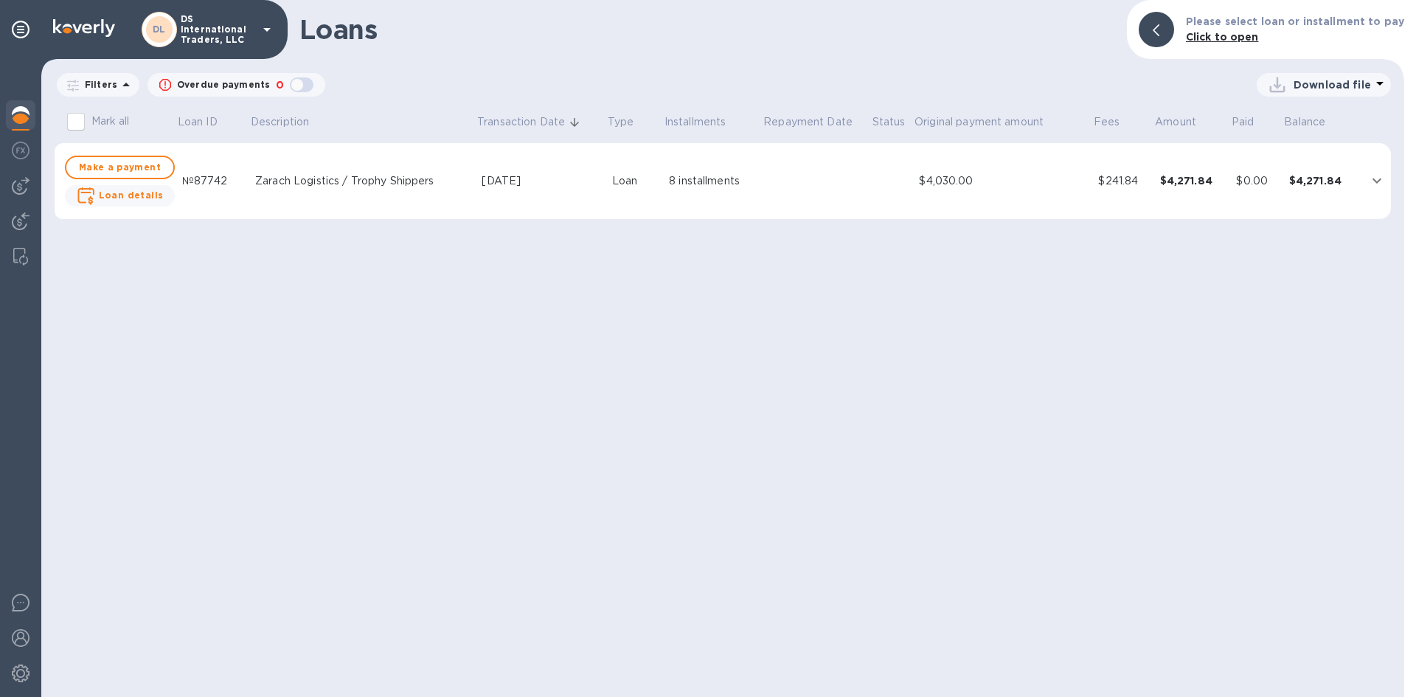
click at [882, 31] on h1 "Loans" at bounding box center [707, 29] width 816 height 31
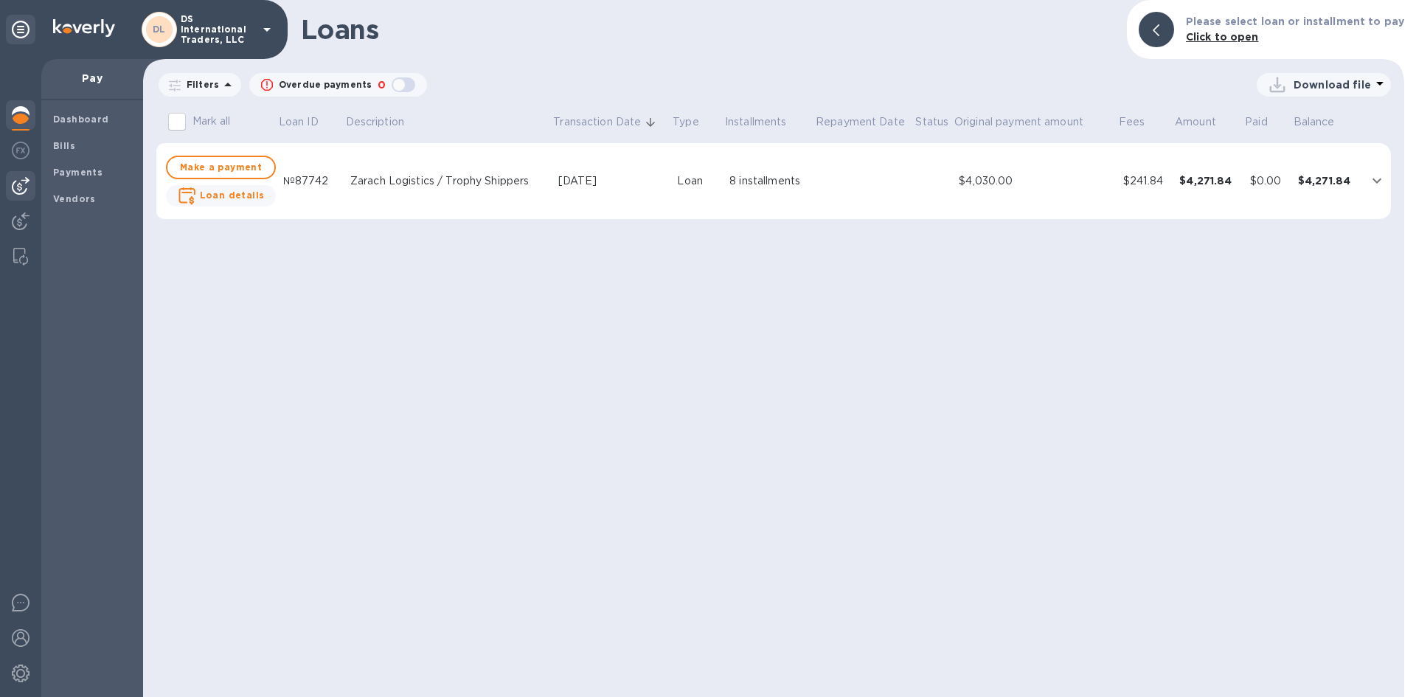
click at [26, 191] on img at bounding box center [21, 186] width 18 height 18
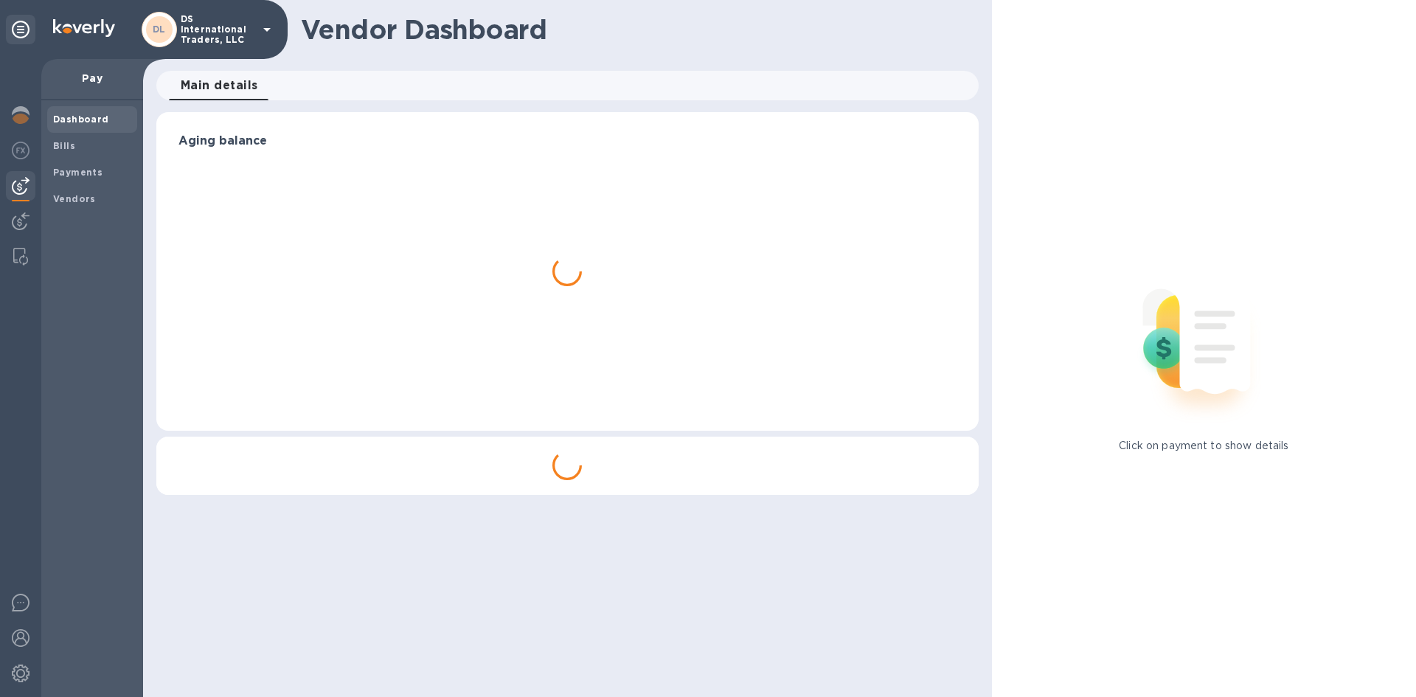
click at [27, 191] on img at bounding box center [21, 186] width 18 height 18
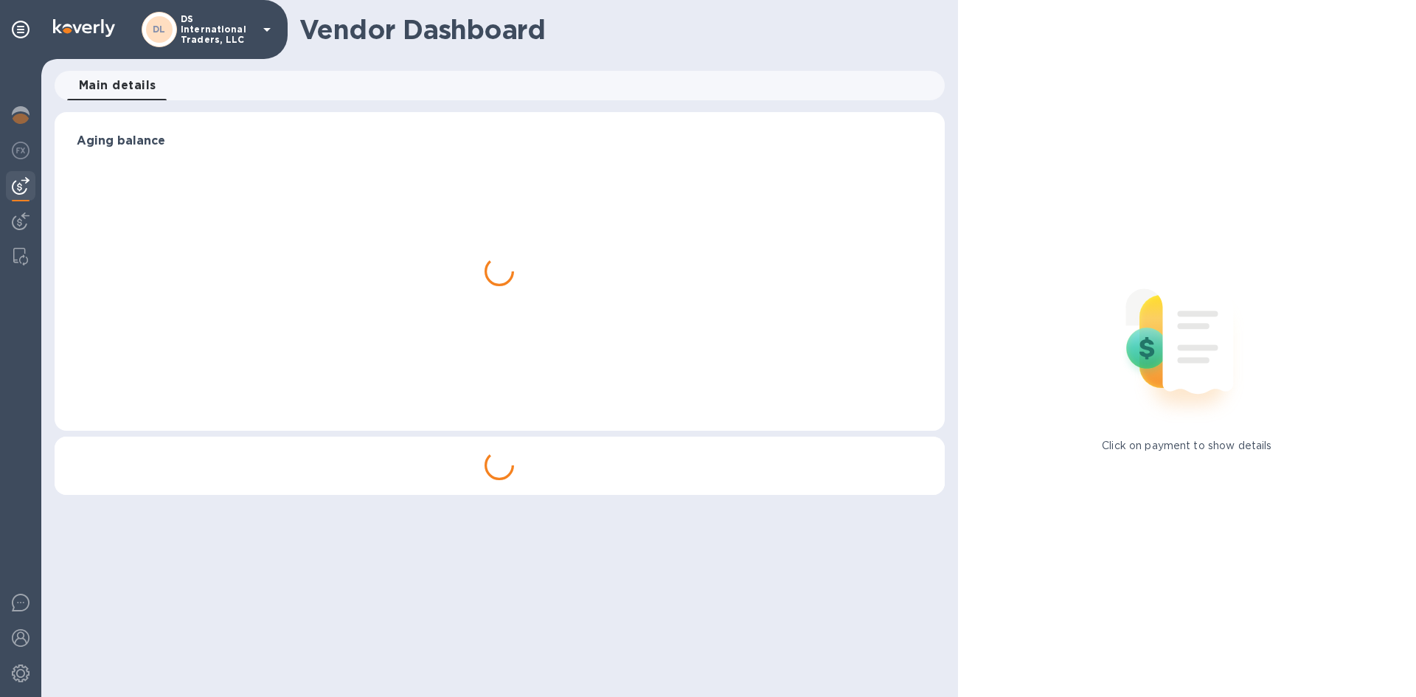
click at [27, 191] on img at bounding box center [21, 186] width 18 height 18
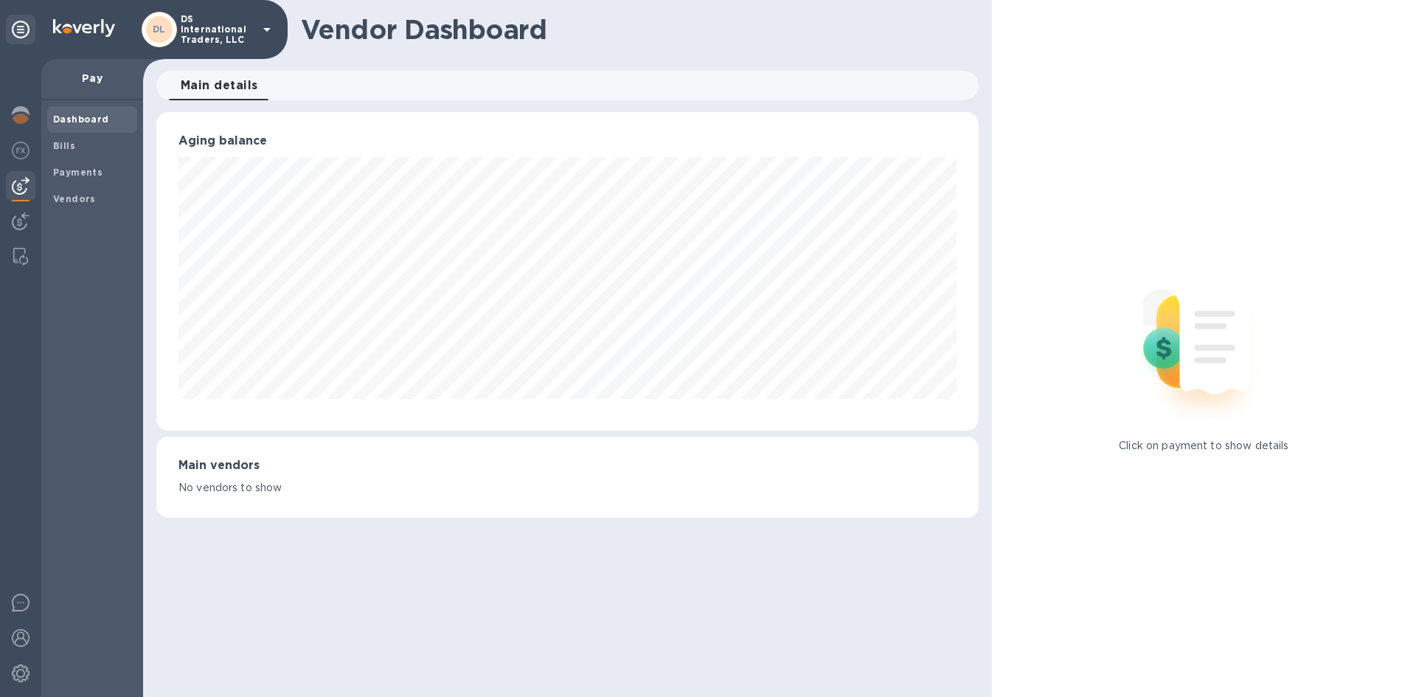
click at [27, 191] on img at bounding box center [21, 186] width 18 height 18
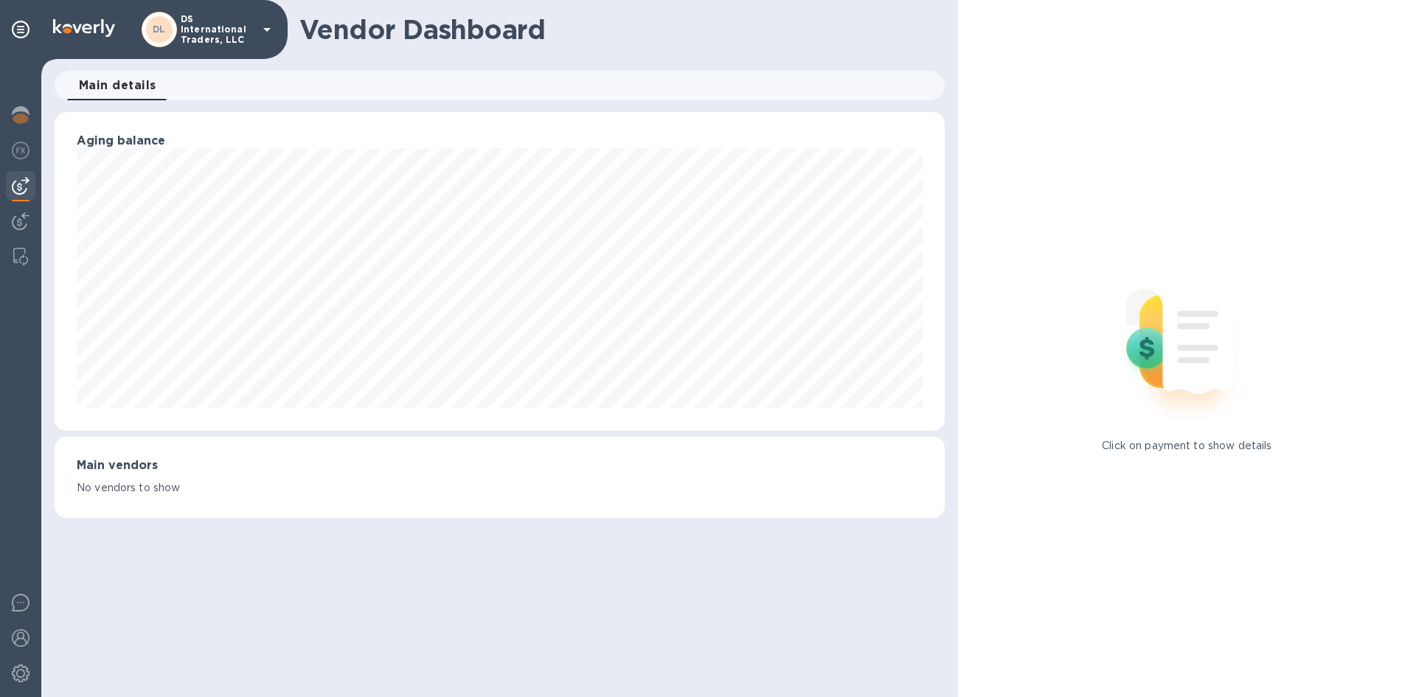
click at [27, 191] on img at bounding box center [21, 186] width 18 height 18
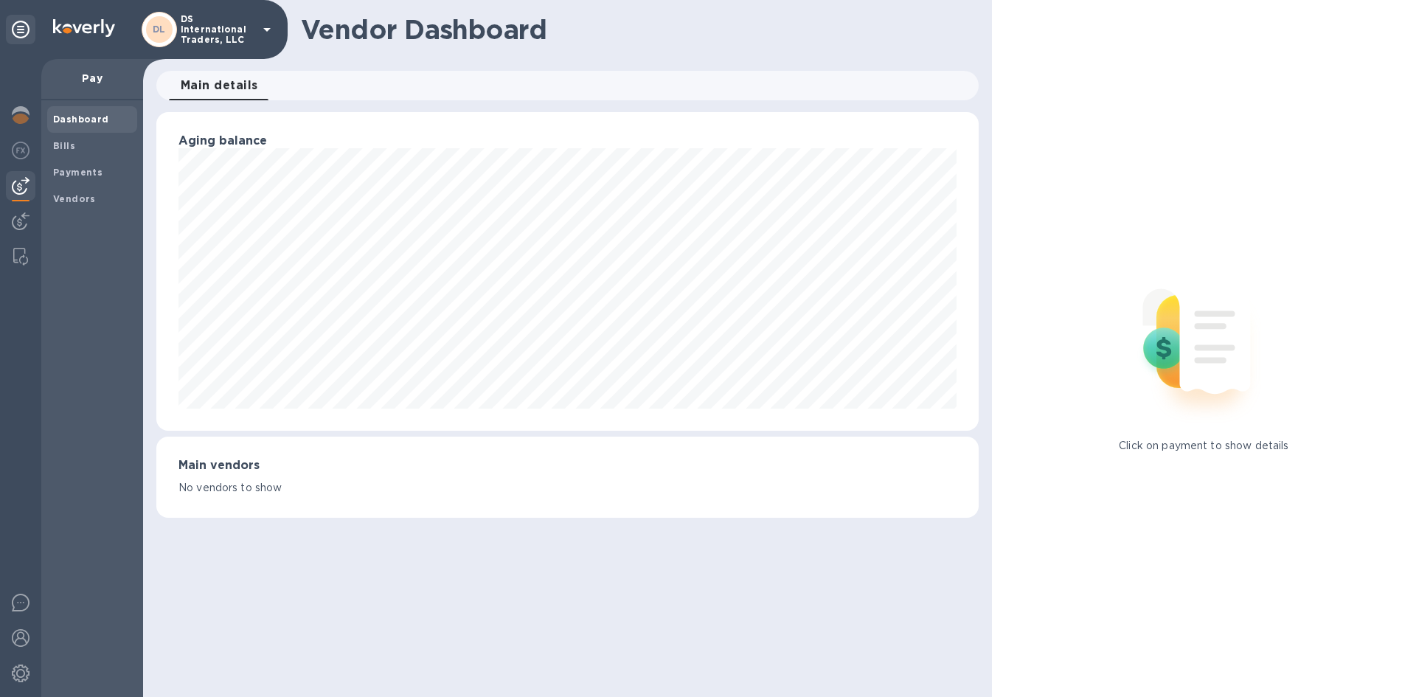
click at [27, 191] on img at bounding box center [21, 186] width 18 height 18
click at [21, 22] on icon at bounding box center [21, 30] width 18 height 18
click at [23, 21] on icon at bounding box center [21, 30] width 18 height 18
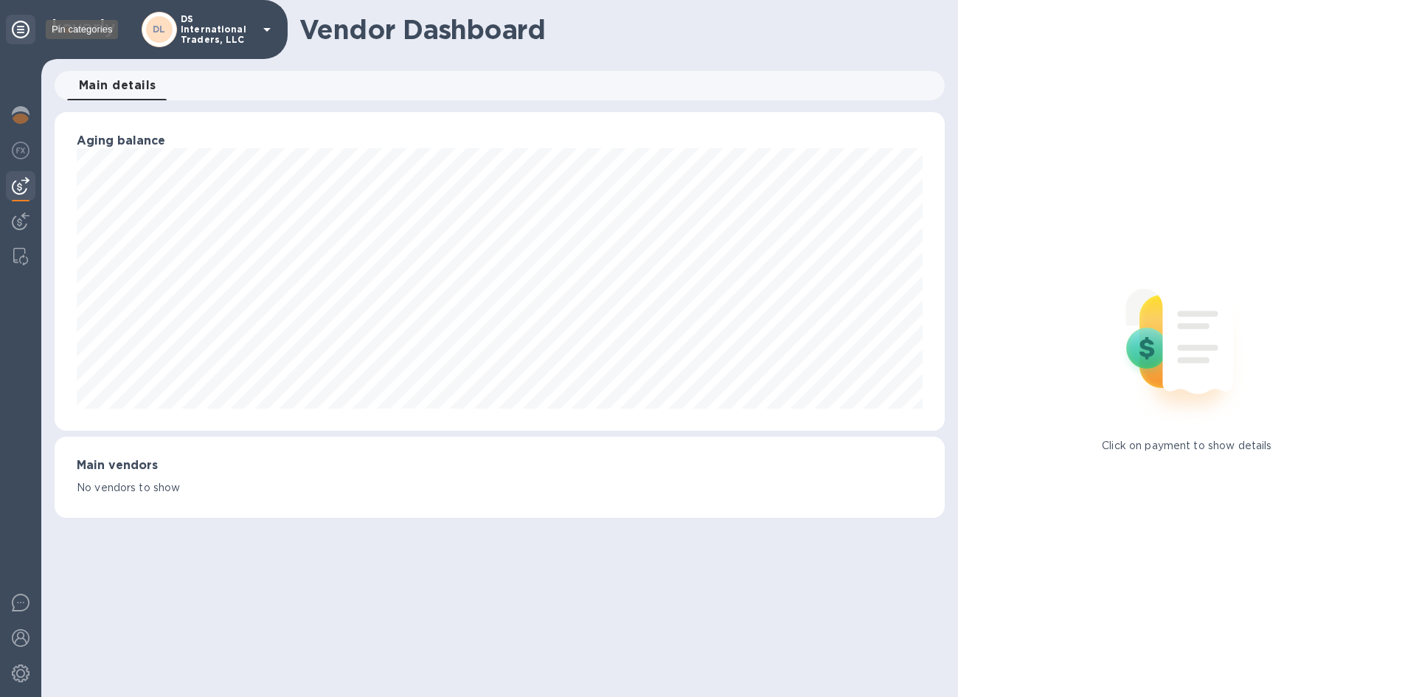
click at [23, 21] on icon at bounding box center [21, 30] width 18 height 18
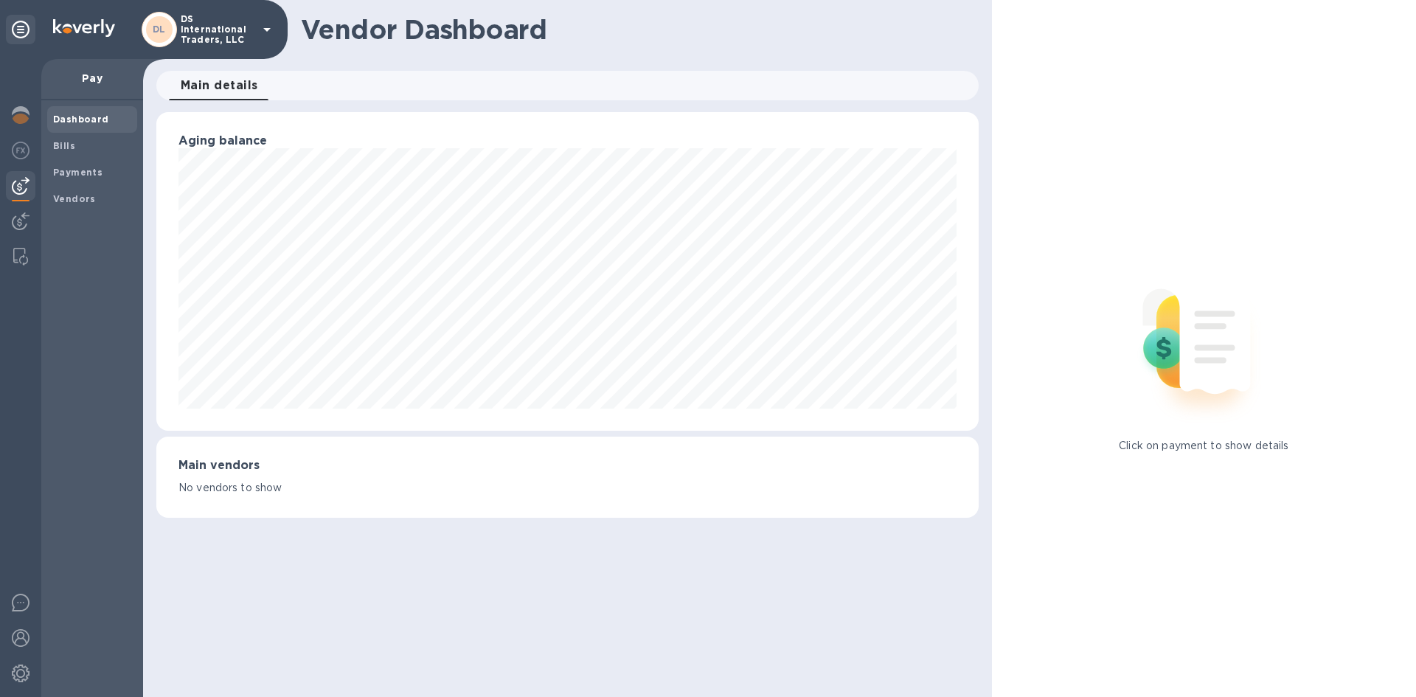
scroll to position [319, 822]
click at [574, 33] on h1 "Vendor Dashboard" at bounding box center [634, 29] width 667 height 31
click at [86, 254] on div "Dashboard Bills Payments Vendors" at bounding box center [92, 398] width 102 height 597
click at [555, 643] on div "Vendor Dashboard Main details 0 Aging balance Main vendors No vendors to show" at bounding box center [567, 348] width 849 height 697
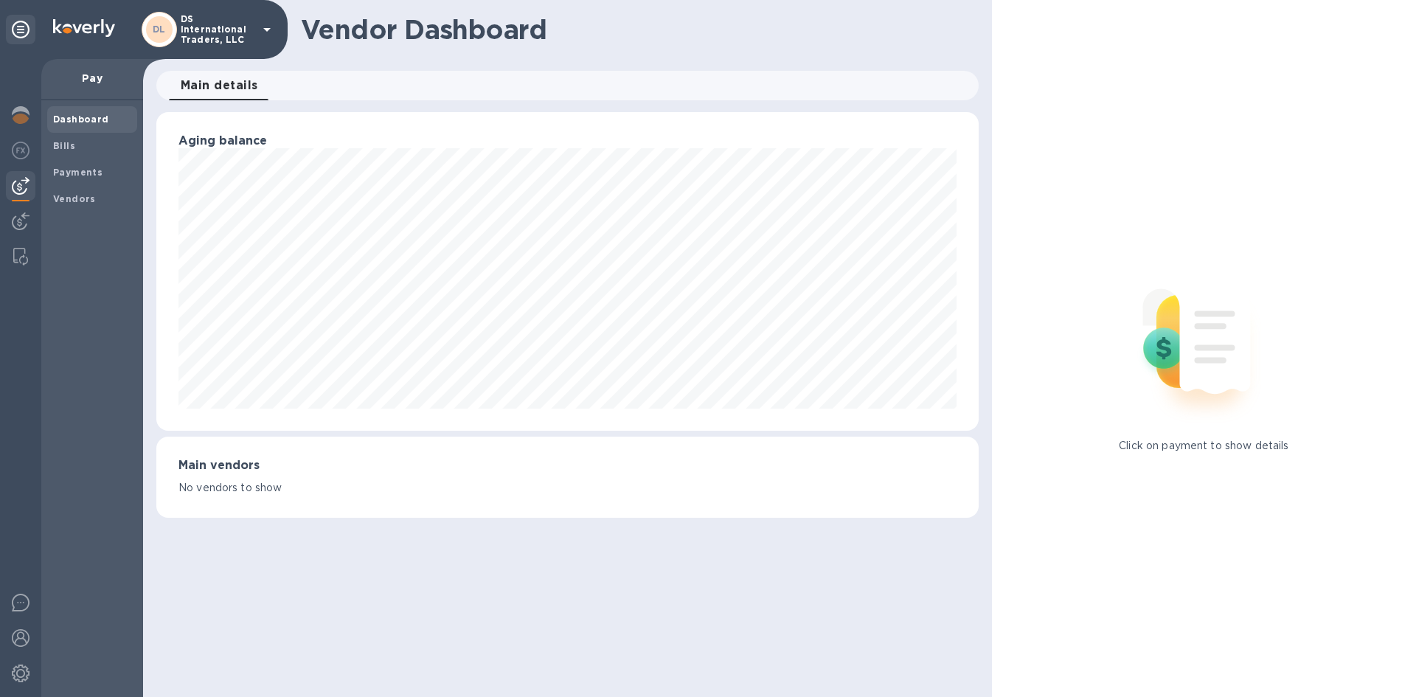
click at [25, 188] on img at bounding box center [21, 186] width 18 height 18
click at [15, 189] on img at bounding box center [21, 186] width 18 height 18
click at [63, 201] on b "Vendors" at bounding box center [74, 198] width 43 height 11
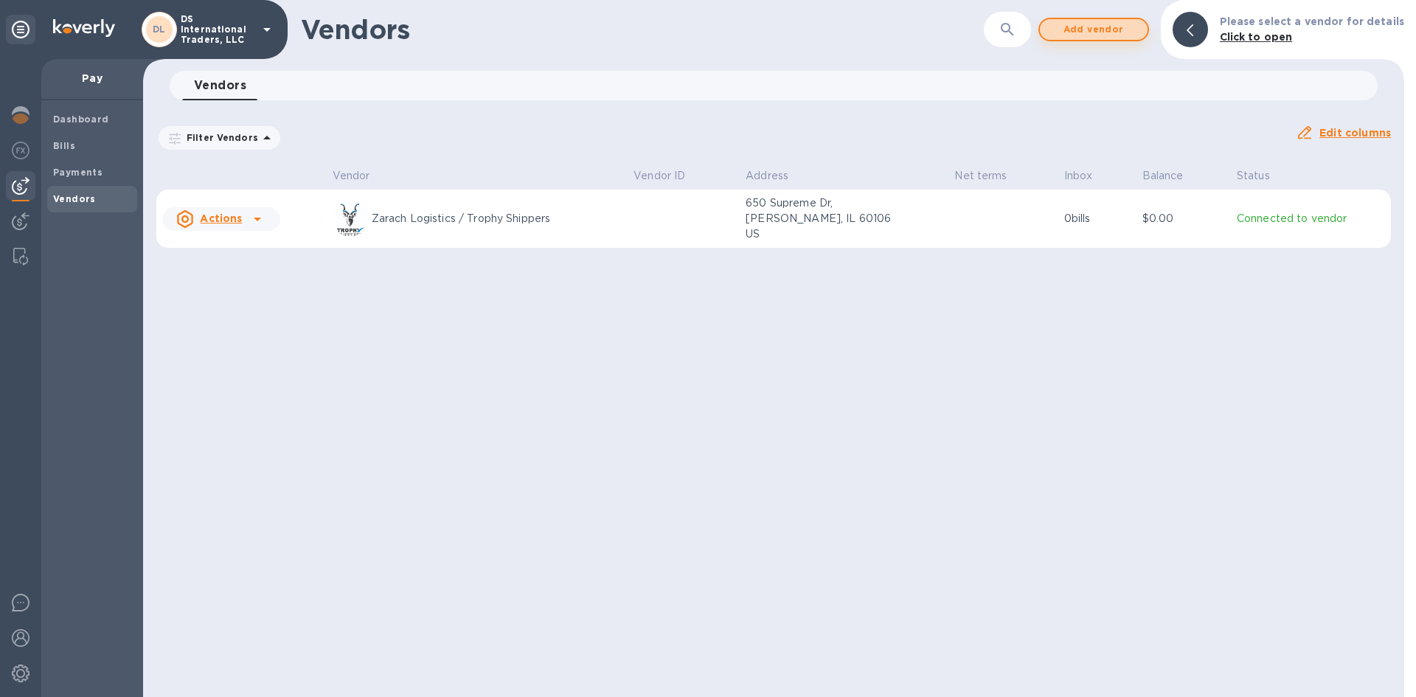
click at [1110, 32] on span "Add vendor" at bounding box center [1094, 30] width 84 height 18
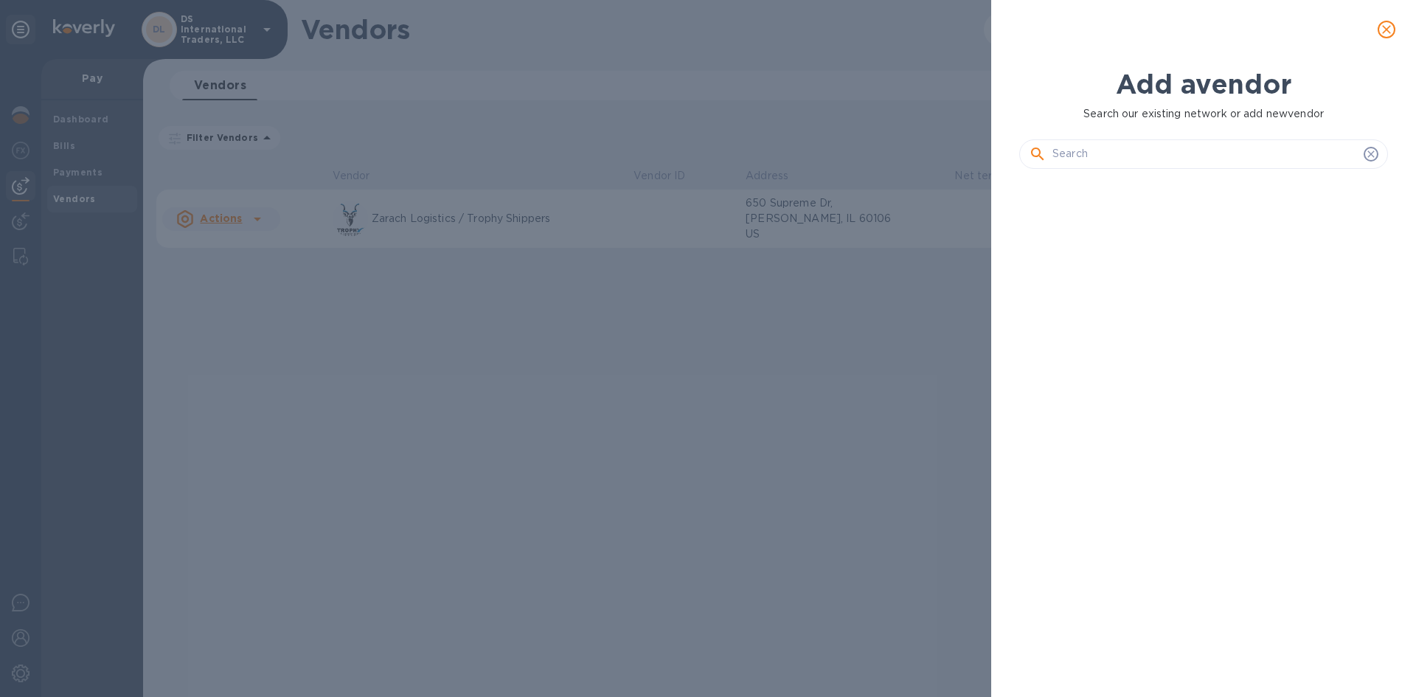
scroll to position [466, 375]
click at [1113, 149] on input "text" at bounding box center [1204, 154] width 305 height 22
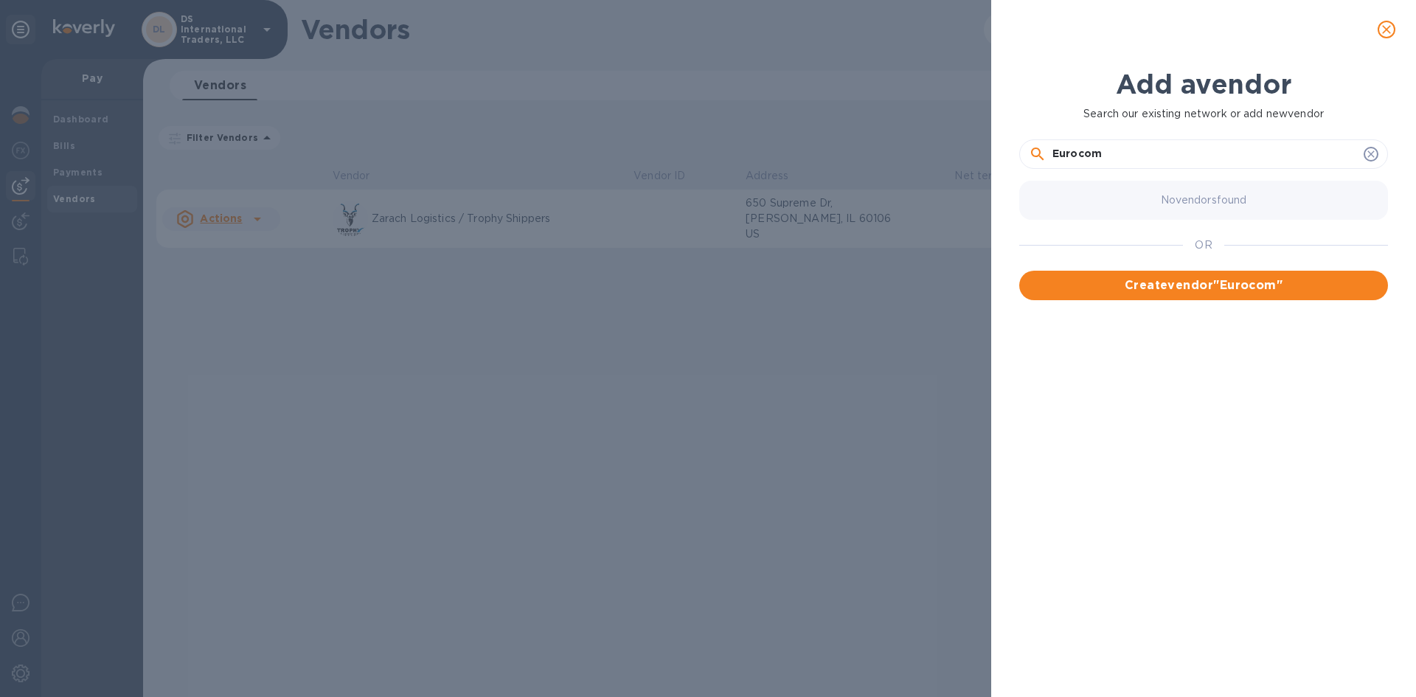
type input "Eurocom"
click at [870, 369] on div "Add a vendor Search our existing network or add new vendor Eurocom No vendors f…" at bounding box center [708, 348] width 1416 height 697
click at [1389, 32] on icon "close" at bounding box center [1386, 29] width 9 height 9
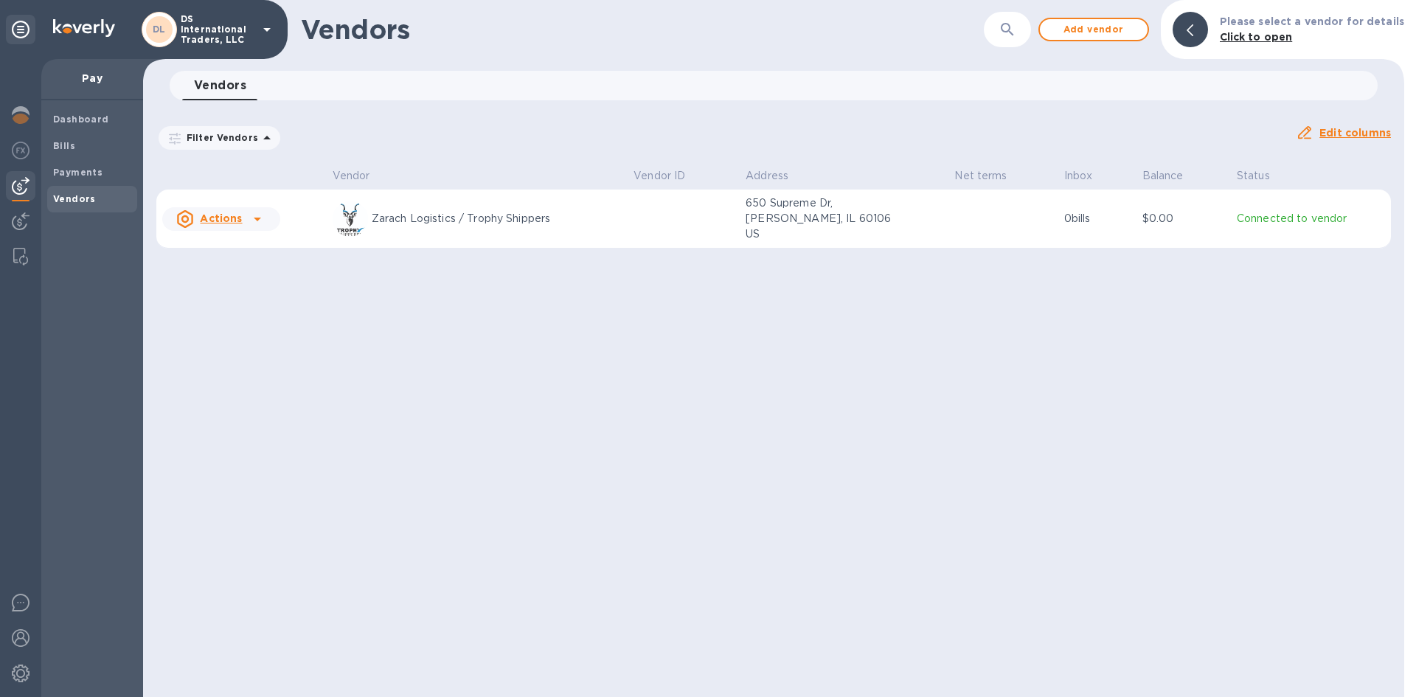
click at [228, 32] on p "DS International Traders, LLC" at bounding box center [218, 29] width 74 height 31
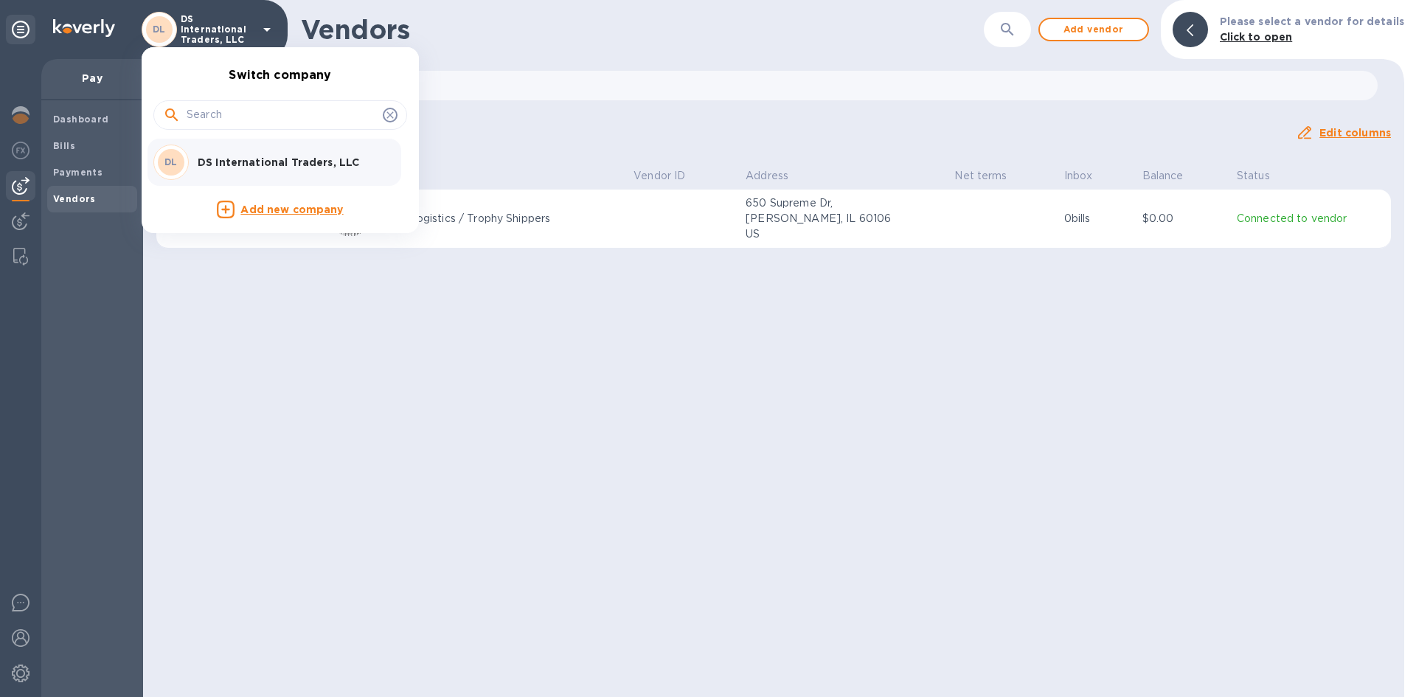
click at [694, 128] on div at bounding box center [708, 348] width 1416 height 697
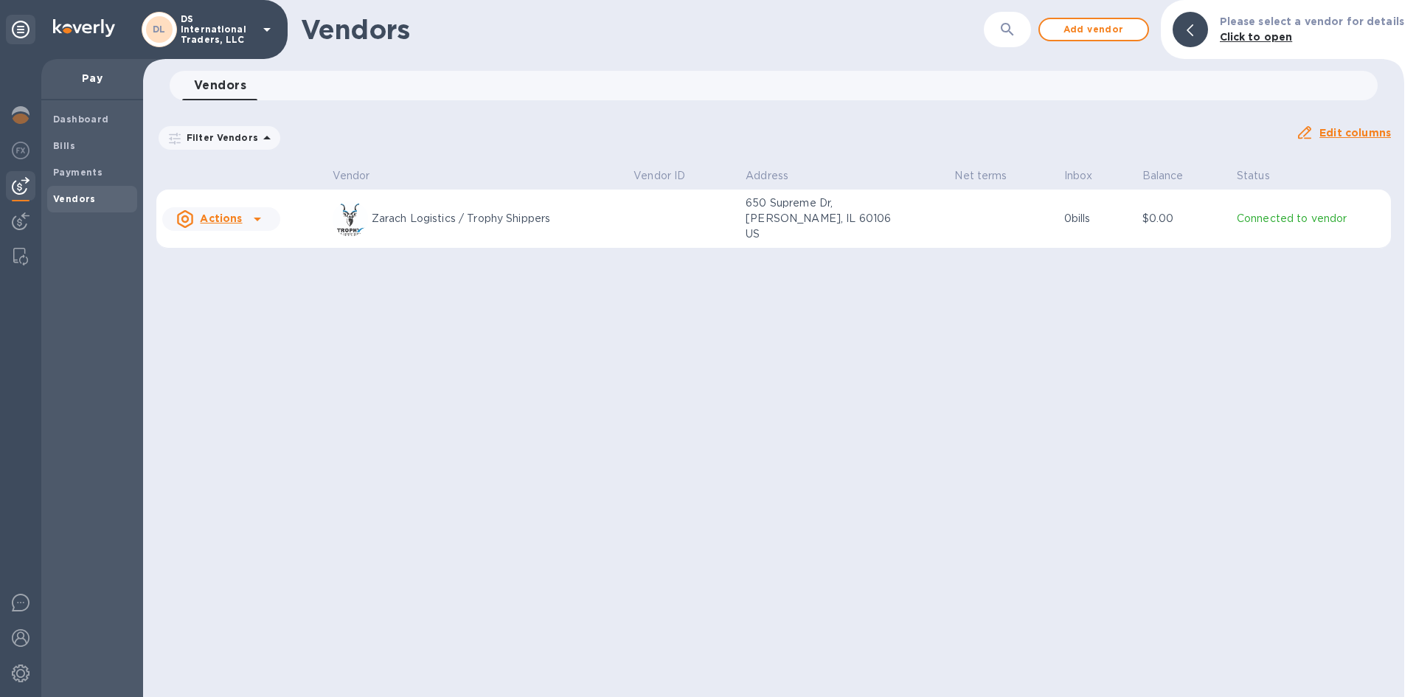
click at [18, 30] on icon at bounding box center [21, 30] width 18 height 18
click at [21, 632] on img at bounding box center [21, 638] width 18 height 18
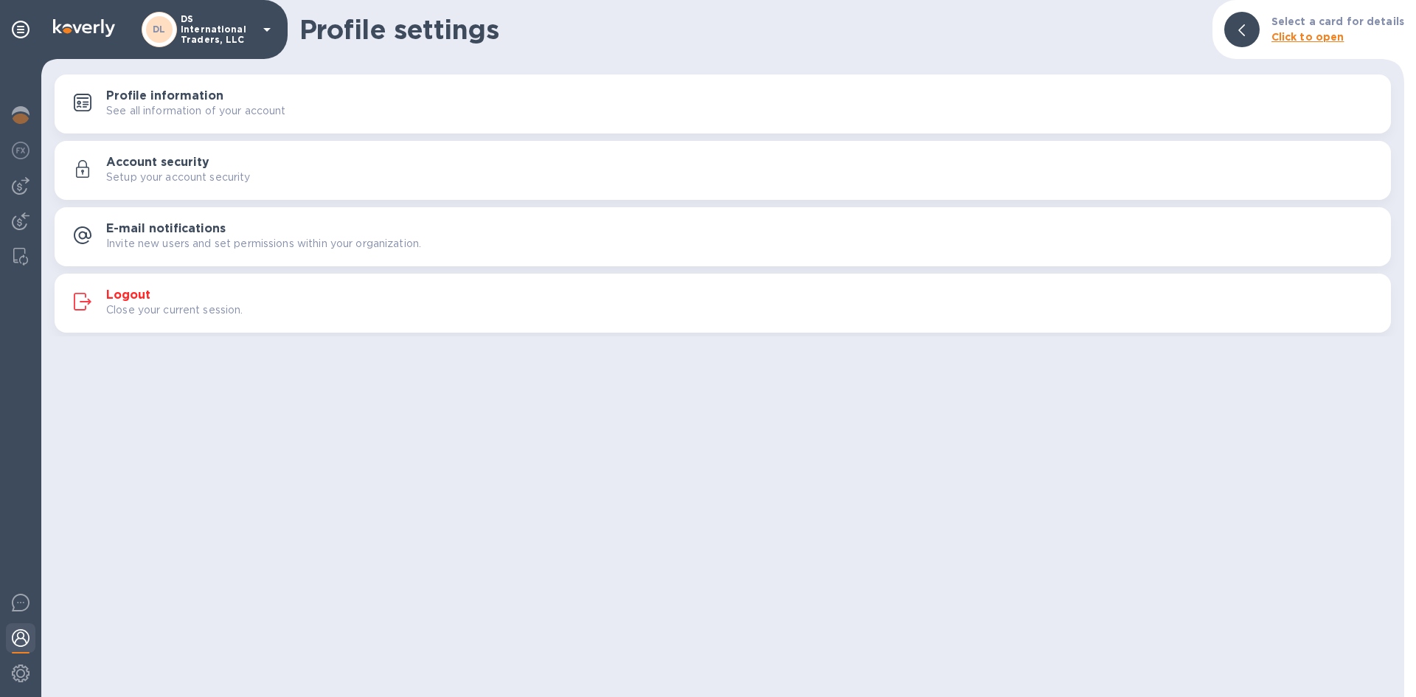
click at [24, 639] on img at bounding box center [21, 638] width 18 height 18
click at [128, 295] on h3 "Logout" at bounding box center [128, 295] width 44 height 14
